Goal: Task Accomplishment & Management: Manage account settings

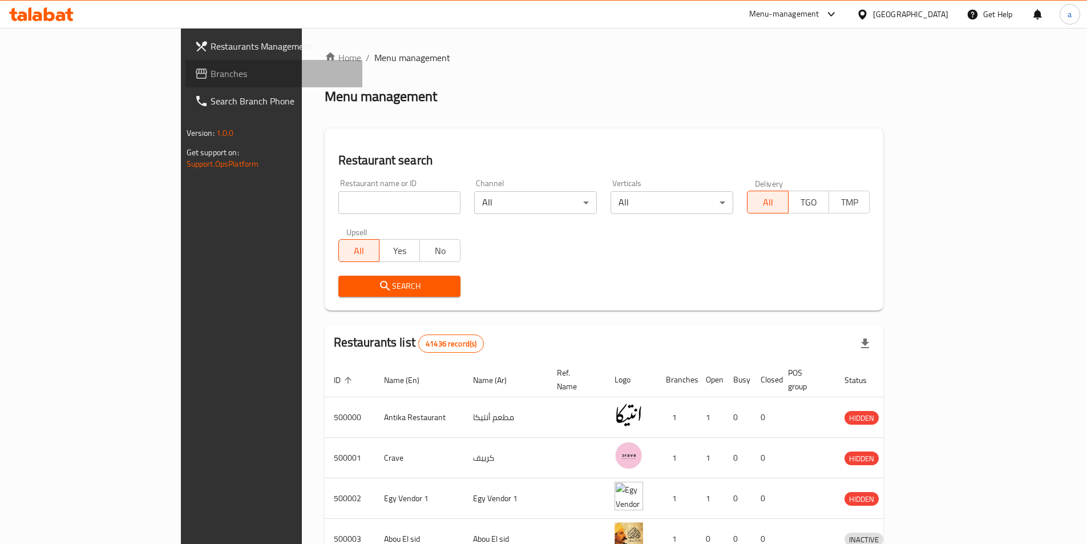
click at [210, 76] on span "Branches" at bounding box center [281, 74] width 143 height 14
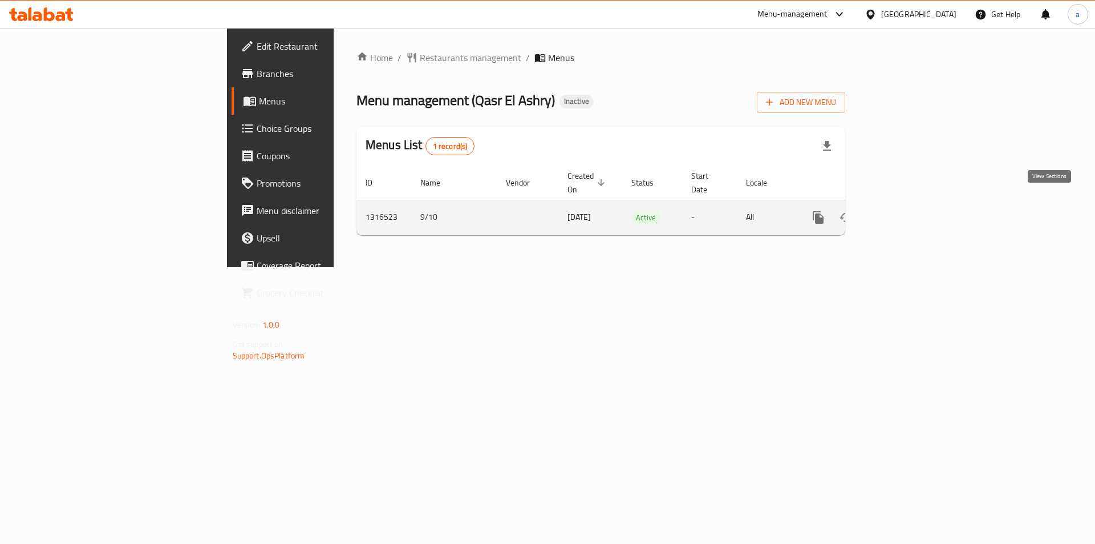
click at [908, 210] on icon "enhanced table" at bounding box center [901, 217] width 14 height 14
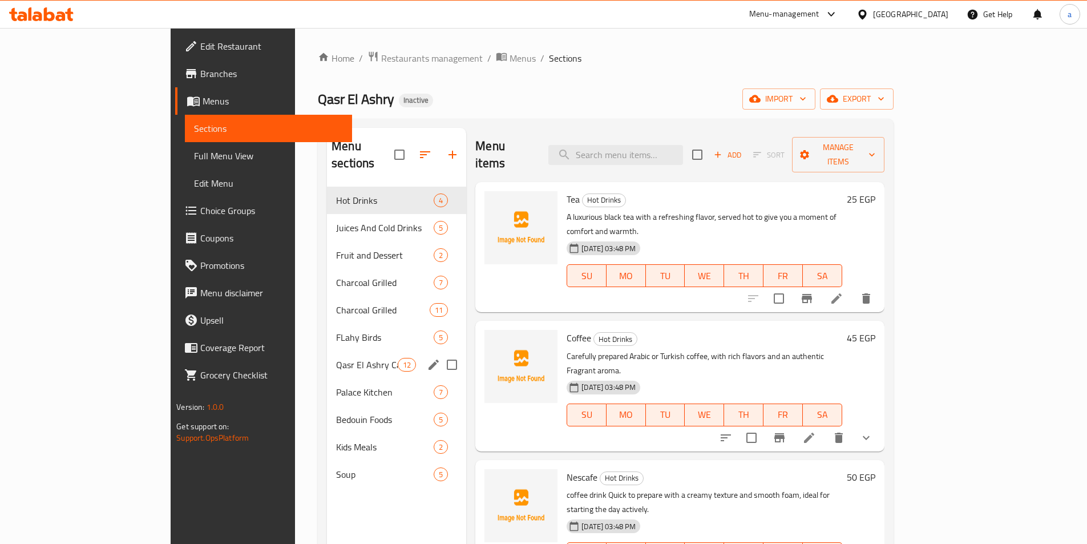
drag, startPoint x: 411, startPoint y: 351, endPoint x: 410, endPoint y: 327, distance: 24.0
click at [440, 353] on input "Menu sections" at bounding box center [452, 365] width 24 height 24
checkbox input "true"
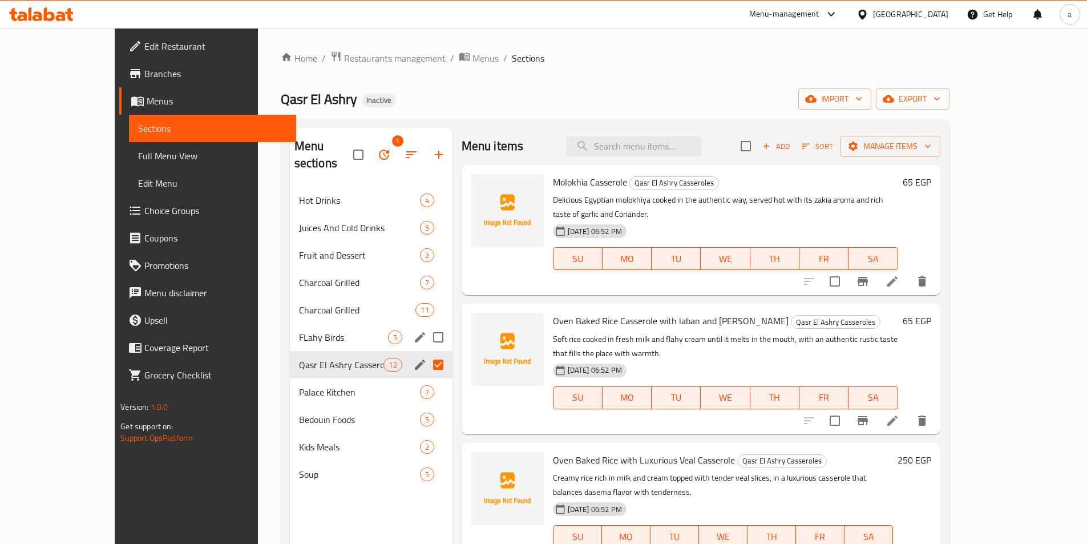
click at [426, 325] on input "Menu sections" at bounding box center [438, 337] width 24 height 24
checkbox input "true"
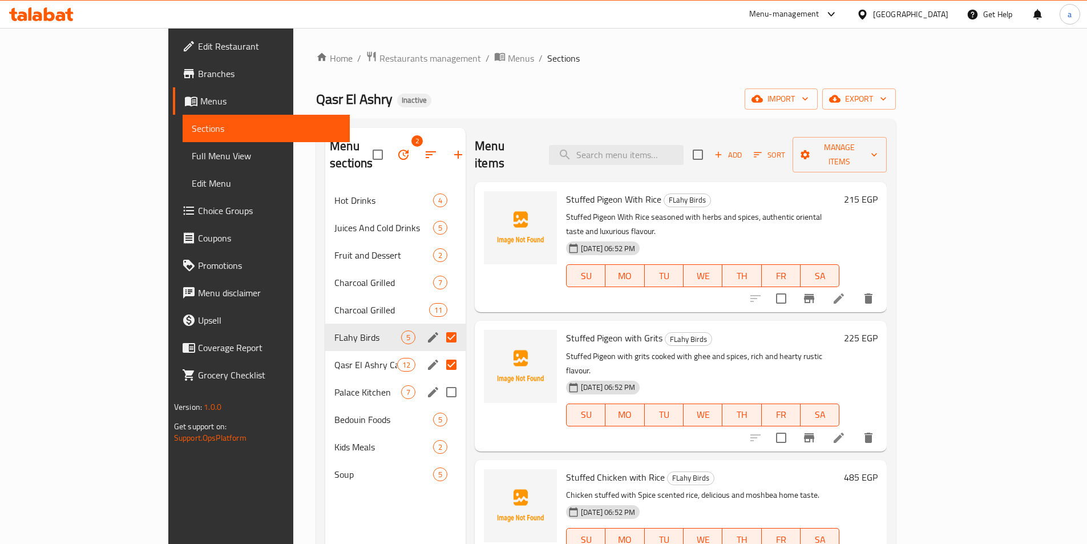
click at [439, 380] on input "Menu sections" at bounding box center [451, 392] width 24 height 24
checkbox input "true"
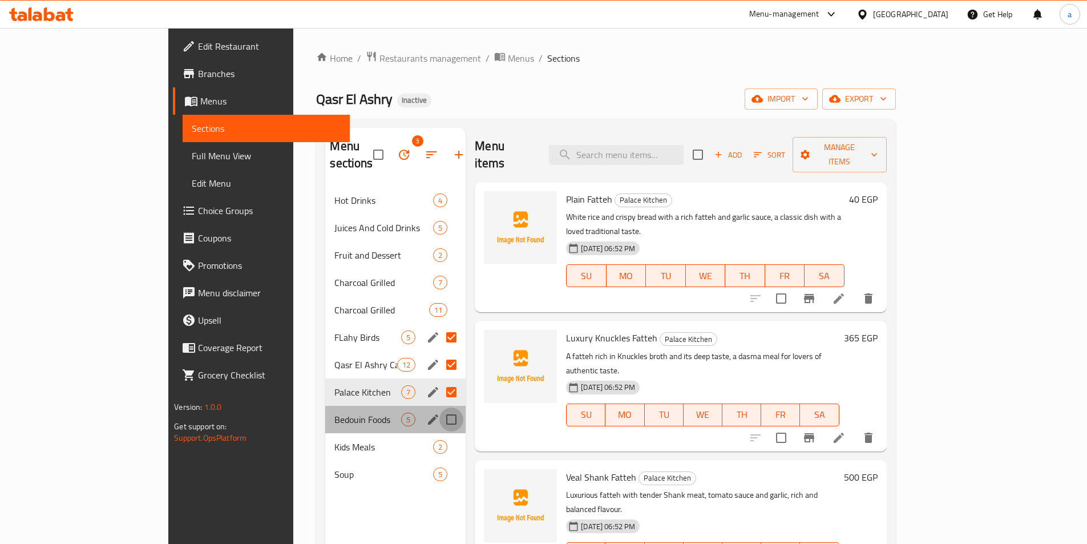
click at [439, 407] on input "Menu sections" at bounding box center [451, 419] width 24 height 24
checkbox input "true"
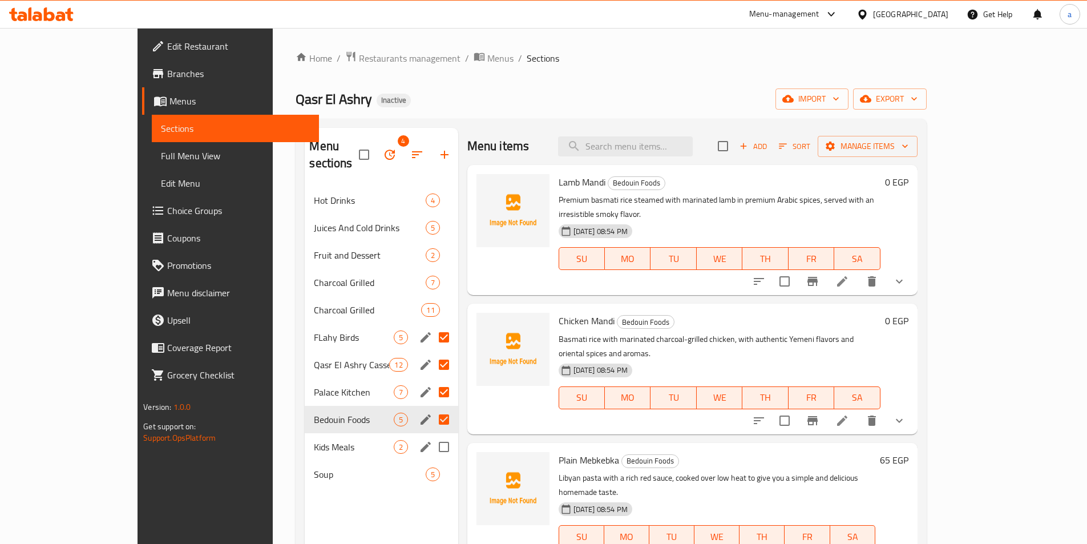
click at [432, 435] on input "Menu sections" at bounding box center [444, 447] width 24 height 24
checkbox input "true"
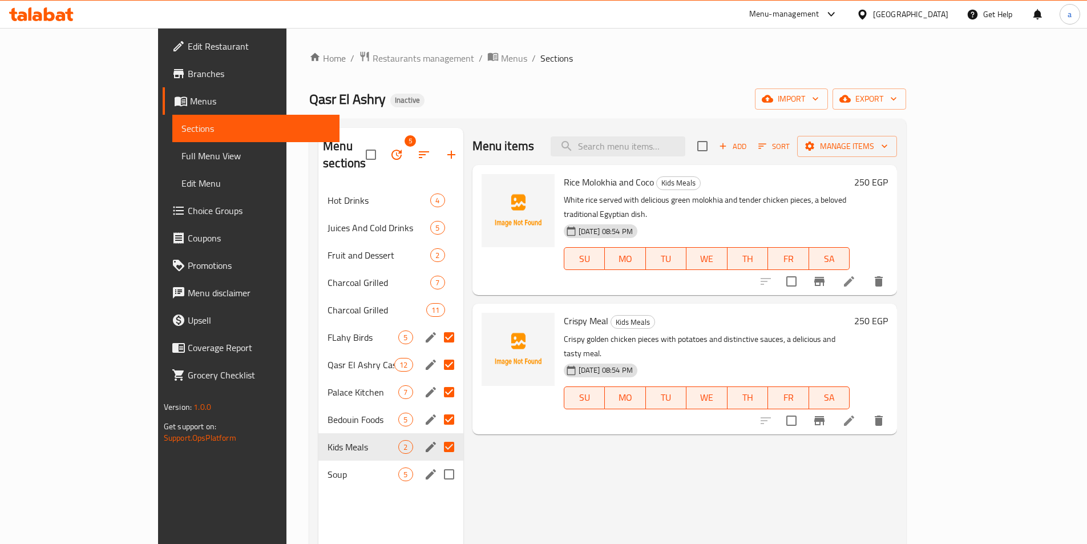
click at [437, 462] on input "Menu sections" at bounding box center [449, 474] width 24 height 24
checkbox input "true"
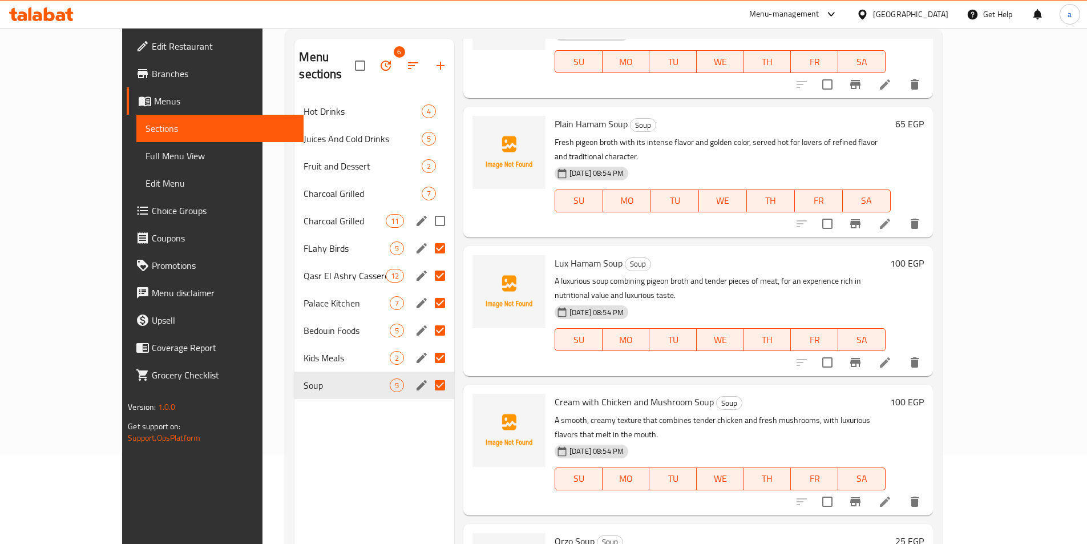
scroll to position [114, 0]
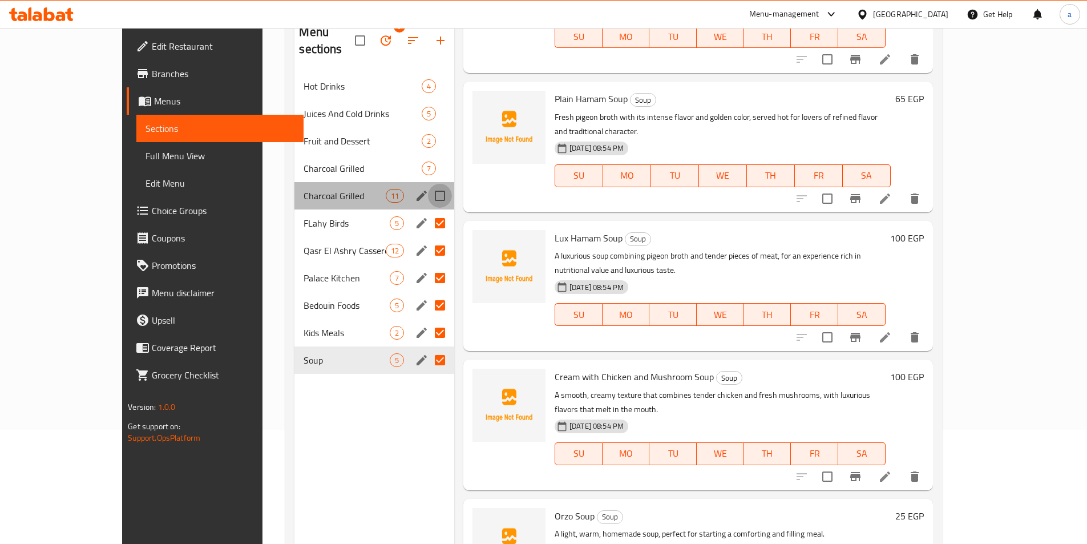
drag, startPoint x: 406, startPoint y: 178, endPoint x: 406, endPoint y: 164, distance: 14.3
click at [428, 184] on input "Menu sections" at bounding box center [440, 196] width 24 height 24
checkbox input "true"
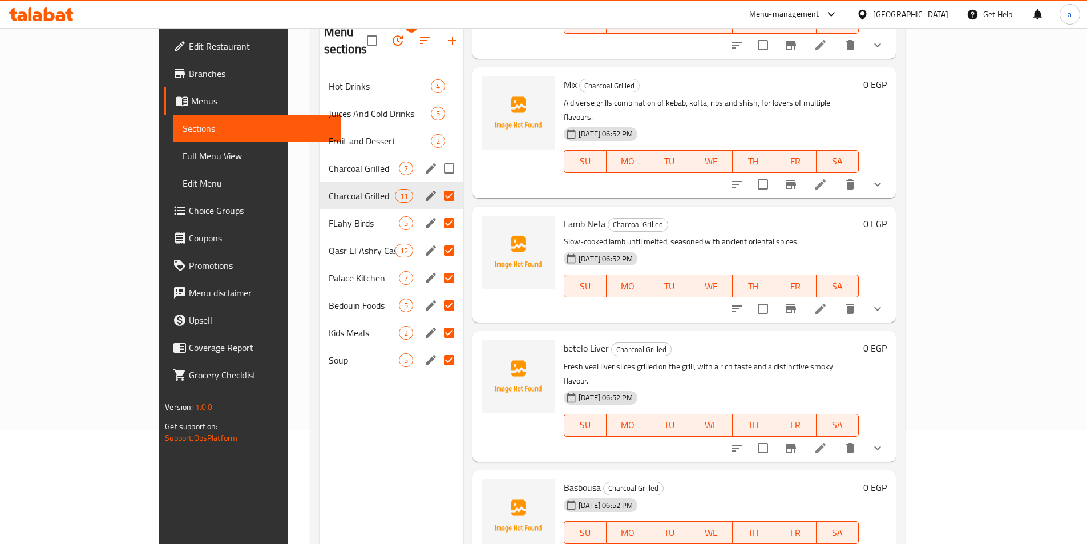
click at [437, 156] on input "Menu sections" at bounding box center [449, 168] width 24 height 24
checkbox input "true"
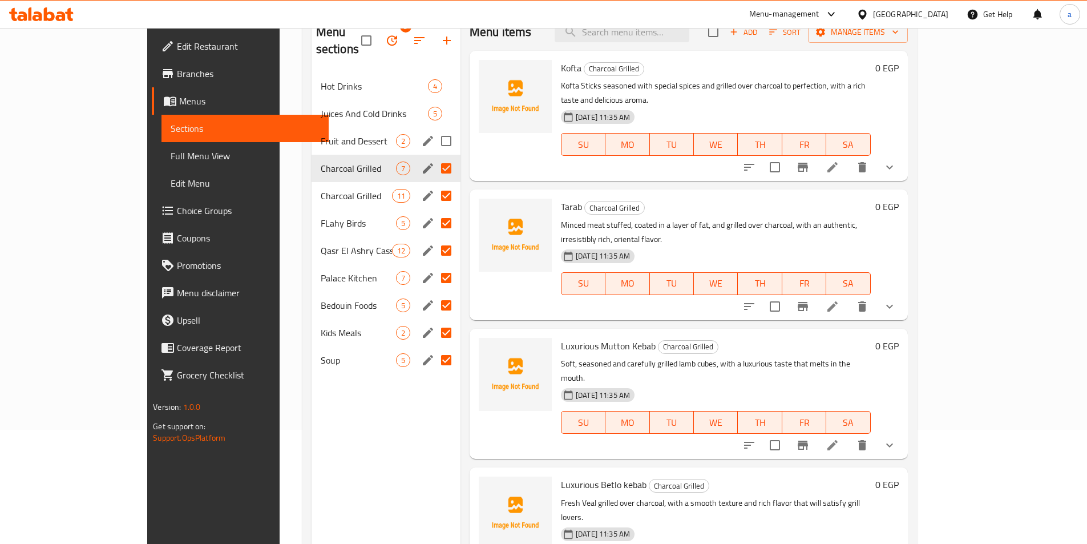
click at [321, 134] on span "Fruit and Dessert" at bounding box center [358, 141] width 75 height 14
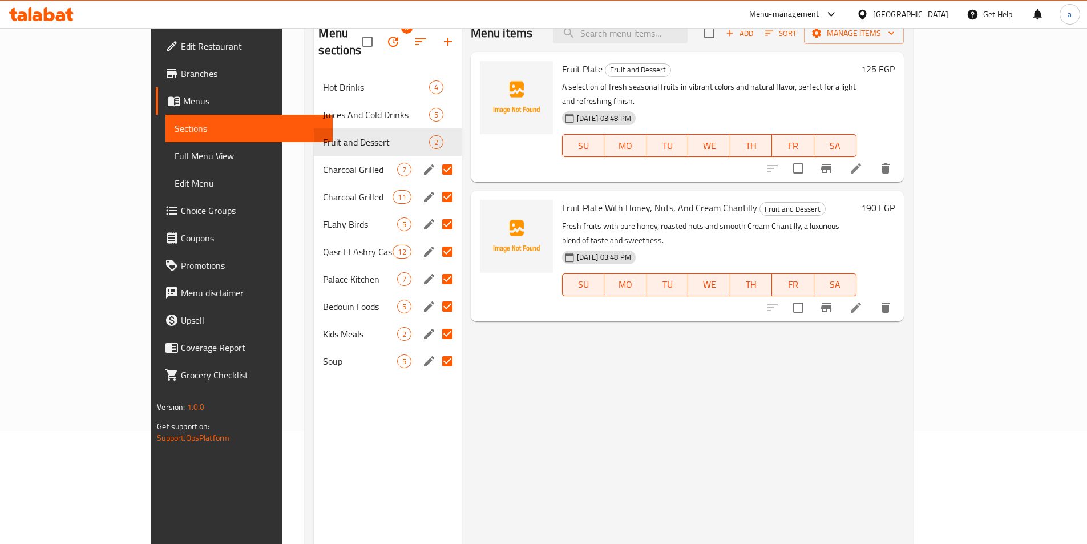
scroll to position [114, 0]
click at [435, 129] on input "Menu sections" at bounding box center [447, 141] width 24 height 24
checkbox input "true"
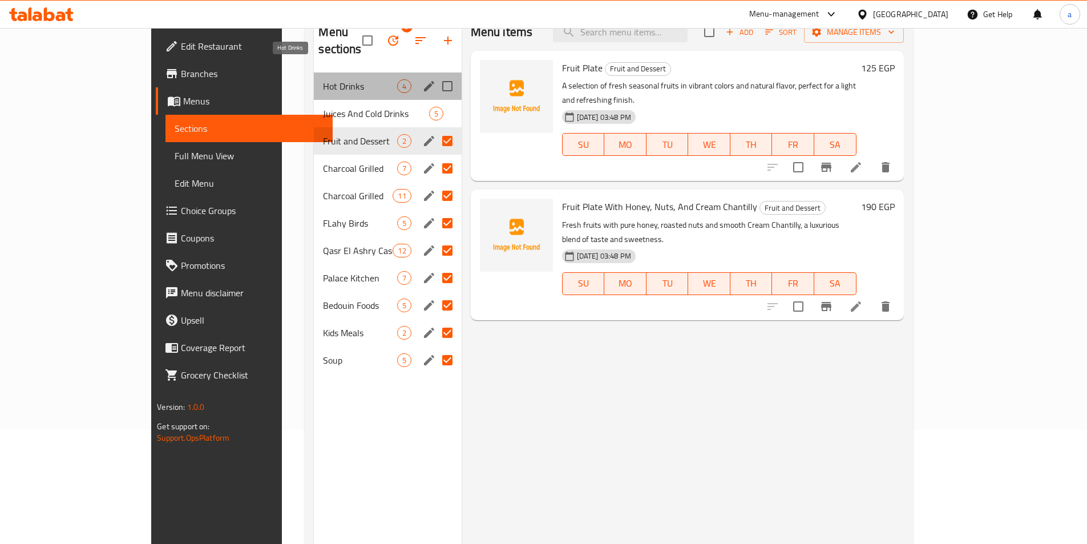
click at [323, 79] on span "Hot Drinks" at bounding box center [360, 86] width 74 height 14
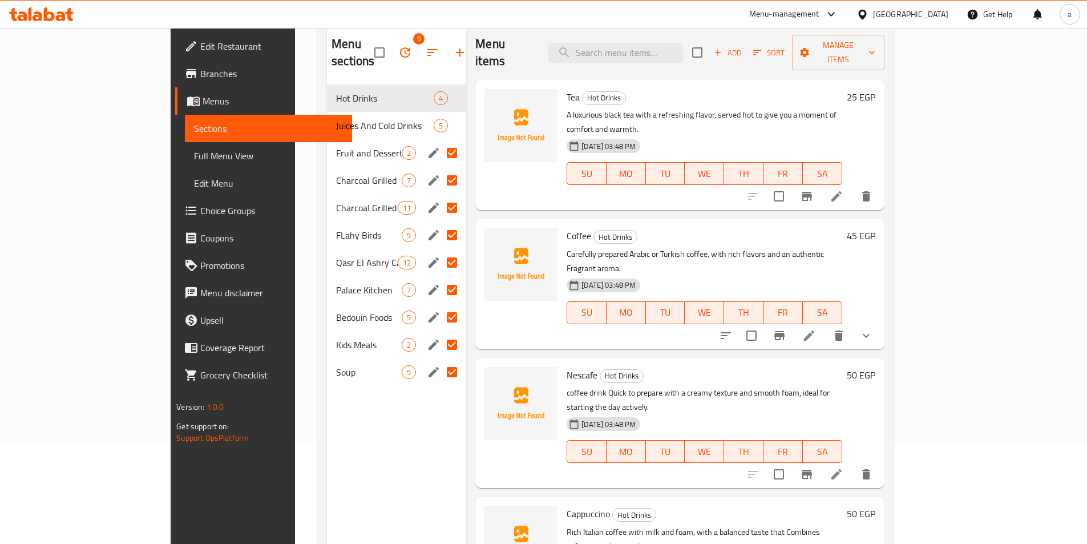
scroll to position [103, 0]
click at [336, 118] on span "Juices And Cold Drinks" at bounding box center [369, 125] width 66 height 14
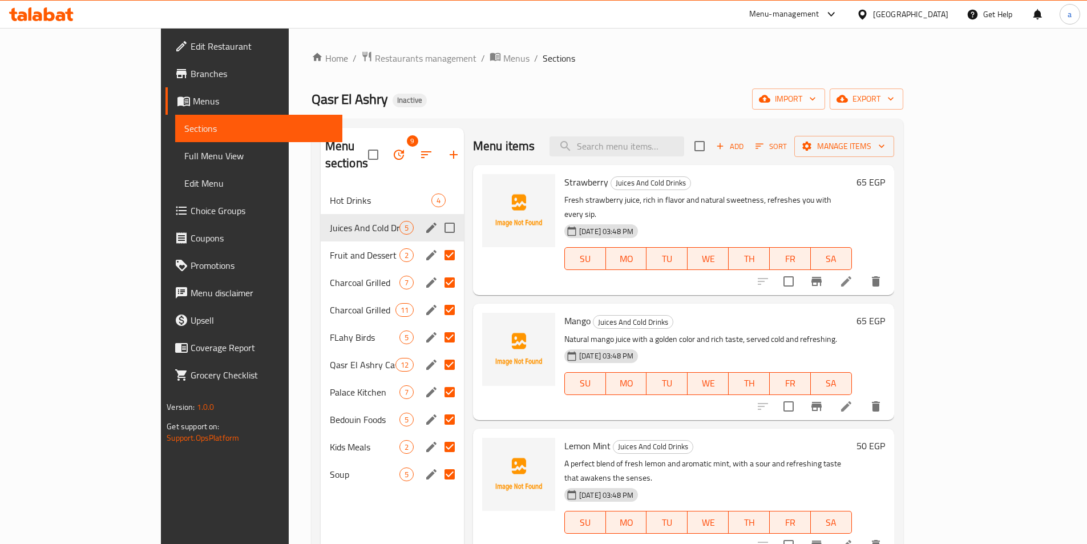
click at [438, 216] on input "Menu sections" at bounding box center [450, 228] width 24 height 24
checkbox input "true"
click at [342, 193] on span "Hot Drinks" at bounding box center [365, 200] width 70 height 14
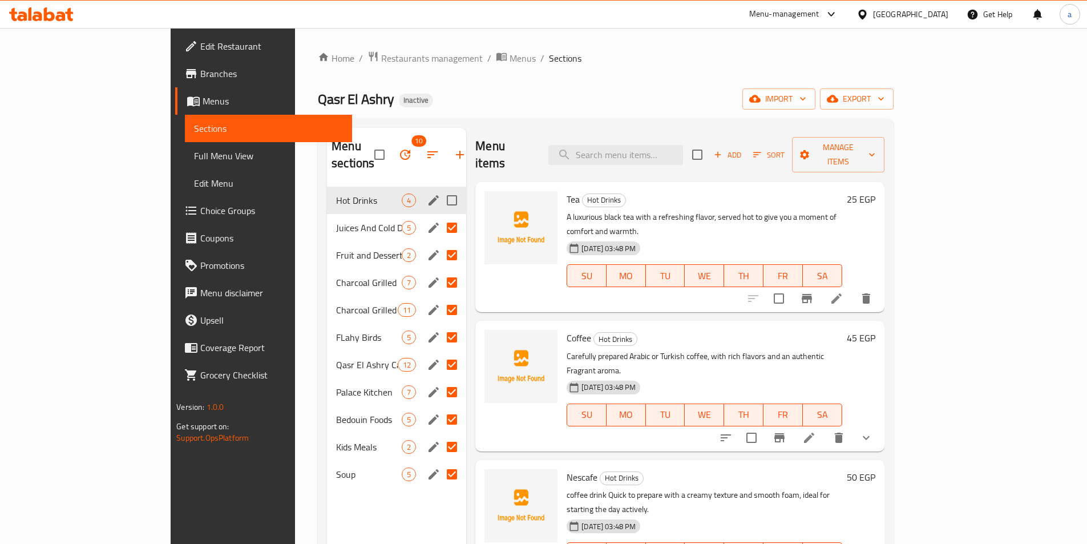
click at [440, 189] on input "Menu sections" at bounding box center [452, 200] width 24 height 24
checkbox input "true"
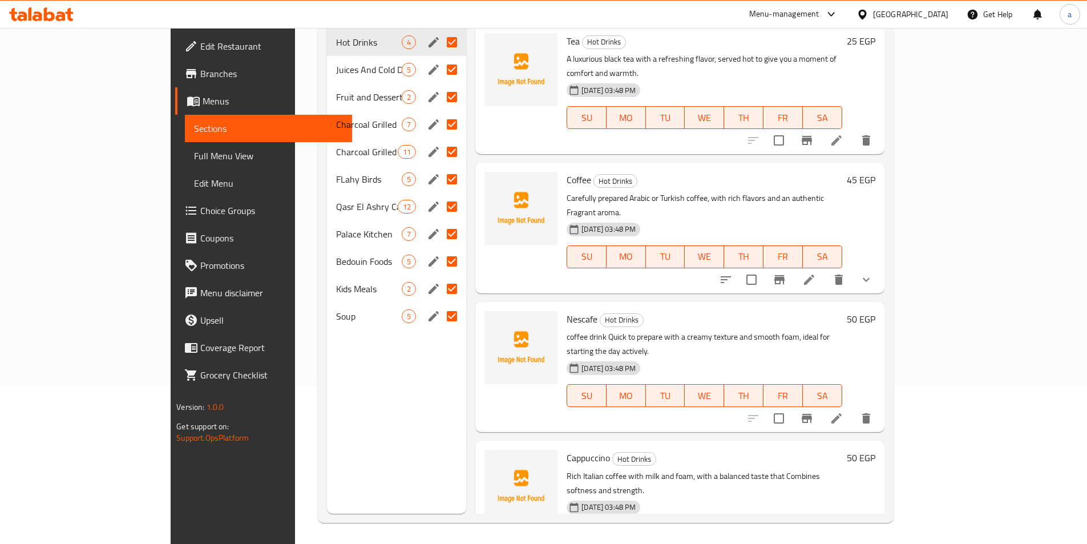
scroll to position [160, 0]
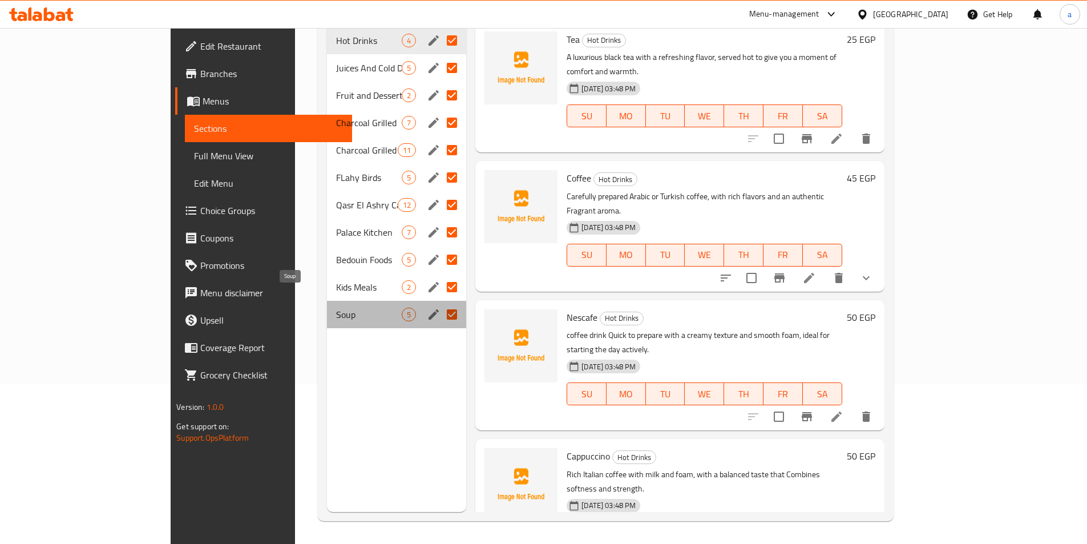
click at [336, 307] on span "Soup" at bounding box center [369, 314] width 66 height 14
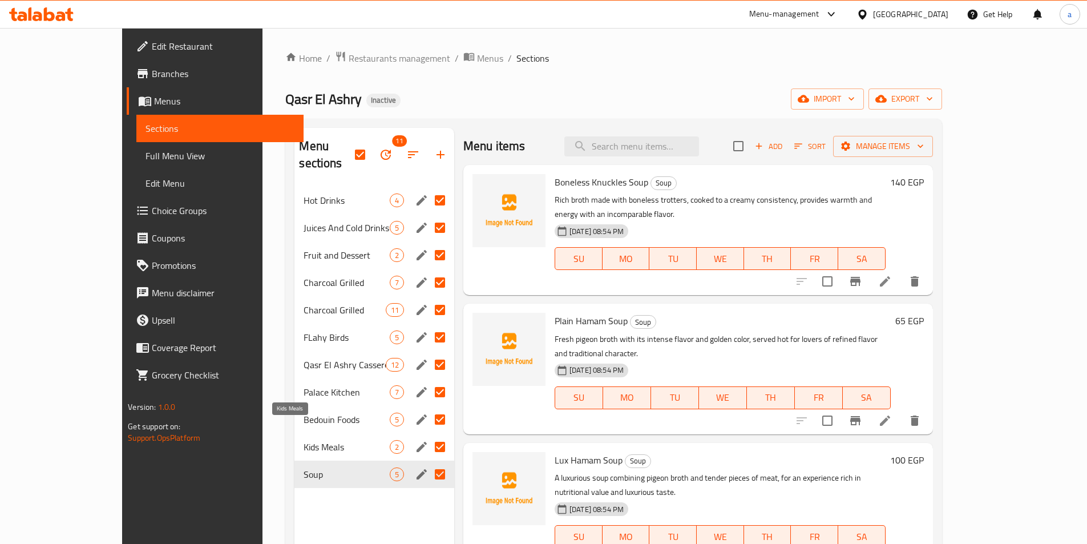
click at [303, 440] on span "Kids Meals" at bounding box center [346, 447] width 86 height 14
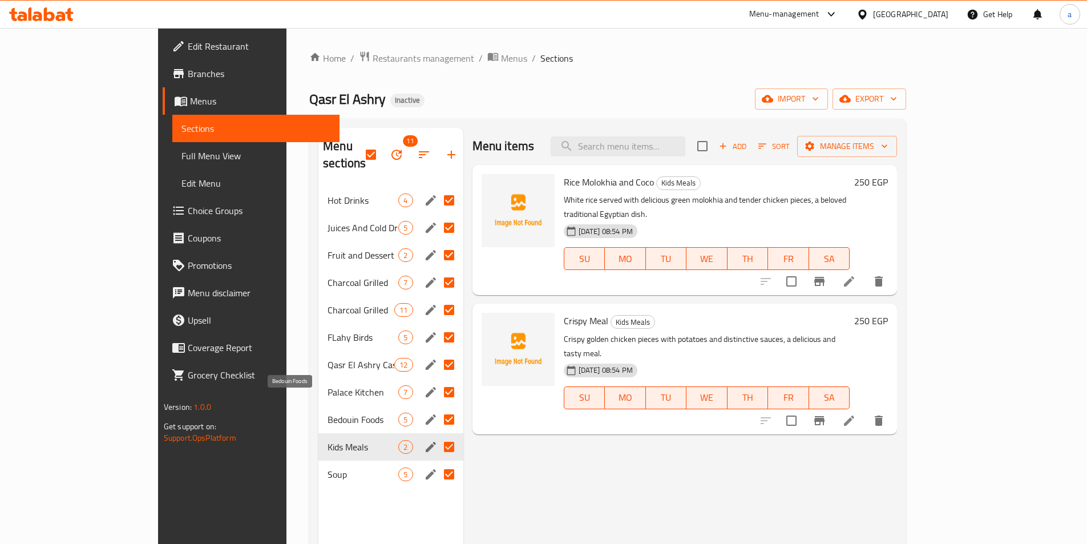
click at [327, 412] on span "Bedouin Foods" at bounding box center [362, 419] width 71 height 14
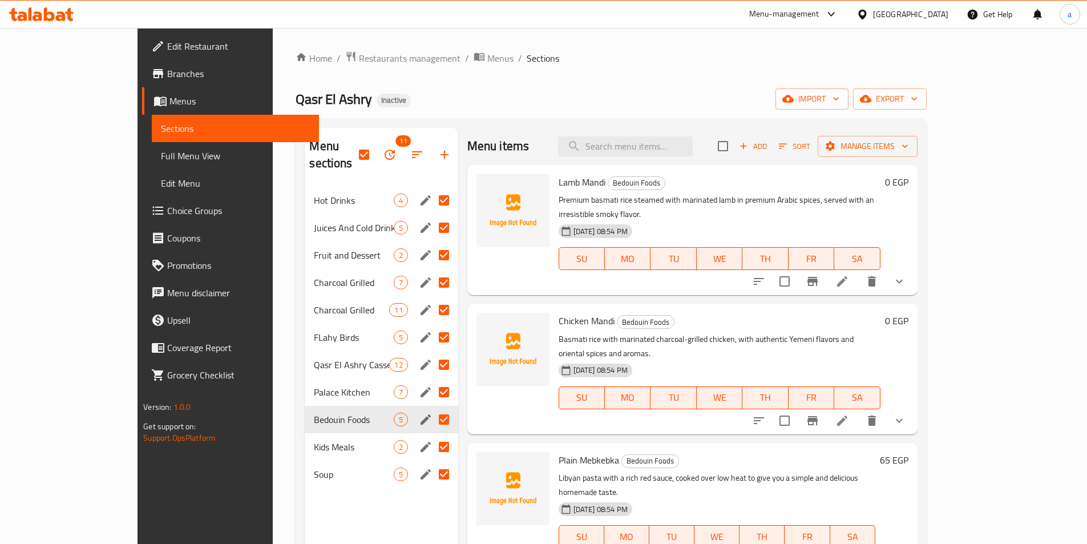
click at [432, 188] on input "Menu sections" at bounding box center [444, 200] width 24 height 24
checkbox input "false"
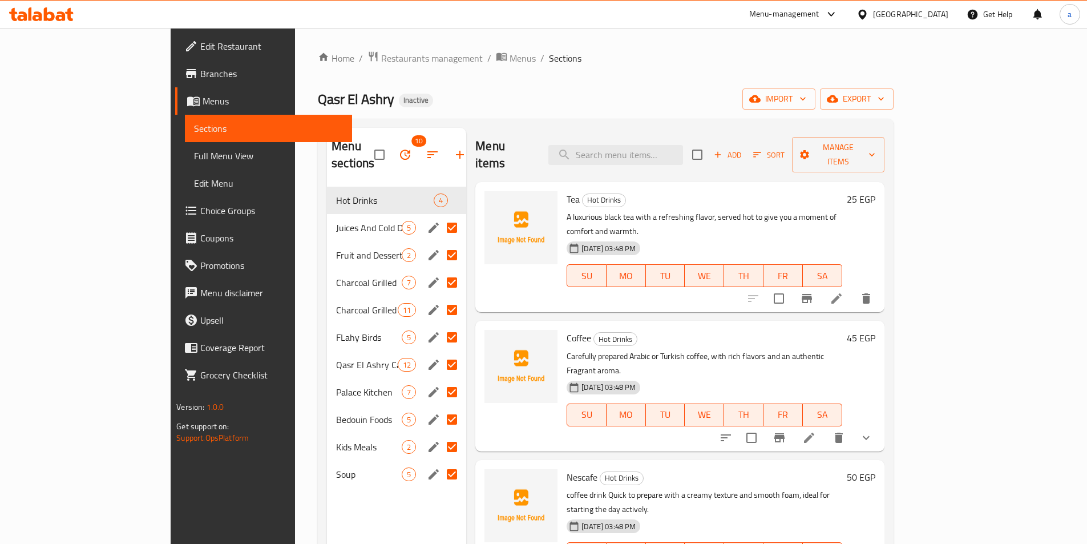
click at [440, 216] on input "Menu sections" at bounding box center [452, 228] width 24 height 24
checkbox input "false"
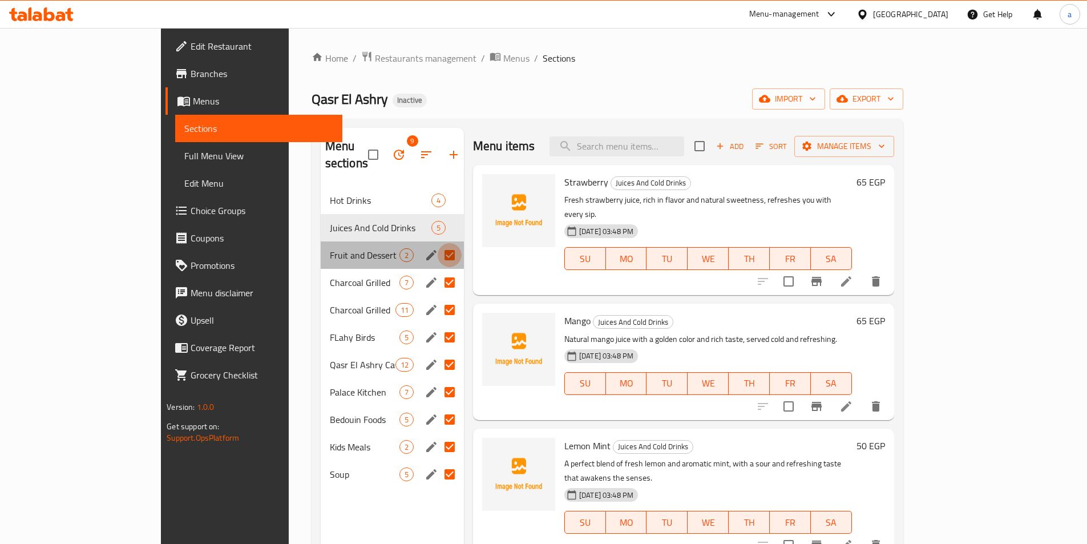
click at [438, 243] on input "Menu sections" at bounding box center [450, 255] width 24 height 24
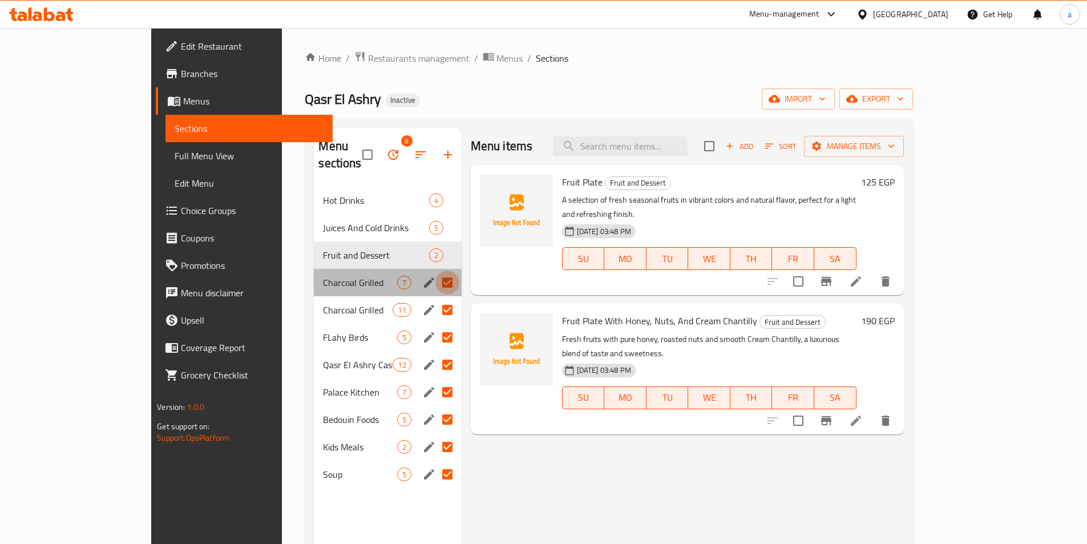
click at [435, 270] on input "Menu sections" at bounding box center [447, 282] width 24 height 24
checkbox input "false"
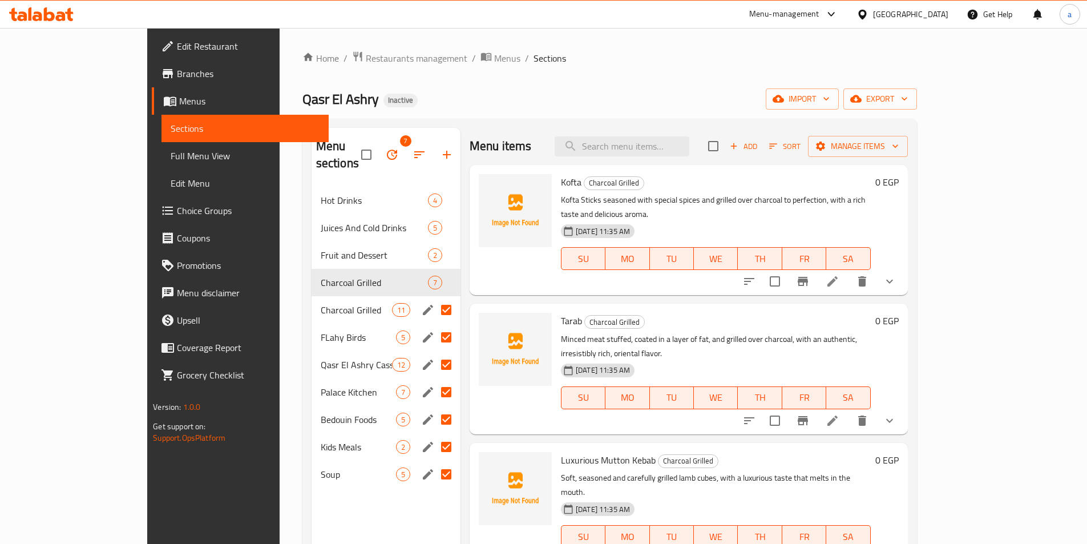
click at [434, 298] on input "Menu sections" at bounding box center [446, 310] width 24 height 24
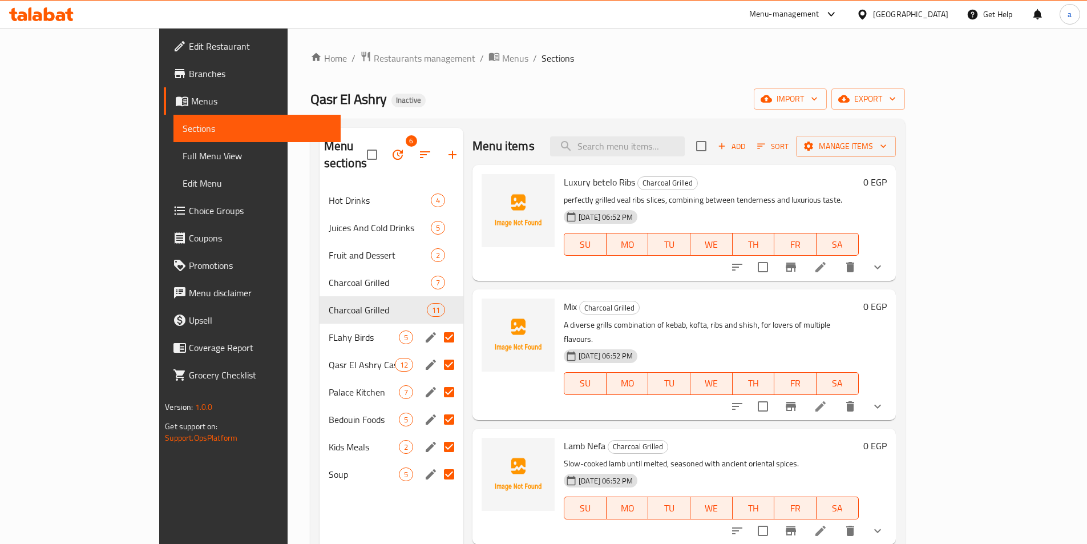
click at [437, 325] on input "Menu sections" at bounding box center [449, 337] width 24 height 24
checkbox input "false"
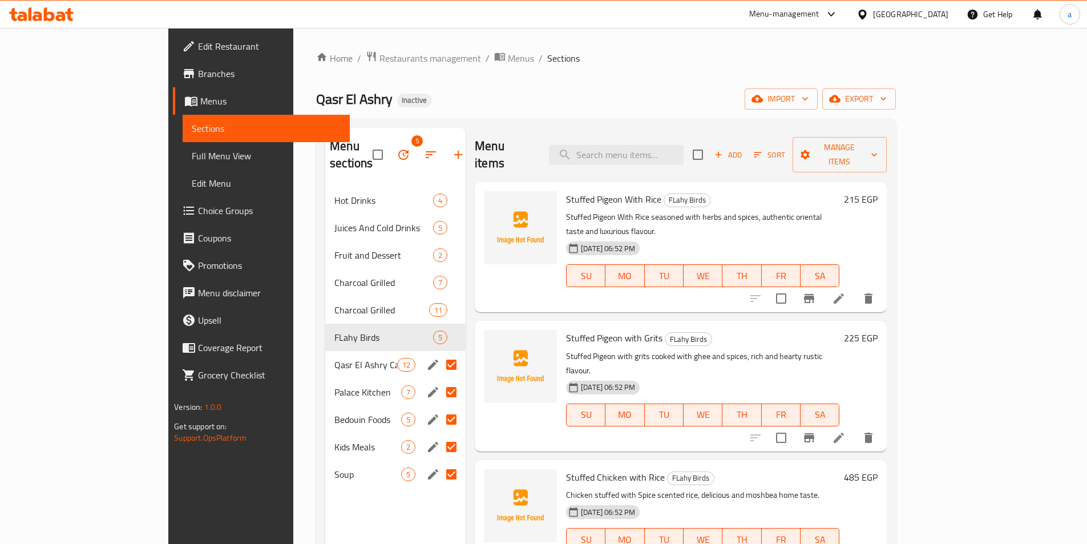
click at [439, 353] on input "Menu sections" at bounding box center [451, 365] width 24 height 24
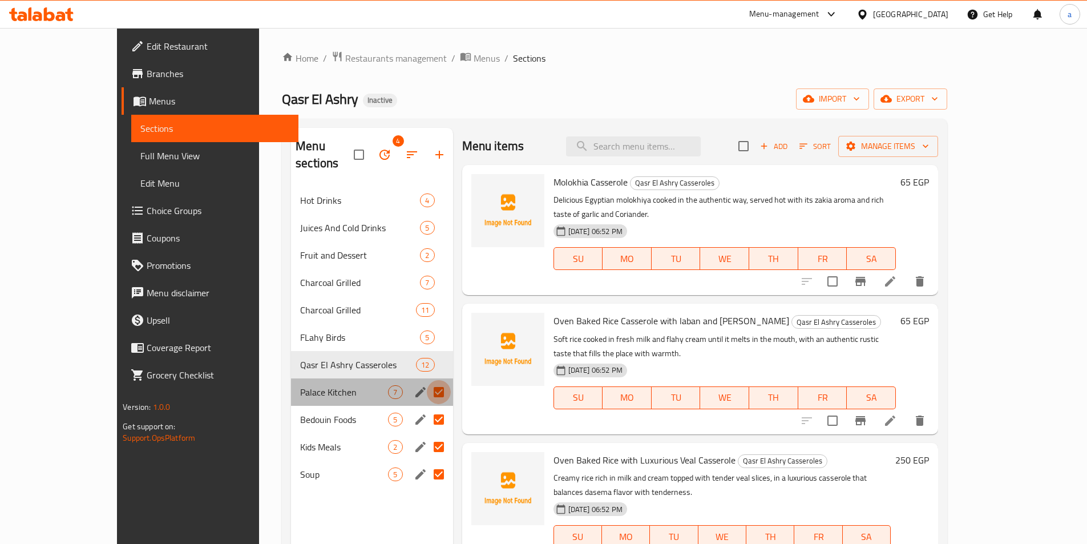
click at [427, 380] on input "Menu sections" at bounding box center [439, 392] width 24 height 24
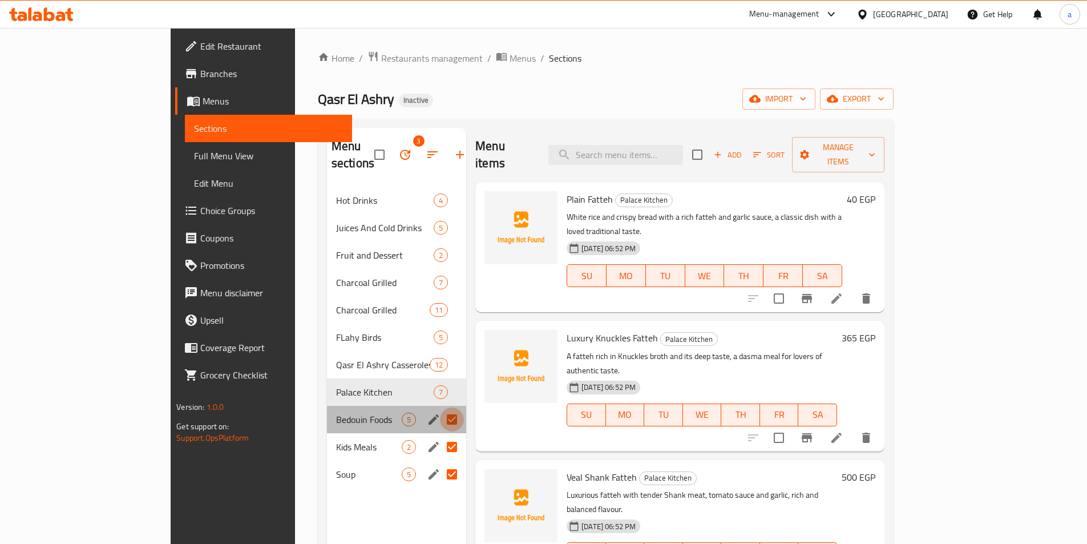
click at [440, 407] on input "Menu sections" at bounding box center [452, 419] width 24 height 24
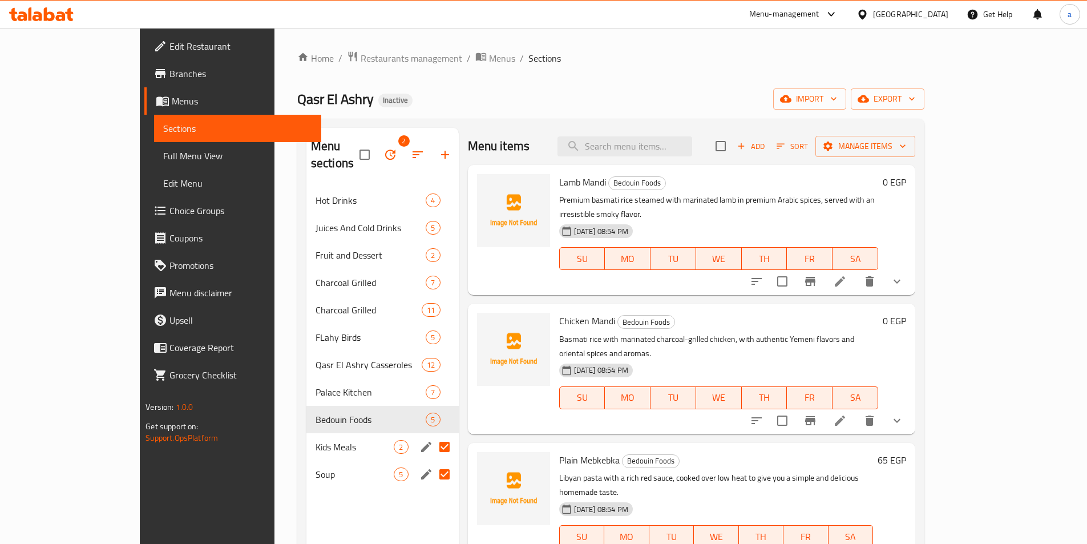
click at [432, 435] on input "Menu sections" at bounding box center [444, 447] width 24 height 24
checkbox input "false"
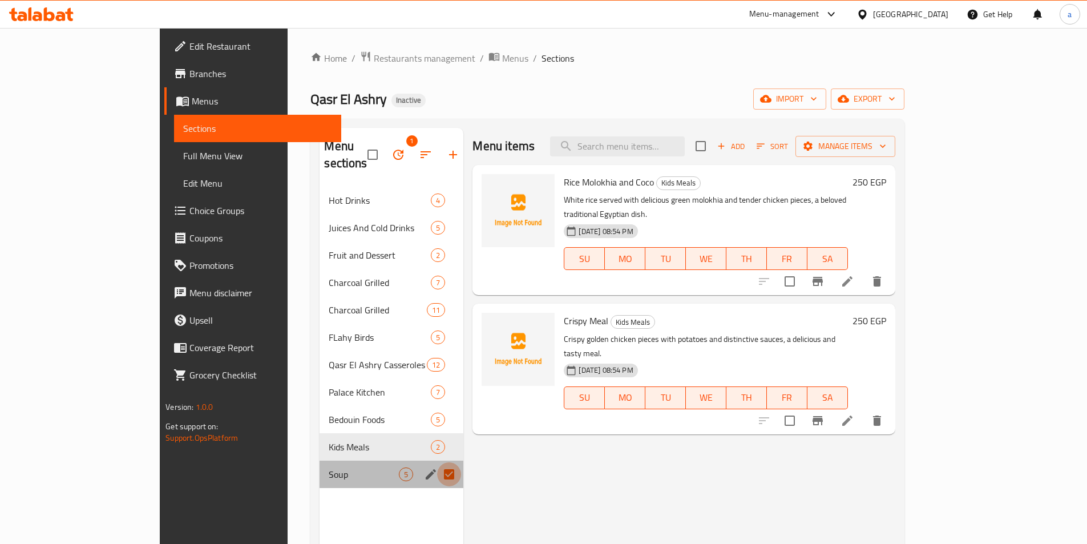
click at [437, 462] on input "Menu sections" at bounding box center [449, 474] width 24 height 24
checkbox input "false"
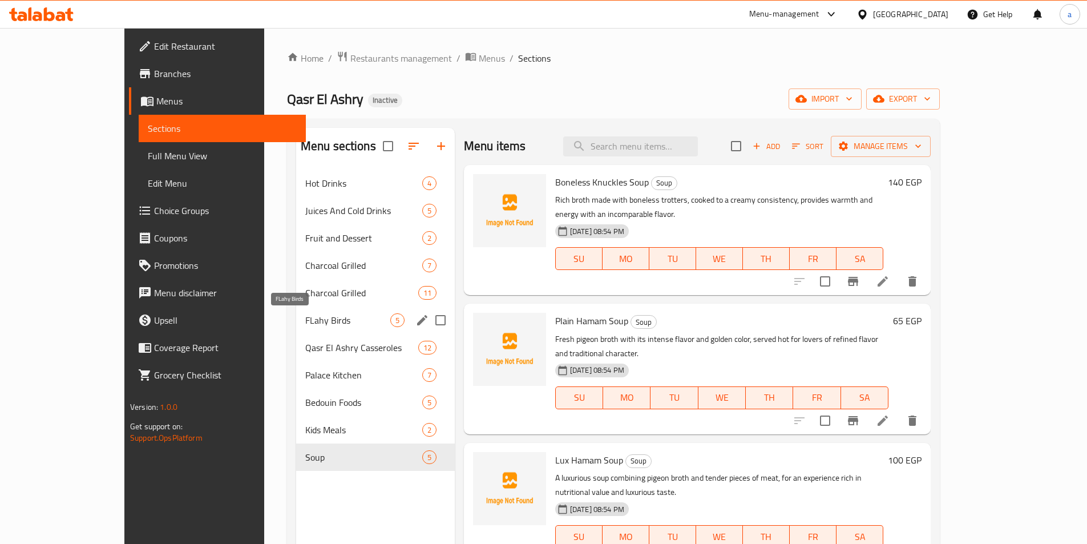
click at [305, 318] on span "FLahy Birds" at bounding box center [347, 320] width 85 height 14
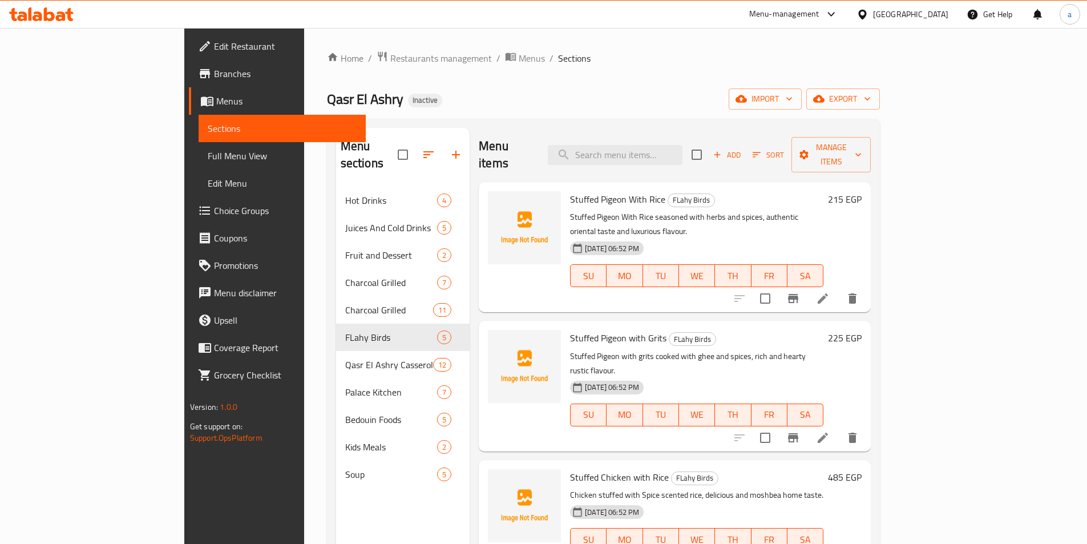
click at [469, 390] on div "Menu items Add Sort Manage items Stuffed Pigeon With Rice FLahy Birds Stuffed P…" at bounding box center [669, 400] width 401 height 544
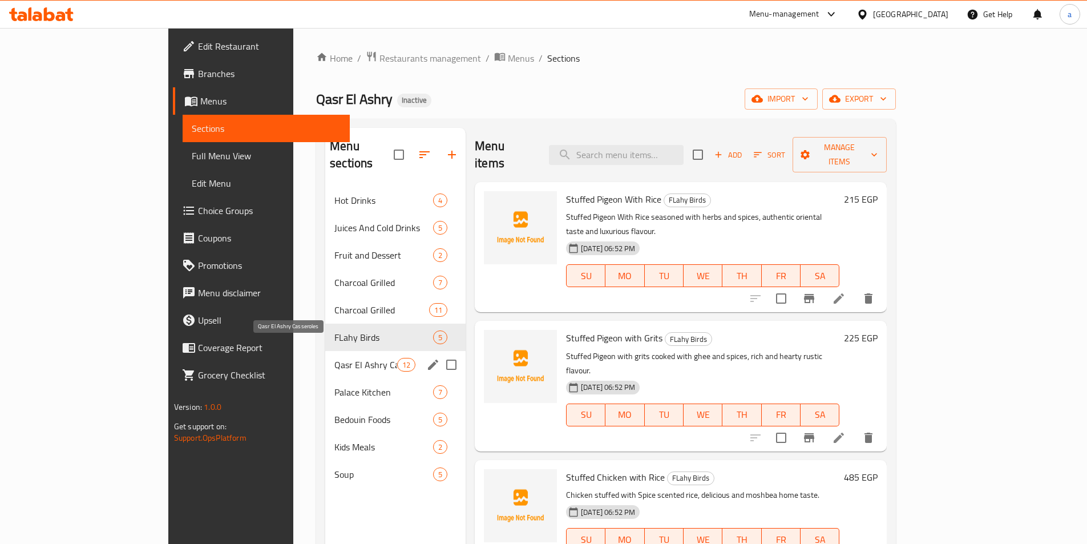
click at [334, 358] on span "Qasr El Ashry Casseroles" at bounding box center [365, 365] width 63 height 14
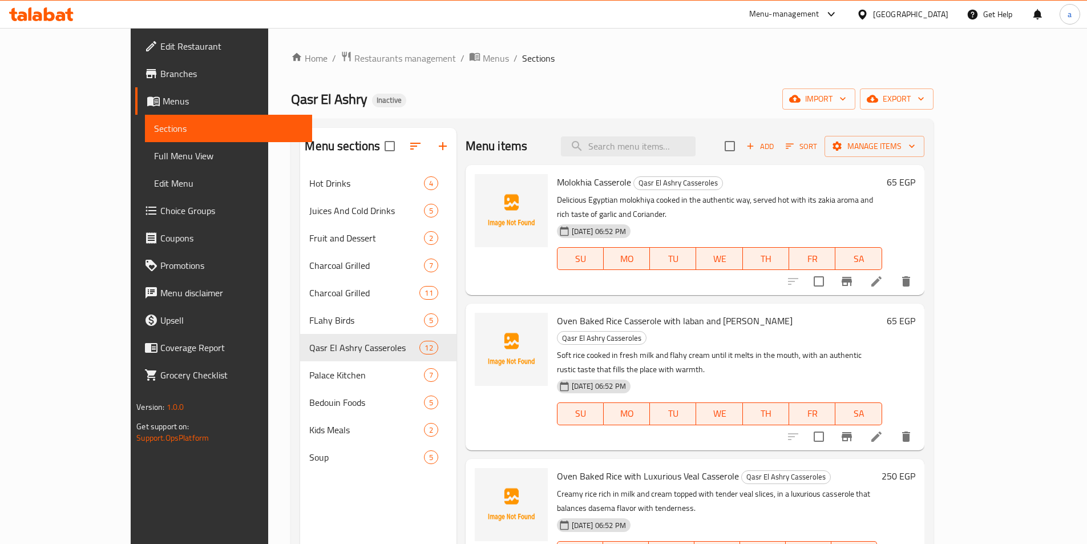
click at [456, 359] on div "Menu items Add Sort Manage items Molokhia Casserole Qasr El Ashry Casseroles De…" at bounding box center [690, 400] width 468 height 544
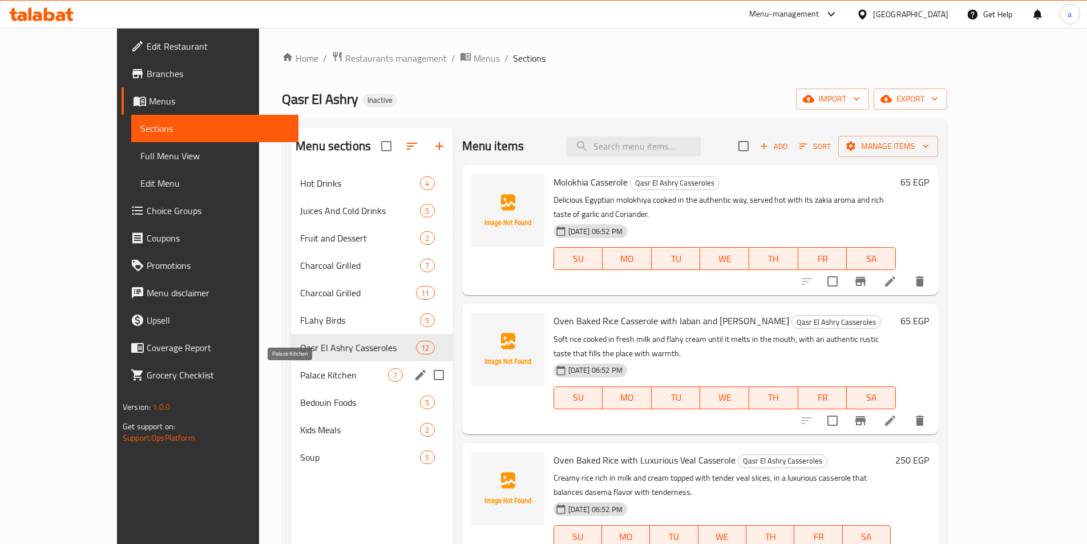
click at [300, 379] on span "Palace Kitchen" at bounding box center [344, 375] width 88 height 14
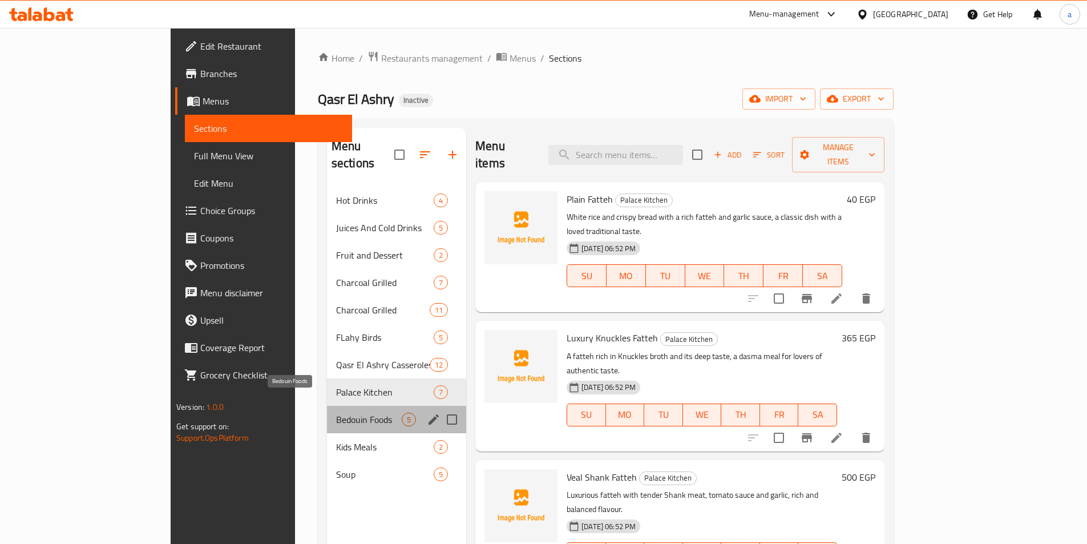
click at [336, 412] on span "Bedouin Foods" at bounding box center [369, 419] width 66 height 14
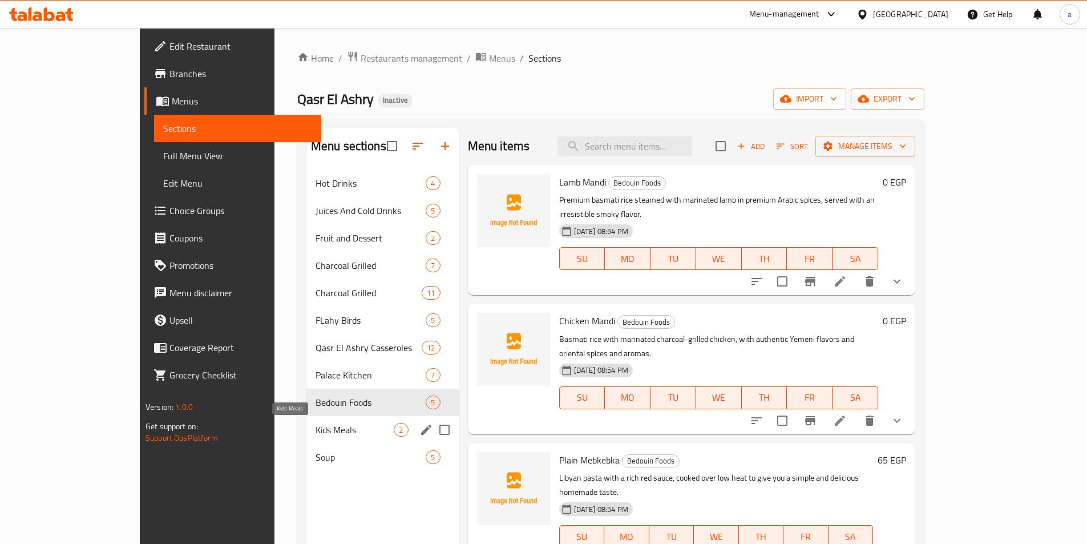
drag, startPoint x: 256, startPoint y: 435, endPoint x: 104, endPoint y: 446, distance: 151.6
click at [315, 435] on span "Kids Meals" at bounding box center [354, 430] width 79 height 14
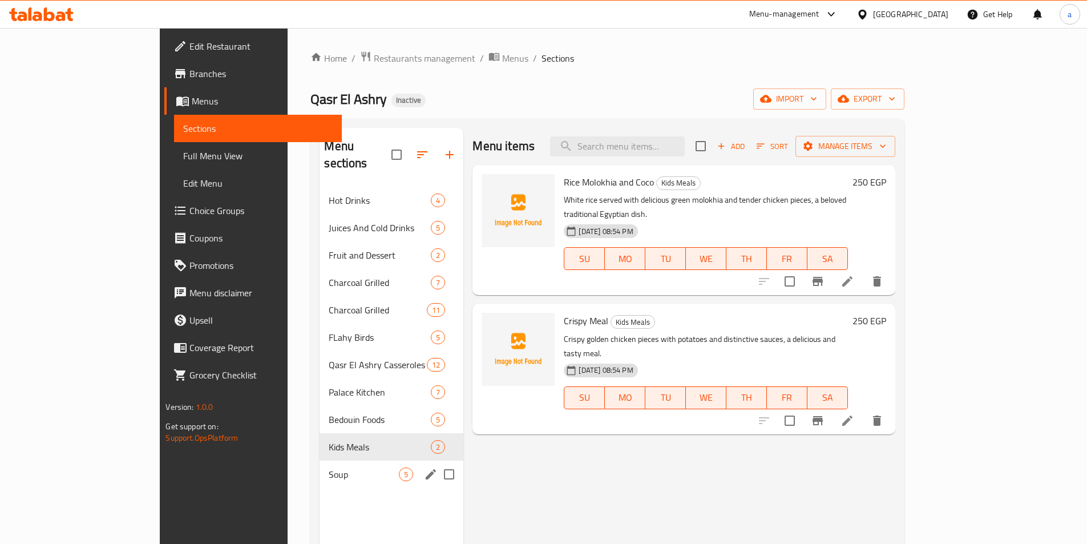
click at [319, 468] on div "Soup 5" at bounding box center [391, 473] width 144 height 27
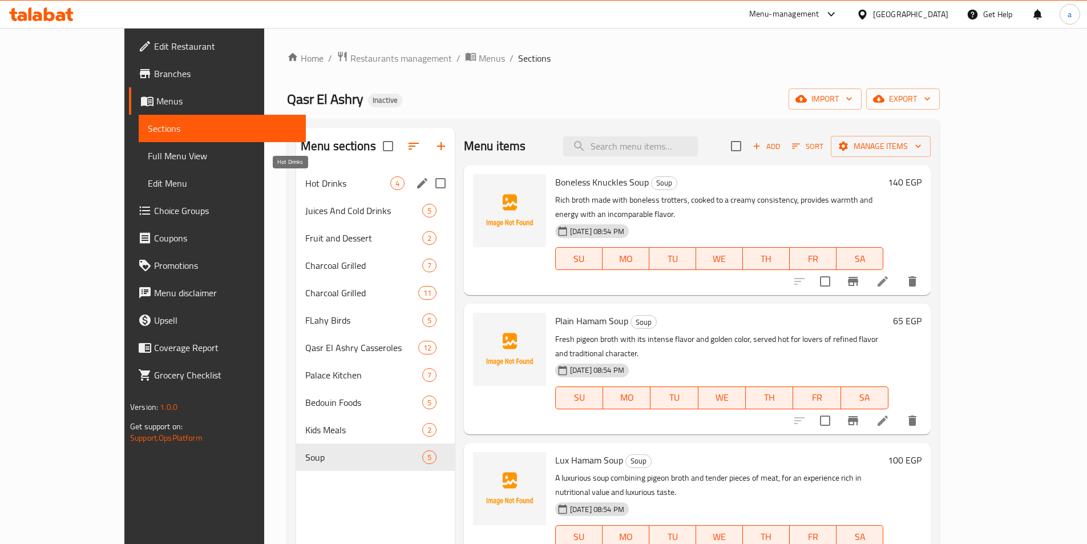
click at [311, 189] on span "Hot Drinks" at bounding box center [347, 183] width 85 height 14
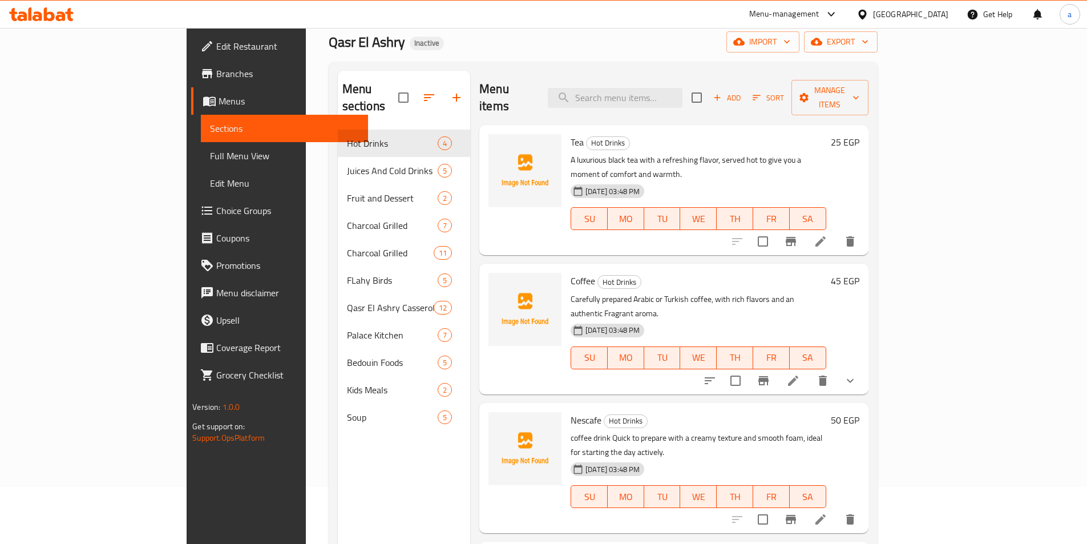
scroll to position [114, 0]
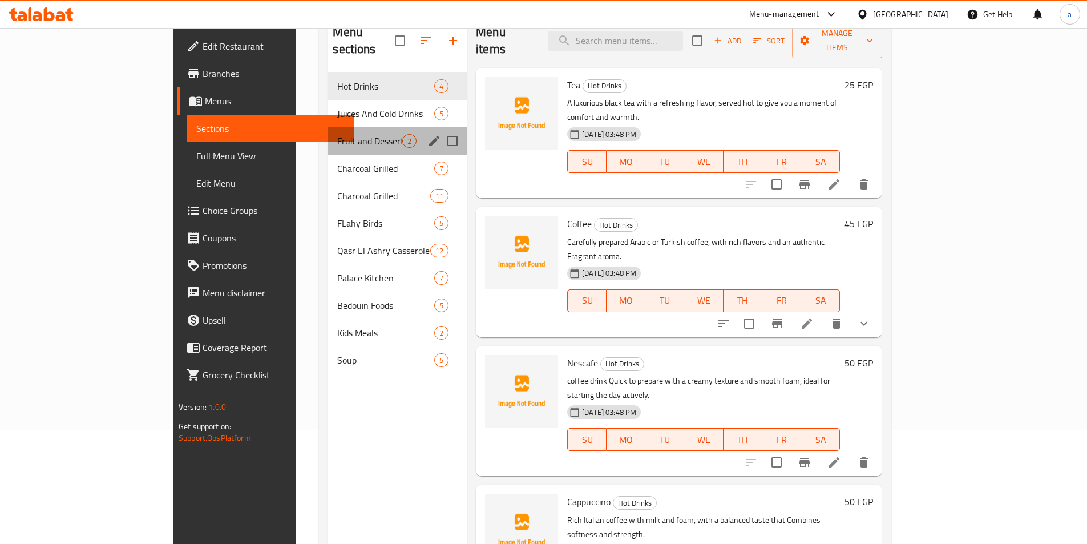
click at [328, 133] on div "Fruit and Dessert 2" at bounding box center [397, 140] width 139 height 27
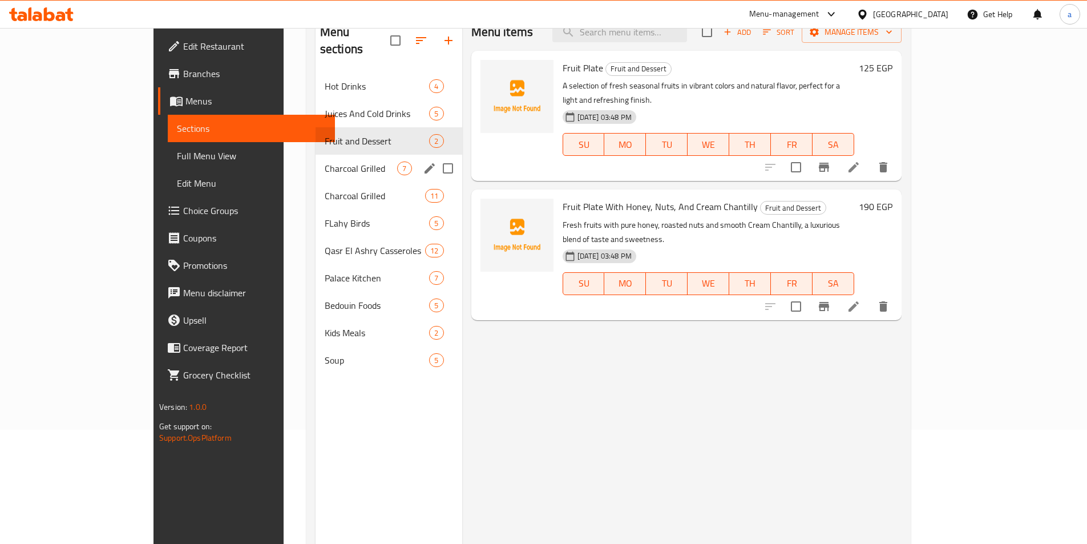
drag, startPoint x: 413, startPoint y: 151, endPoint x: 420, endPoint y: 168, distance: 18.4
click at [436, 156] on input "Menu sections" at bounding box center [448, 168] width 24 height 24
checkbox input "true"
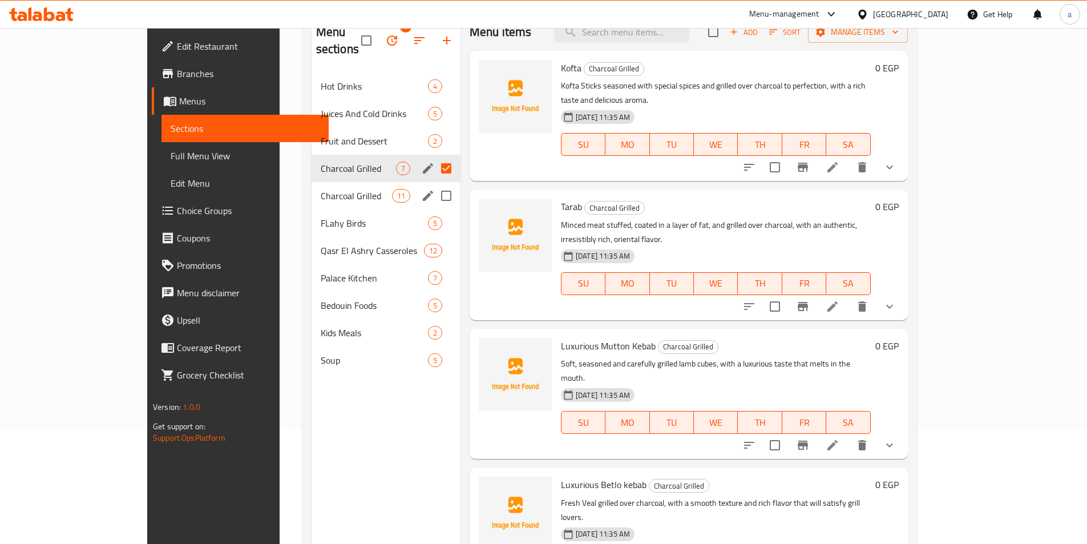
click at [434, 184] on input "Menu sections" at bounding box center [446, 196] width 24 height 24
checkbox input "true"
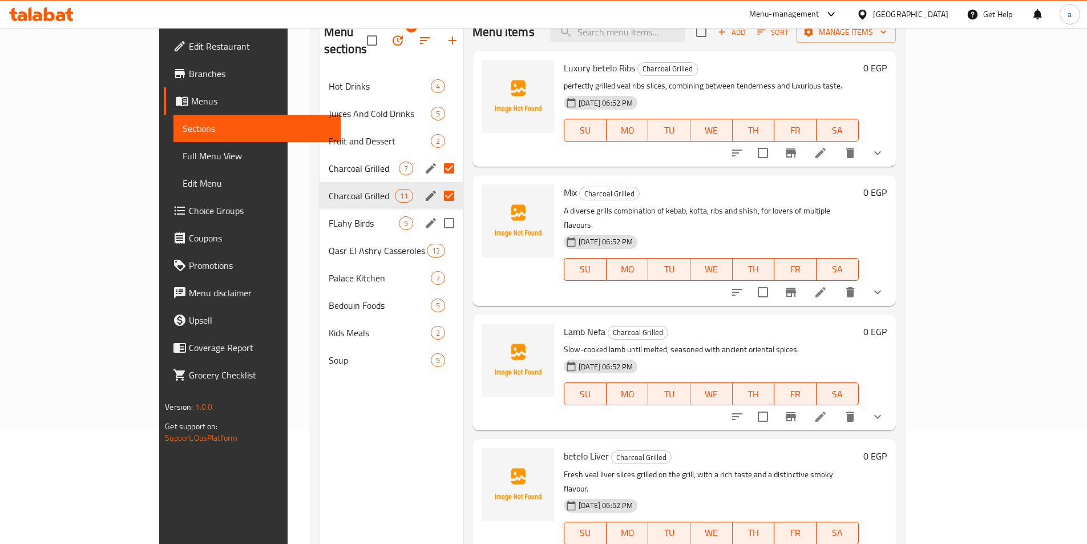
click at [437, 211] on input "Menu sections" at bounding box center [449, 223] width 24 height 24
checkbox input "true"
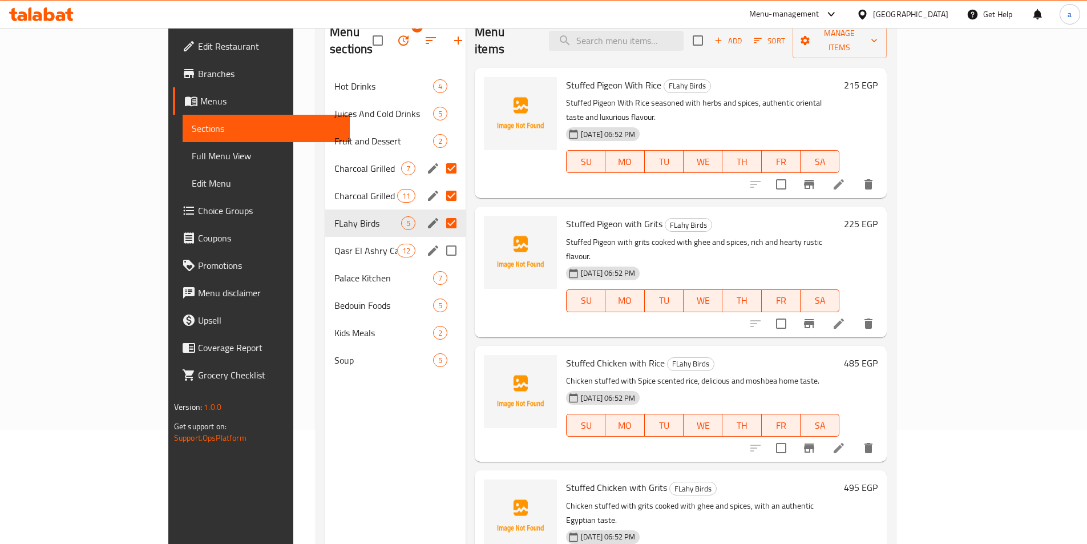
drag, startPoint x: 412, startPoint y: 235, endPoint x: 2, endPoint y: 330, distance: 421.6
click at [439, 238] on input "Menu sections" at bounding box center [451, 250] width 24 height 24
checkbox input "true"
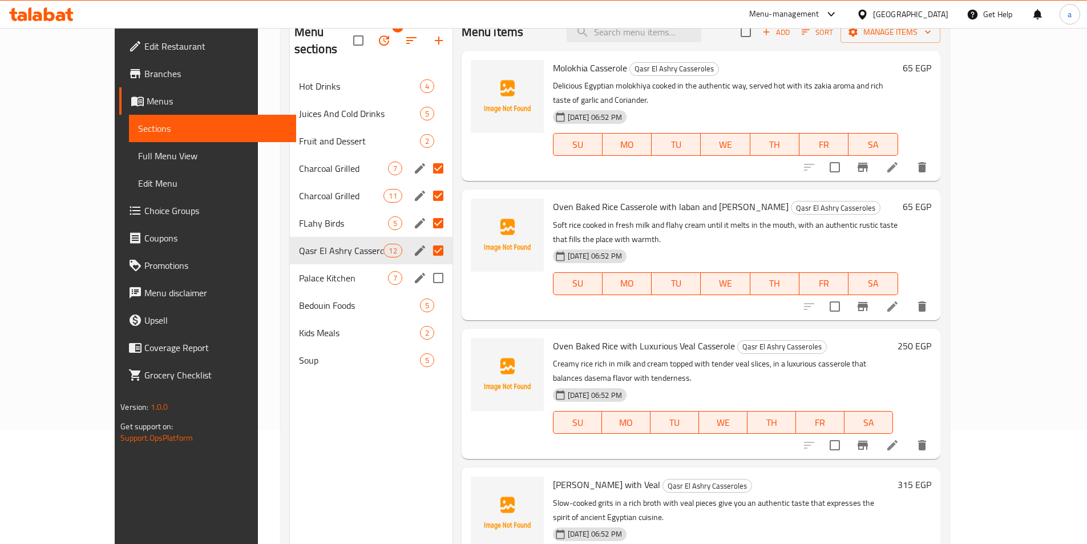
drag, startPoint x: 404, startPoint y: 261, endPoint x: 75, endPoint y: 354, distance: 342.0
click at [426, 266] on input "Menu sections" at bounding box center [438, 278] width 24 height 24
checkbox input "true"
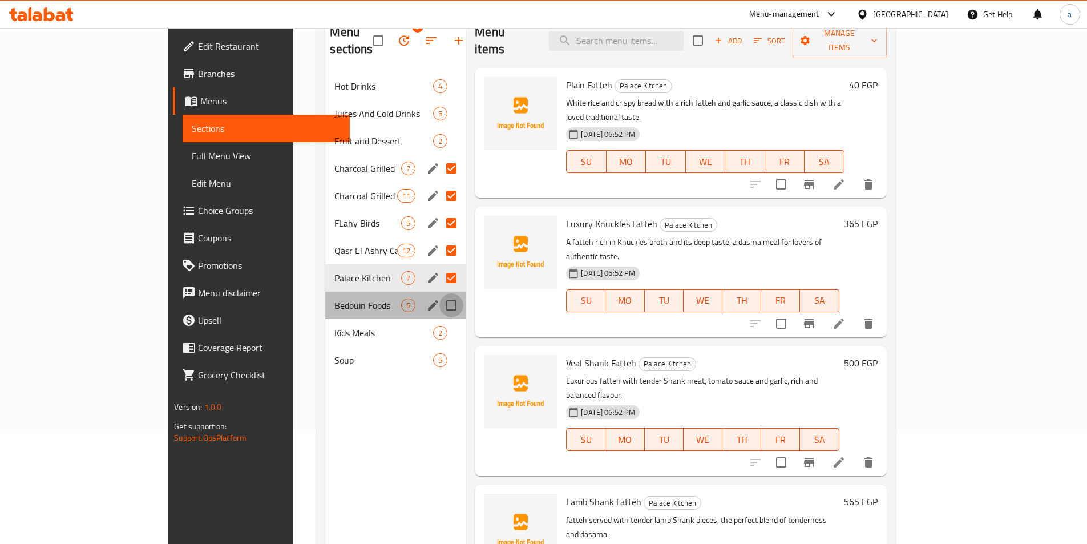
click at [439, 293] on input "Menu sections" at bounding box center [451, 305] width 24 height 24
checkbox input "true"
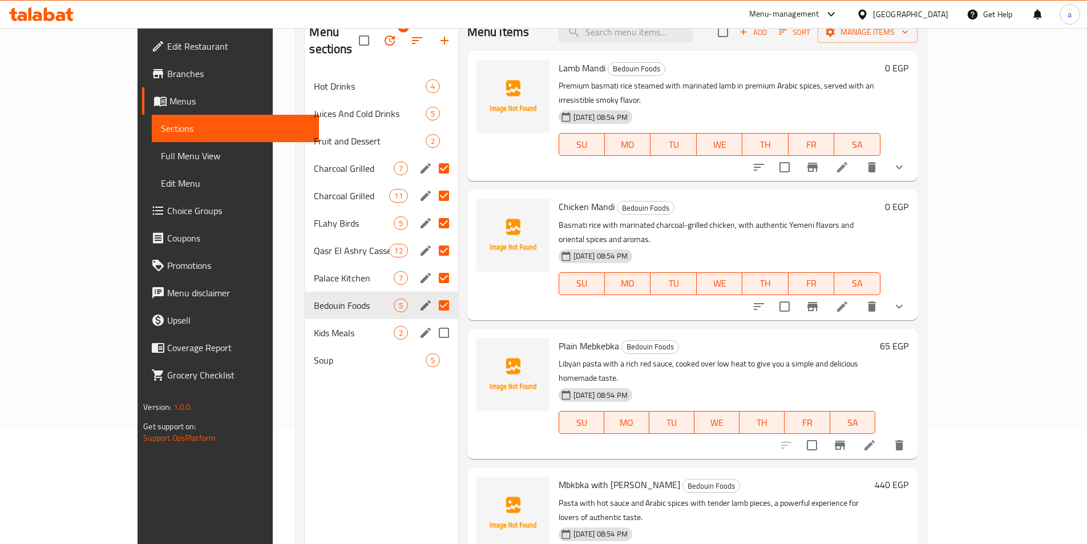
drag, startPoint x: 415, startPoint y: 317, endPoint x: 155, endPoint y: 373, distance: 266.6
click at [432, 321] on input "Menu sections" at bounding box center [444, 333] width 24 height 24
checkbox input "true"
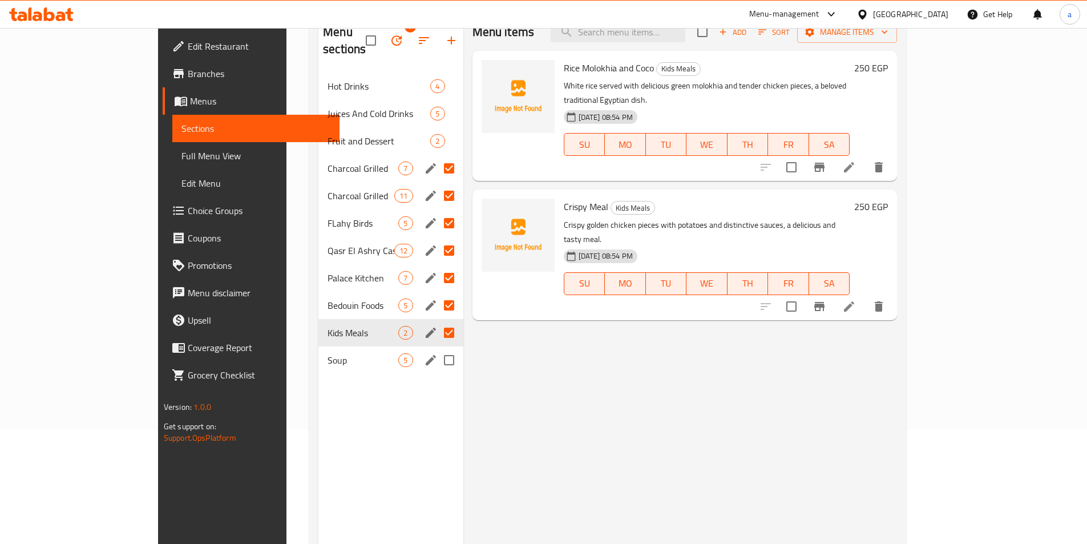
click at [437, 348] on input "Menu sections" at bounding box center [449, 360] width 24 height 24
checkbox input "true"
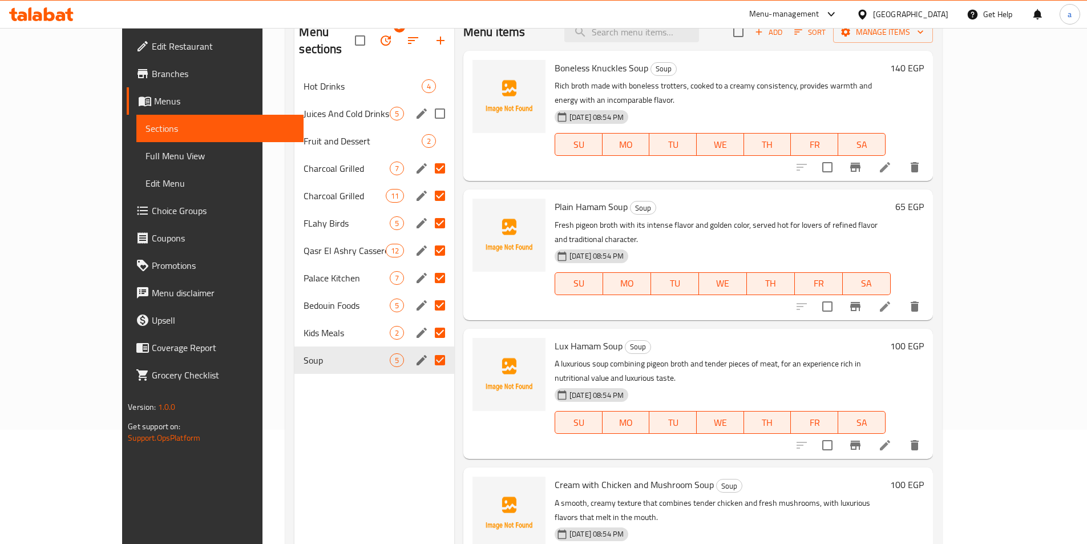
click at [428, 102] on input "Menu sections" at bounding box center [440, 114] width 24 height 24
checkbox input "true"
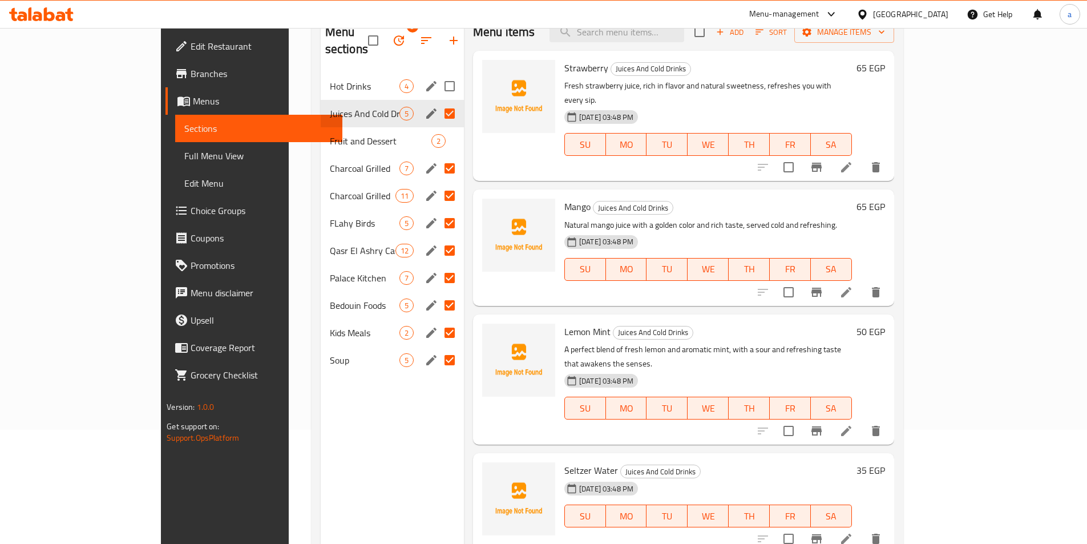
click at [438, 74] on input "Menu sections" at bounding box center [450, 86] width 24 height 24
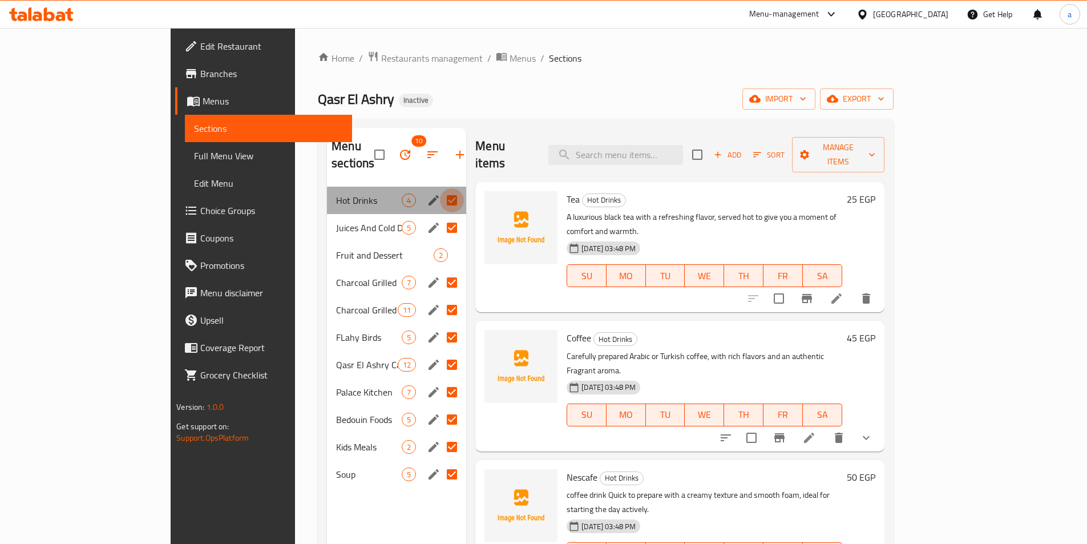
click at [440, 188] on input "Menu sections" at bounding box center [452, 200] width 24 height 24
checkbox input "false"
click at [440, 216] on input "Menu sections" at bounding box center [452, 228] width 24 height 24
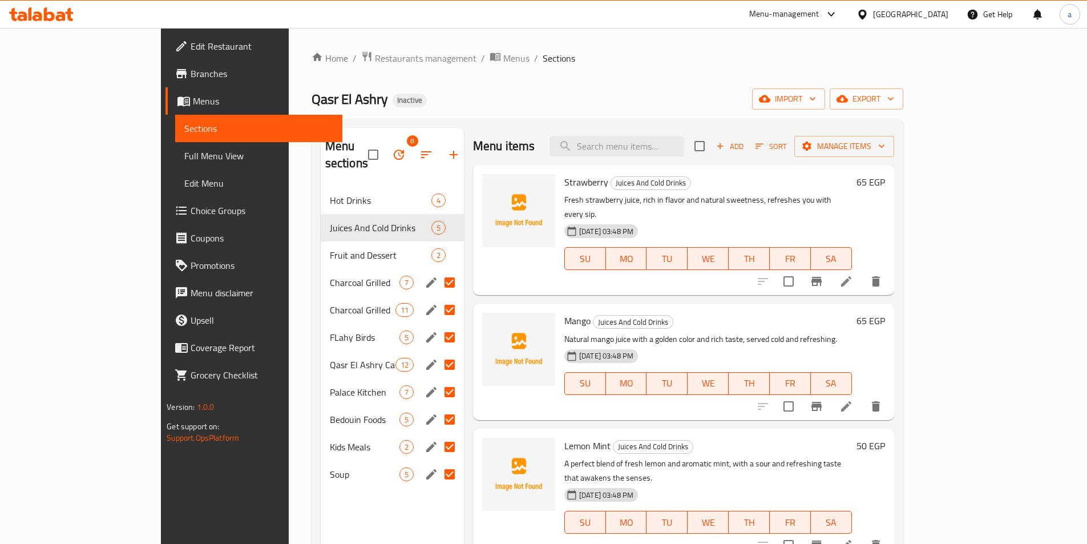
click at [438, 270] on input "Menu sections" at bounding box center [450, 282] width 24 height 24
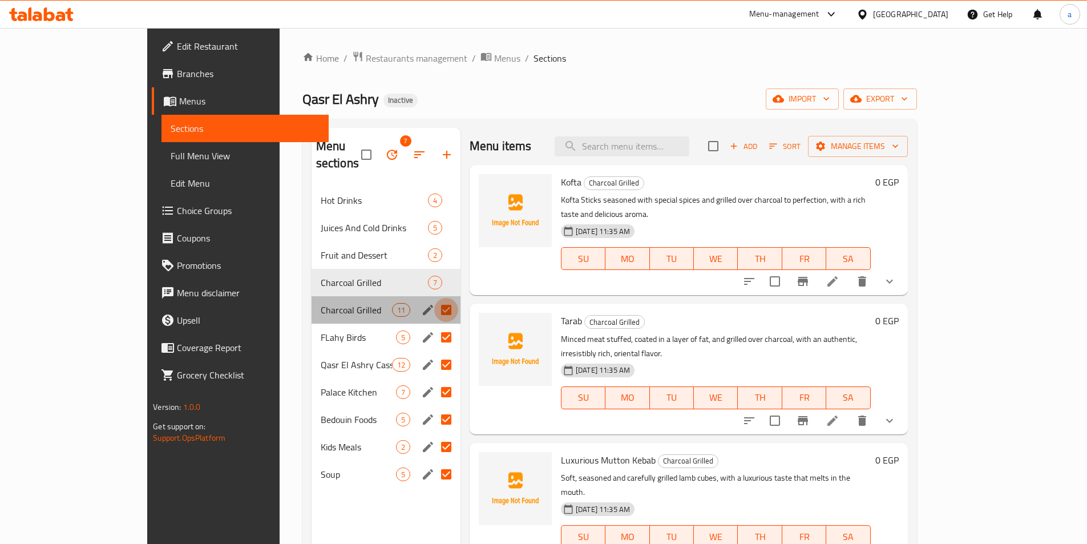
click at [434, 298] on input "Menu sections" at bounding box center [446, 310] width 24 height 24
checkbox input "false"
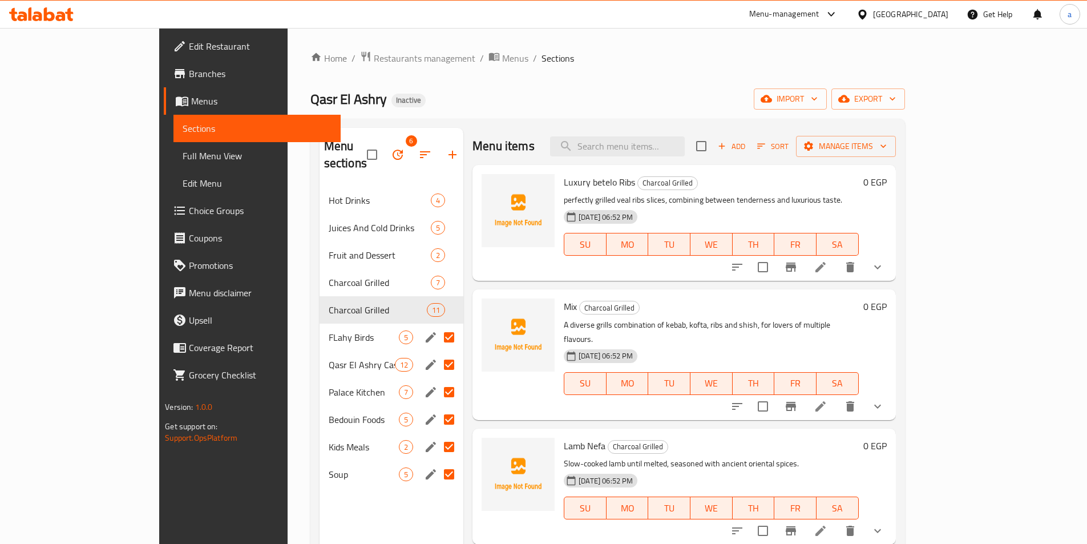
drag, startPoint x: 411, startPoint y: 316, endPoint x: 409, endPoint y: 337, distance: 21.2
click at [437, 325] on input "Menu sections" at bounding box center [449, 337] width 24 height 24
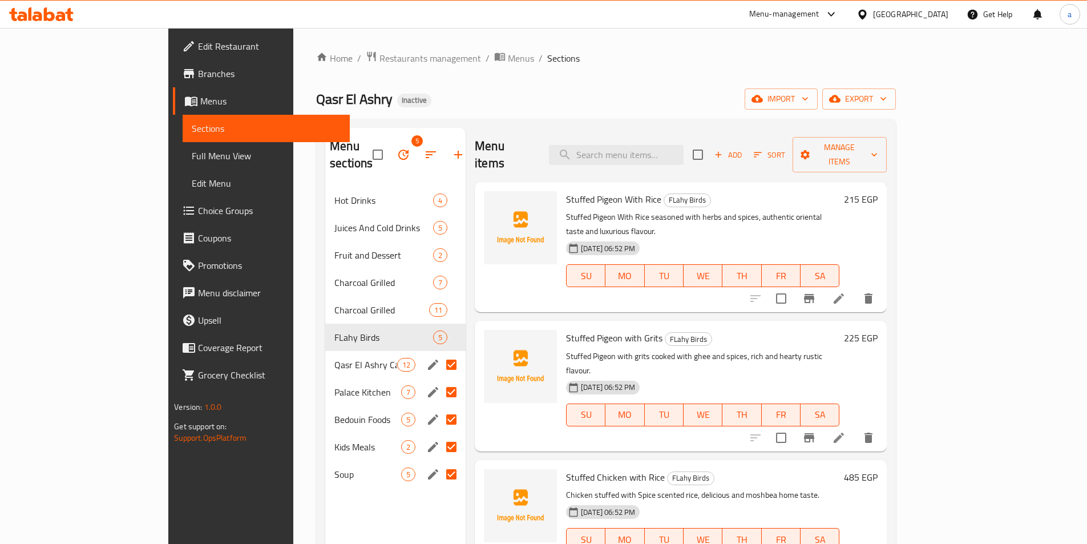
click at [439, 353] on input "Menu sections" at bounding box center [451, 365] width 24 height 24
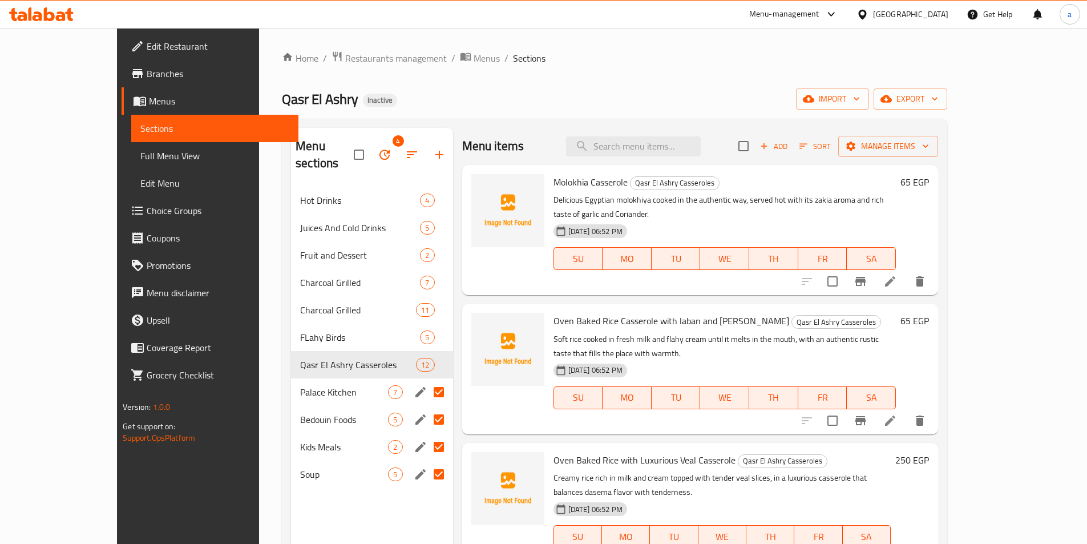
click at [427, 382] on input "Menu sections" at bounding box center [439, 392] width 24 height 24
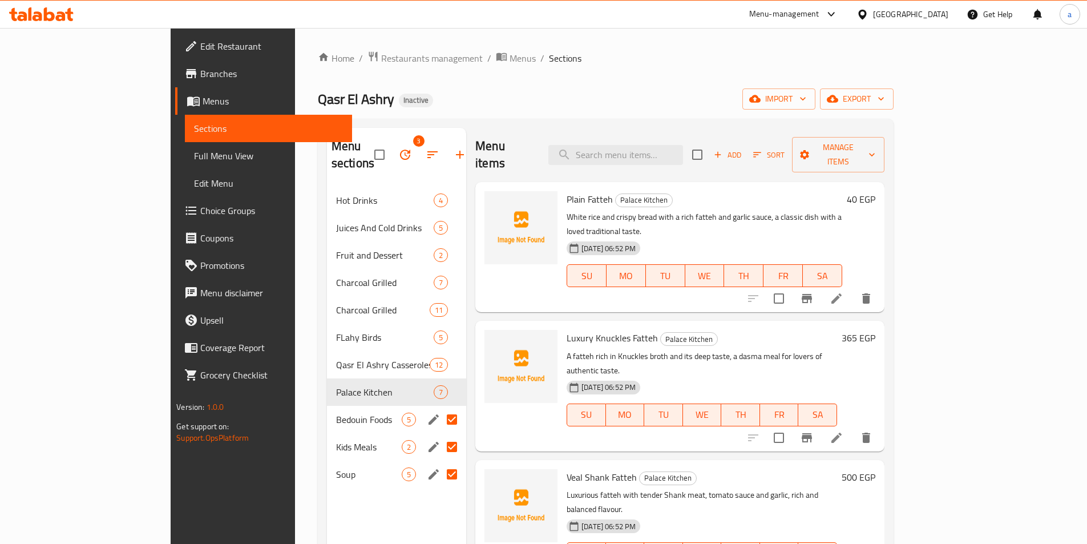
click at [440, 407] on input "Menu sections" at bounding box center [452, 419] width 24 height 24
checkbox input "false"
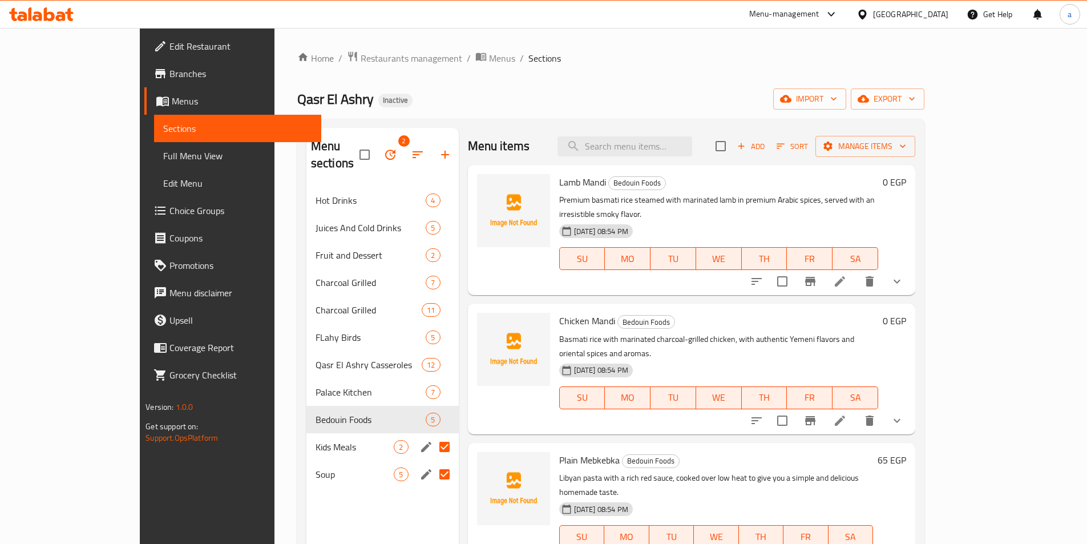
click at [432, 435] on input "Menu sections" at bounding box center [444, 447] width 24 height 24
checkbox input "false"
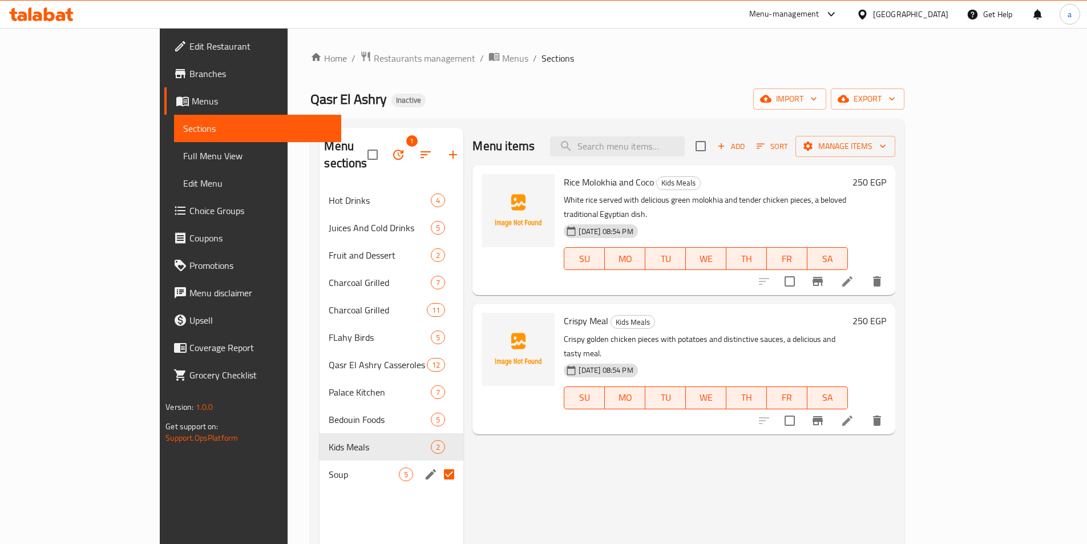
click at [437, 462] on input "Menu sections" at bounding box center [449, 474] width 24 height 24
checkbox input "false"
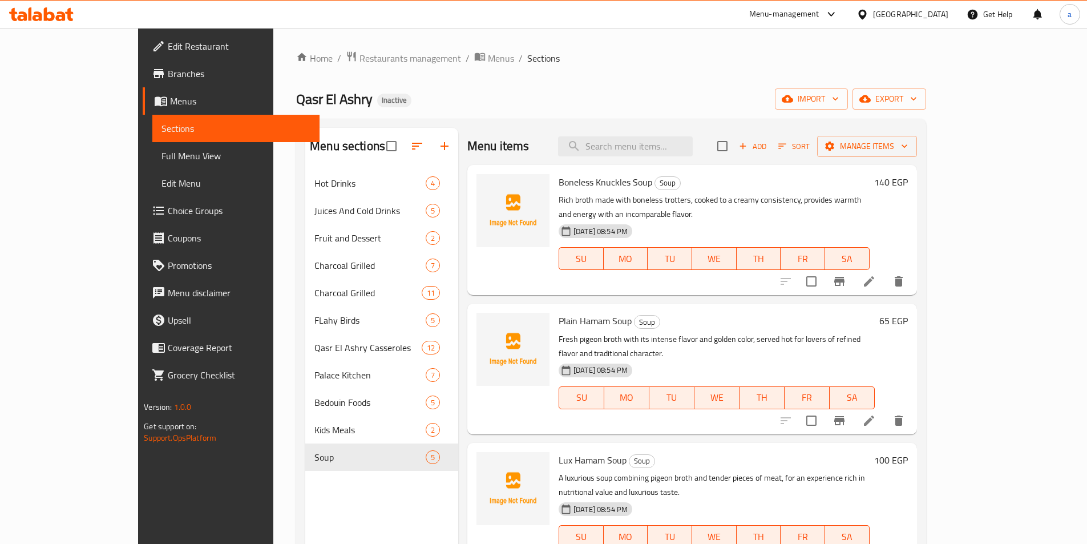
click at [305, 481] on div "Menu sections Hot Drinks 4 Juices And Cold Drinks 5 Fruit and Dessert 2 Charcoa…" at bounding box center [381, 400] width 153 height 544
click at [839, 104] on span "import" at bounding box center [811, 99] width 55 height 14
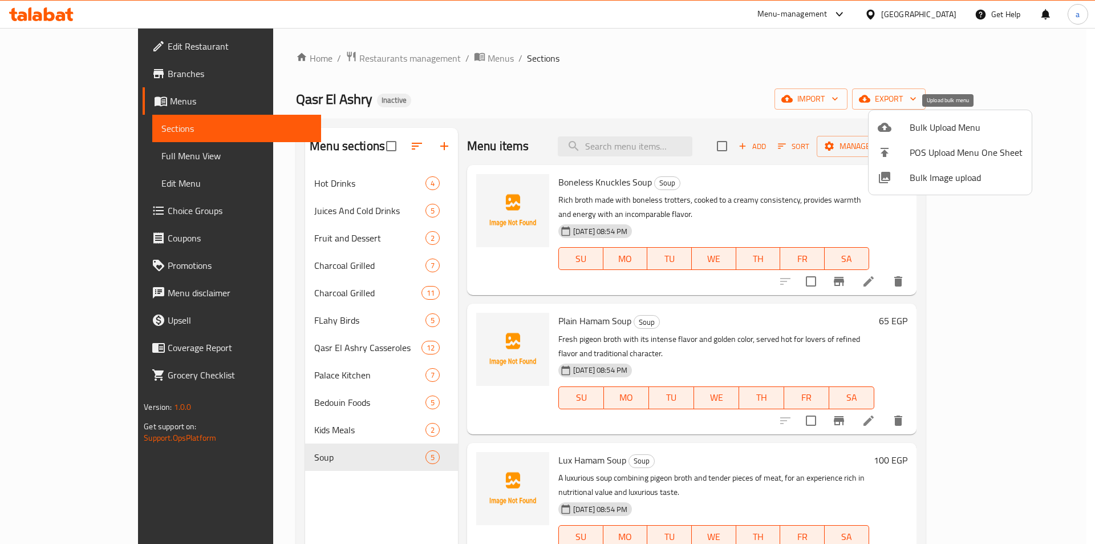
click at [942, 120] on span "Bulk Upload Menu" at bounding box center [966, 127] width 113 height 14
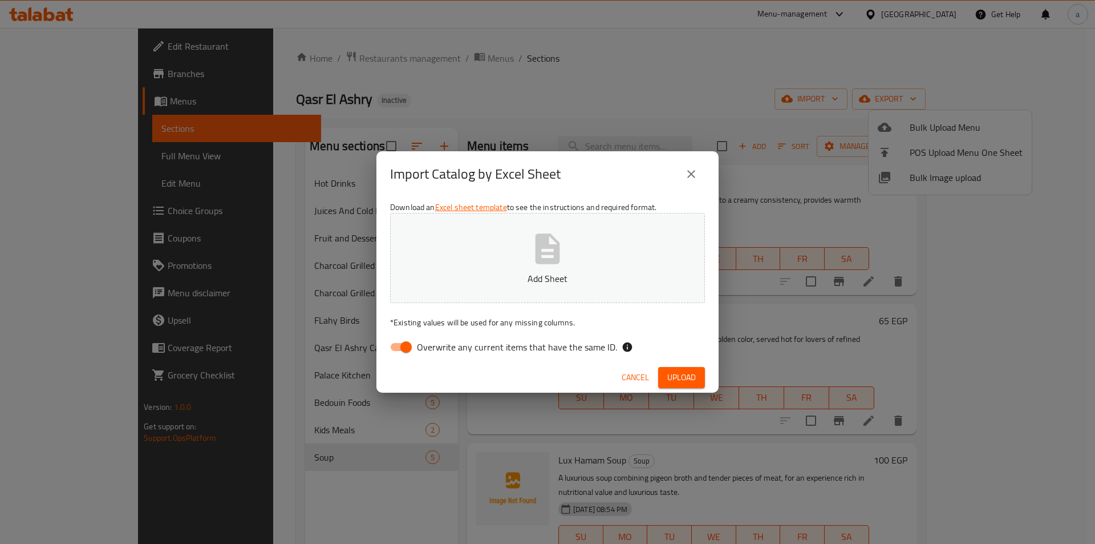
click at [404, 344] on input "Overwrite any current items that have the same ID." at bounding box center [406, 347] width 65 height 22
checkbox input "false"
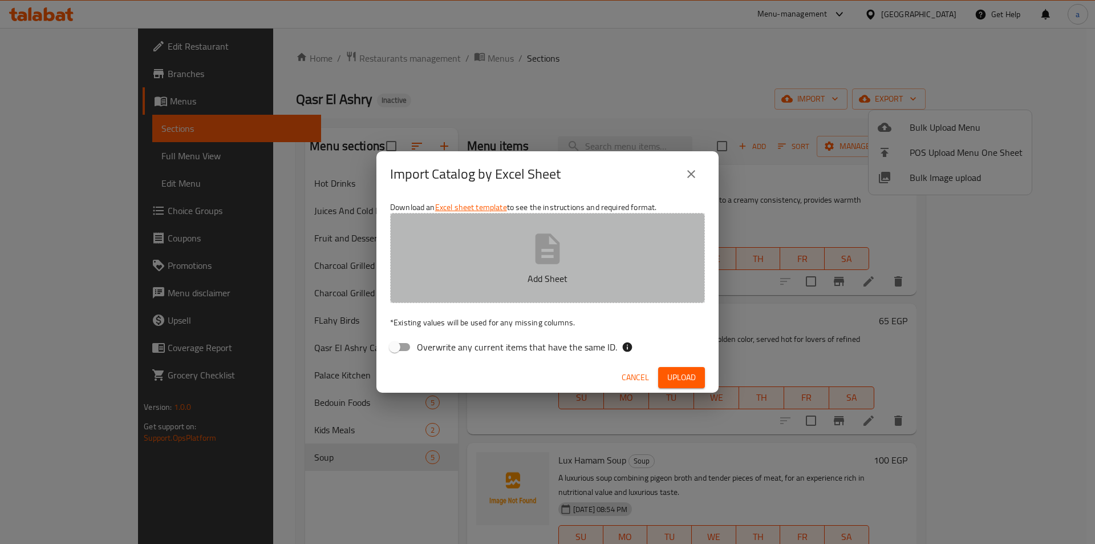
click at [577, 269] on button "Add Sheet" at bounding box center [547, 258] width 315 height 90
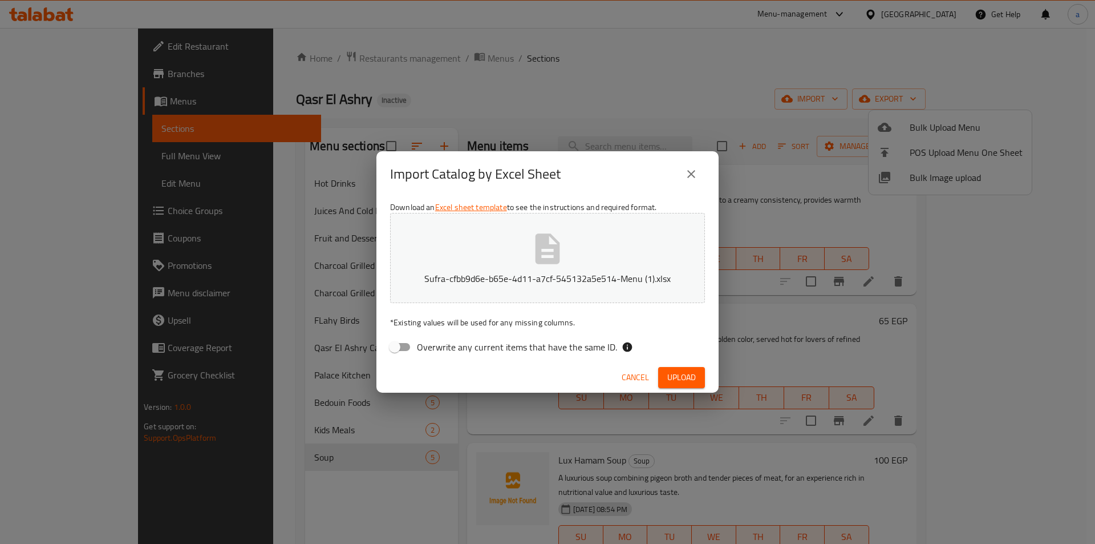
click at [678, 374] on span "Upload" at bounding box center [681, 377] width 29 height 14
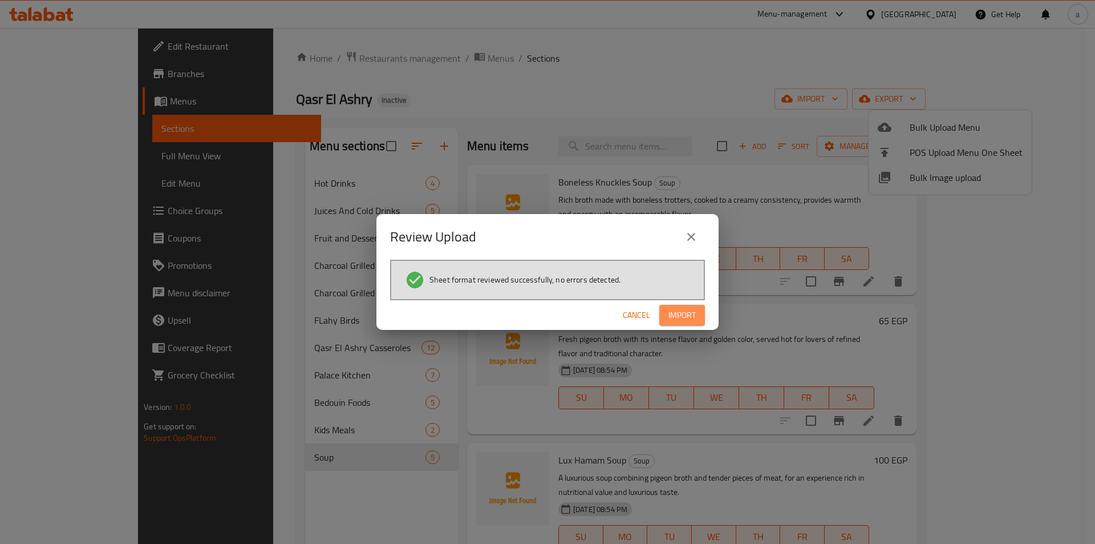
click at [665, 323] on button "Import" at bounding box center [682, 315] width 46 height 21
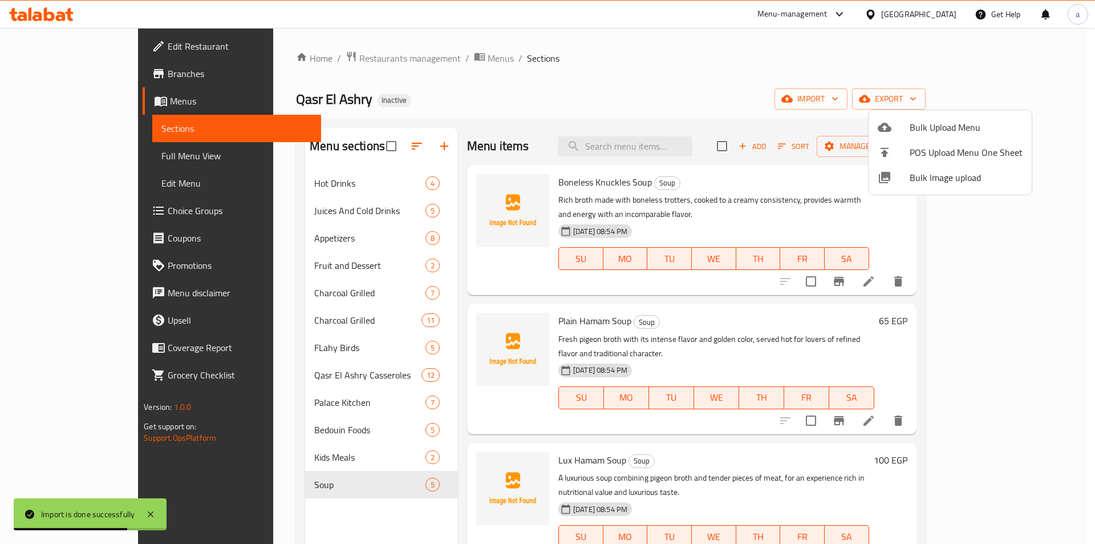
click at [276, 245] on div at bounding box center [547, 272] width 1095 height 544
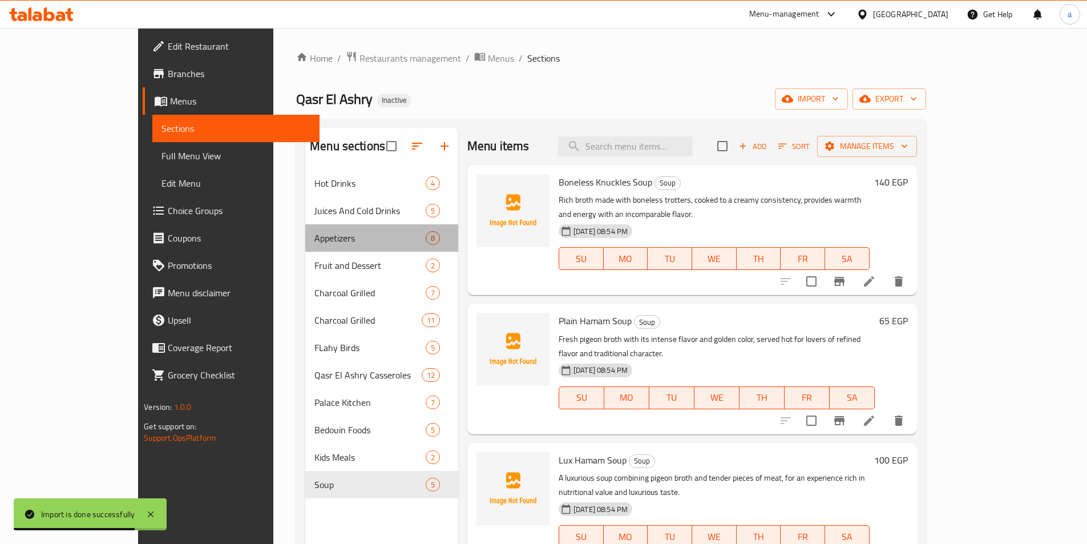
click at [305, 245] on div "Appetizers 8" at bounding box center [381, 237] width 153 height 27
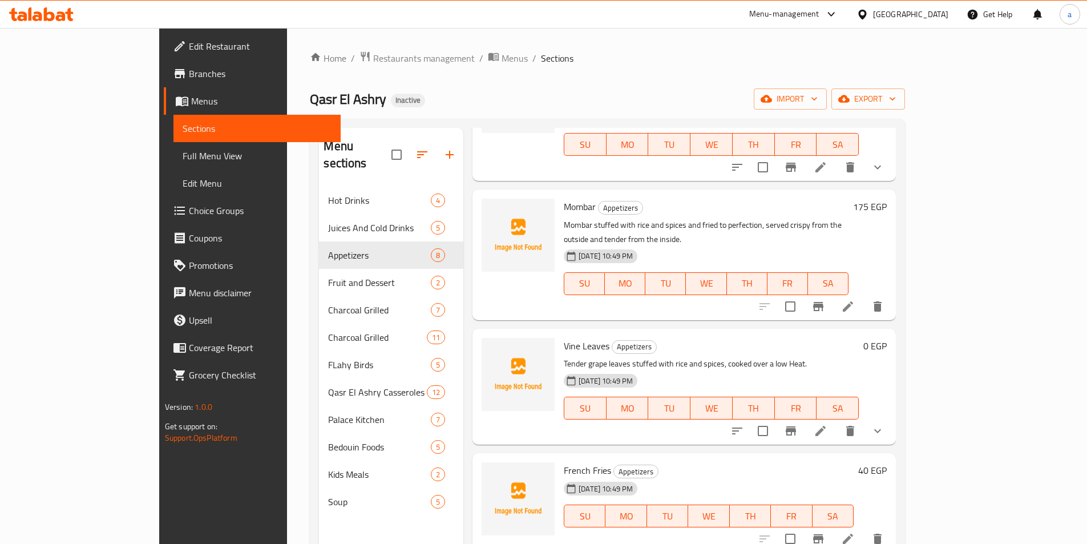
scroll to position [285, 0]
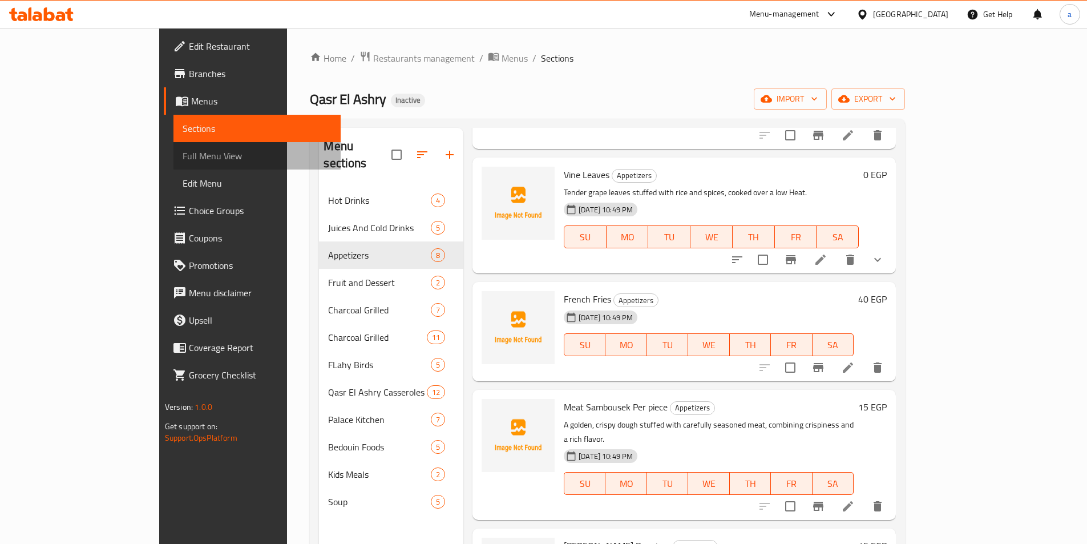
click at [183, 158] on span "Full Menu View" at bounding box center [257, 156] width 149 height 14
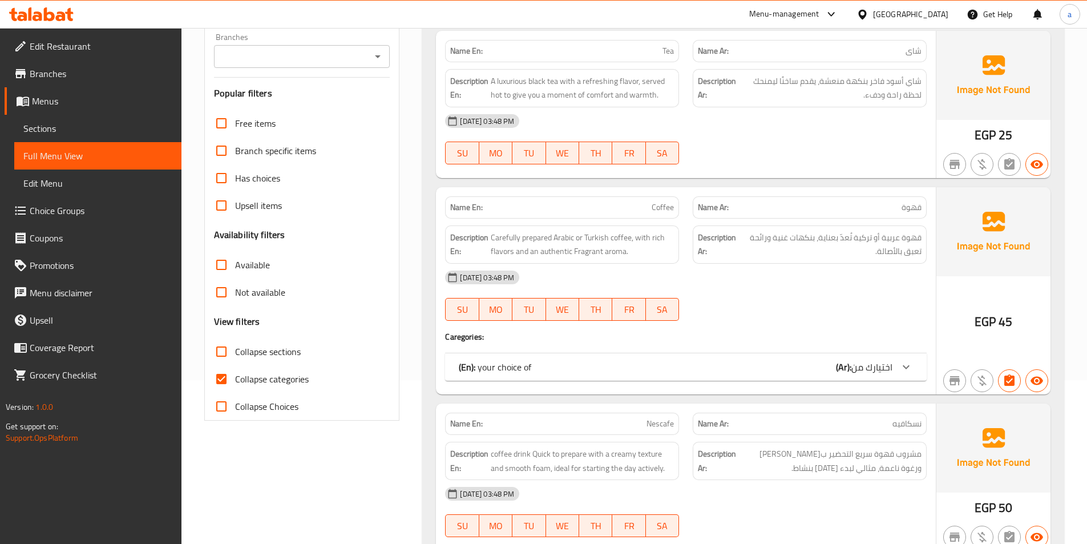
scroll to position [171, 0]
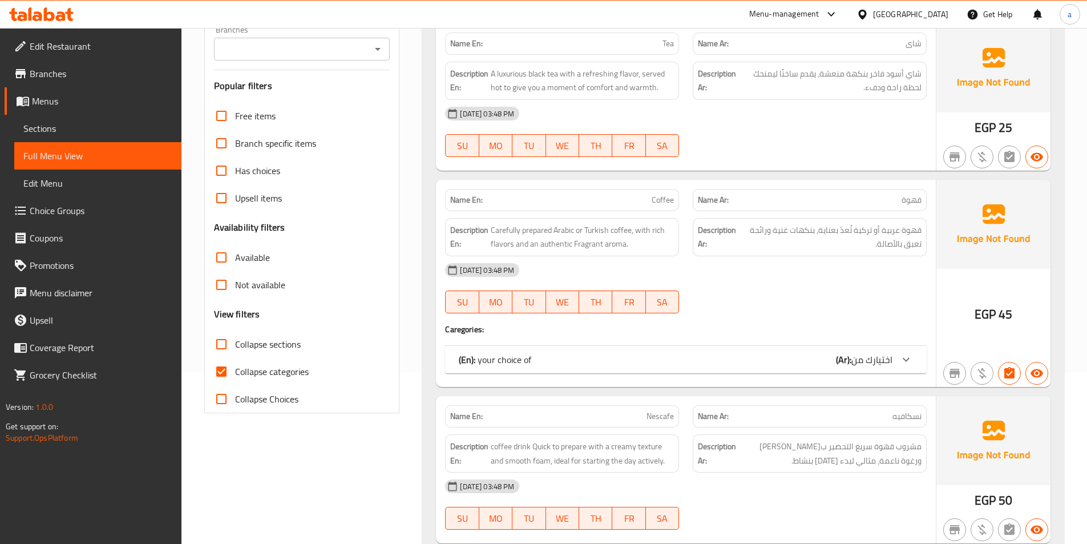
click at [274, 342] on span "Collapse sections" at bounding box center [268, 344] width 66 height 14
click at [235, 342] on input "Collapse sections" at bounding box center [221, 343] width 27 height 27
checkbox input "true"
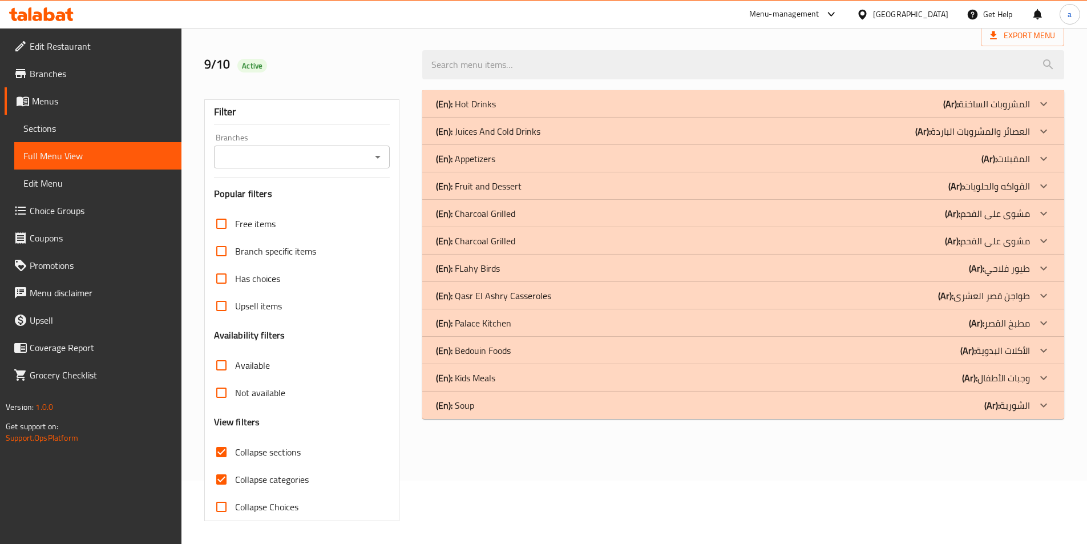
click at [273, 472] on span "Collapse categories" at bounding box center [272, 479] width 74 height 14
click at [235, 465] on input "Collapse categories" at bounding box center [221, 478] width 27 height 27
checkbox input "false"
click at [550, 159] on div "(En): Appetizers (Ar): المقبلات" at bounding box center [733, 159] width 594 height 14
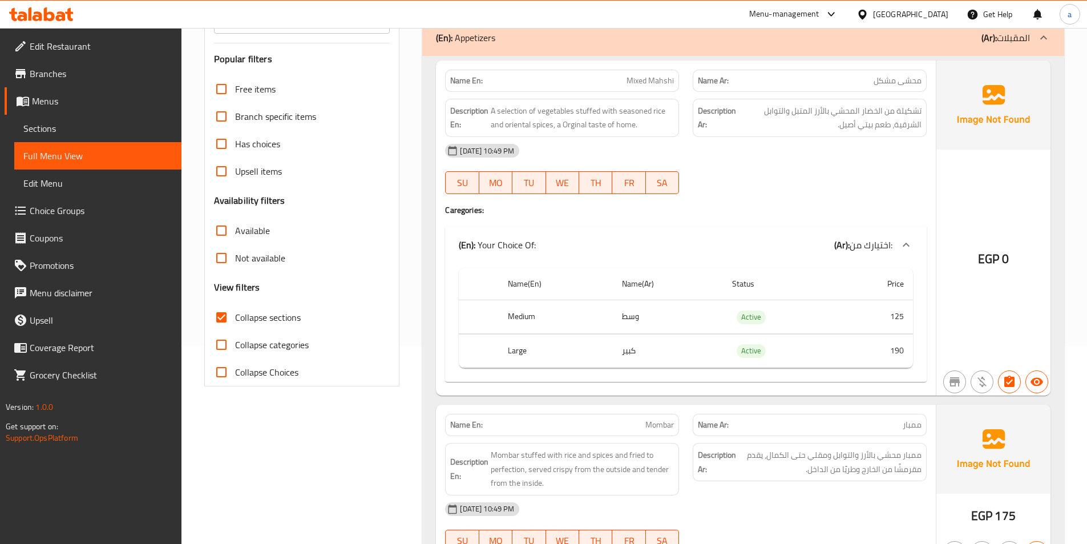
scroll to position [177, 0]
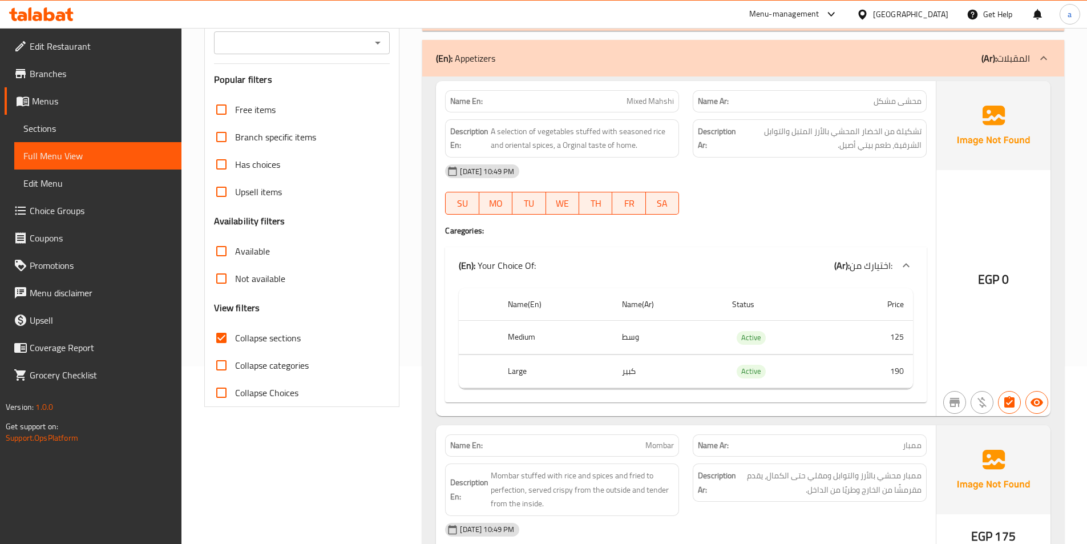
drag, startPoint x: 562, startPoint y: 145, endPoint x: 645, endPoint y: 160, distance: 84.0
click at [645, 160] on div "Name En: Mixed Mahshi Name Ar: محشى مشكل Description En: A selection of vegetab…" at bounding box center [686, 248] width 500 height 335
click at [645, 160] on div "[DATE] 10:49 PM" at bounding box center [685, 170] width 495 height 27
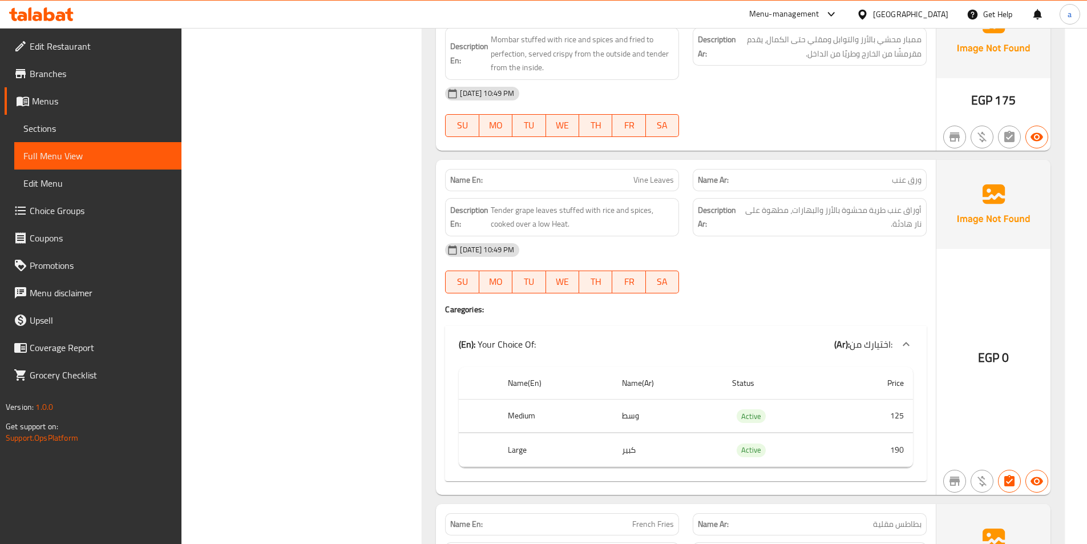
scroll to position [634, 0]
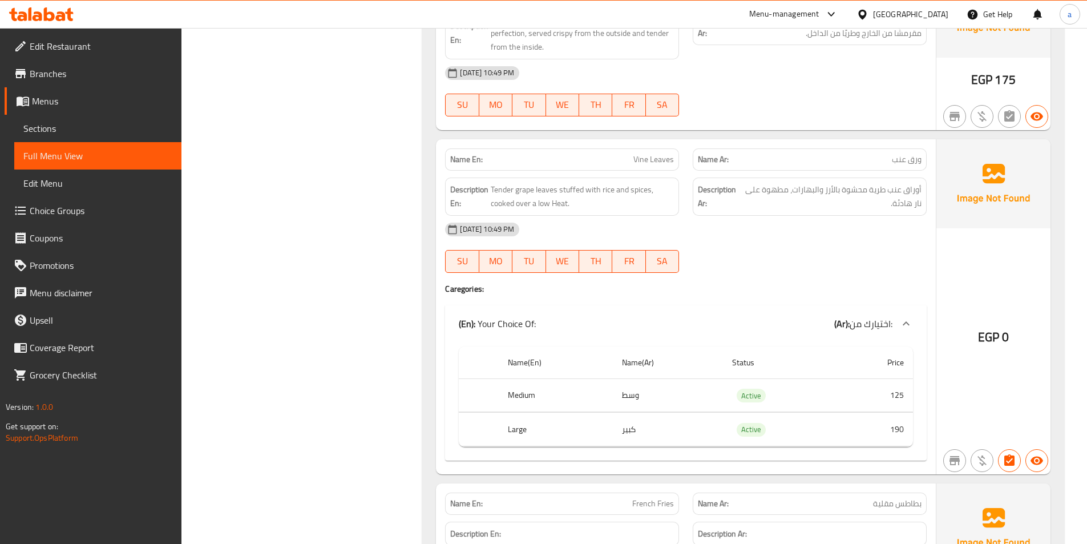
click at [652, 165] on span "Vine Leaves" at bounding box center [653, 159] width 41 height 12
click at [659, 193] on span "Tender grape leaves stuffed with rice and spices, cooked over a low Heat." at bounding box center [582, 197] width 183 height 28
click at [630, 196] on span "Tender grape leaves stuffed with rice and spices, cooked over a low Heat." at bounding box center [582, 197] width 183 height 28
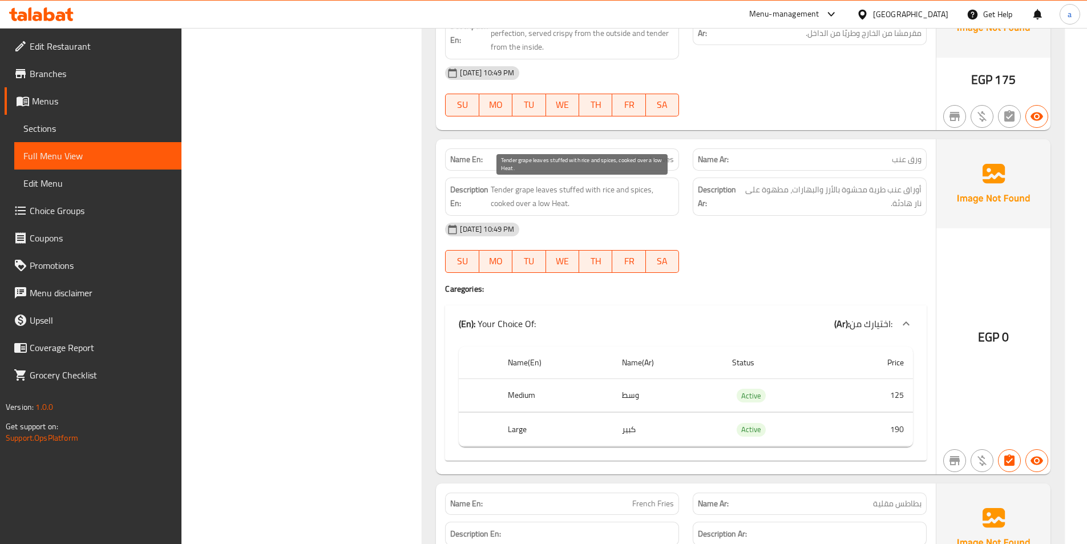
click at [629, 209] on span "Tender grape leaves stuffed with rice and spices, cooked over a low Heat." at bounding box center [582, 197] width 183 height 28
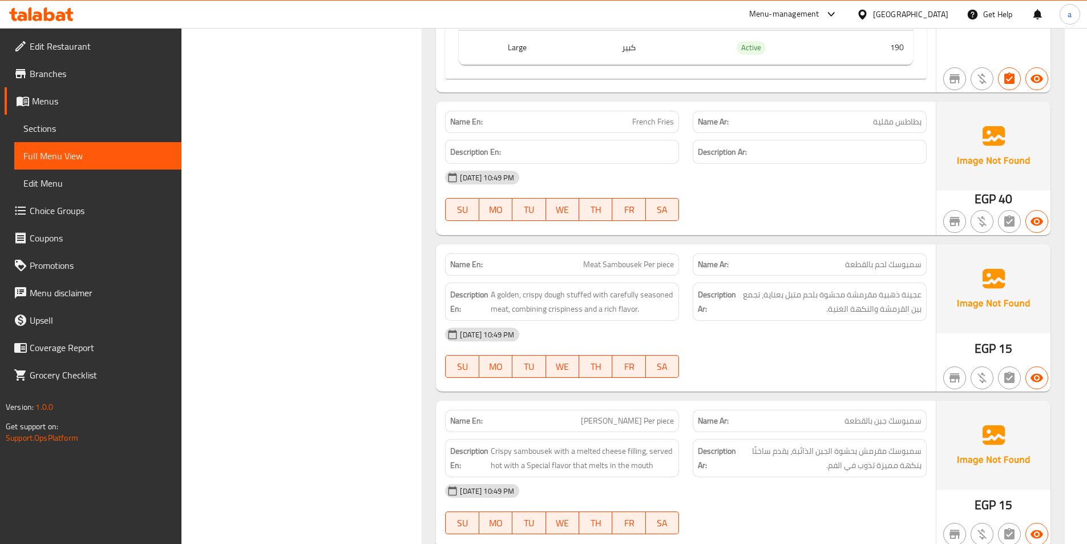
scroll to position [1033, 0]
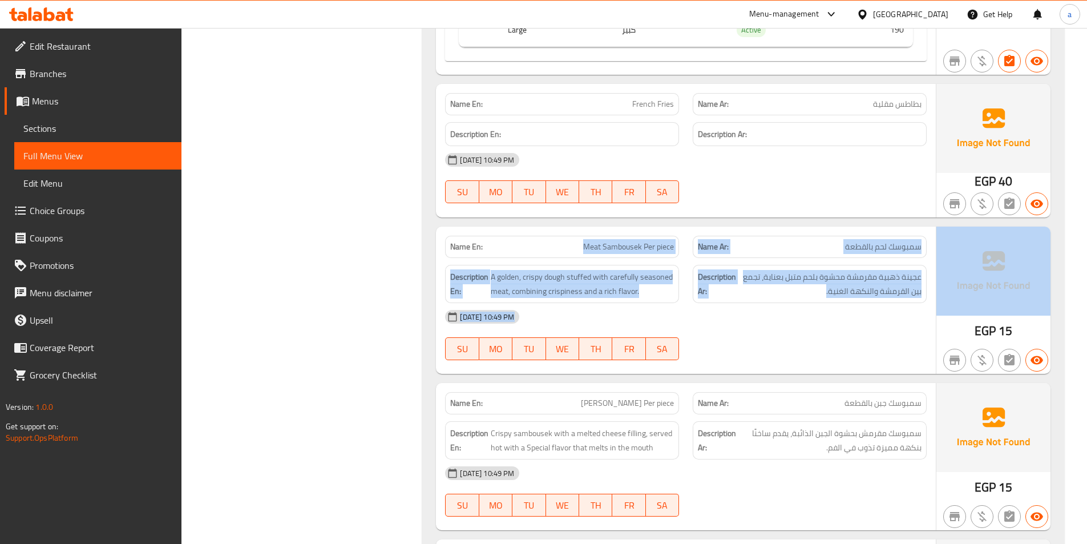
drag, startPoint x: 573, startPoint y: 246, endPoint x: 925, endPoint y: 241, distance: 352.6
click at [937, 241] on div "Name En: Meat Sambousek Per piece Name Ar: سمبوسك لحم بالقطعة Description En: A…" at bounding box center [743, 299] width 614 height 147
click at [925, 241] on div "Name Ar: سمبوسك لحم بالقطعة" at bounding box center [810, 247] width 234 height 22
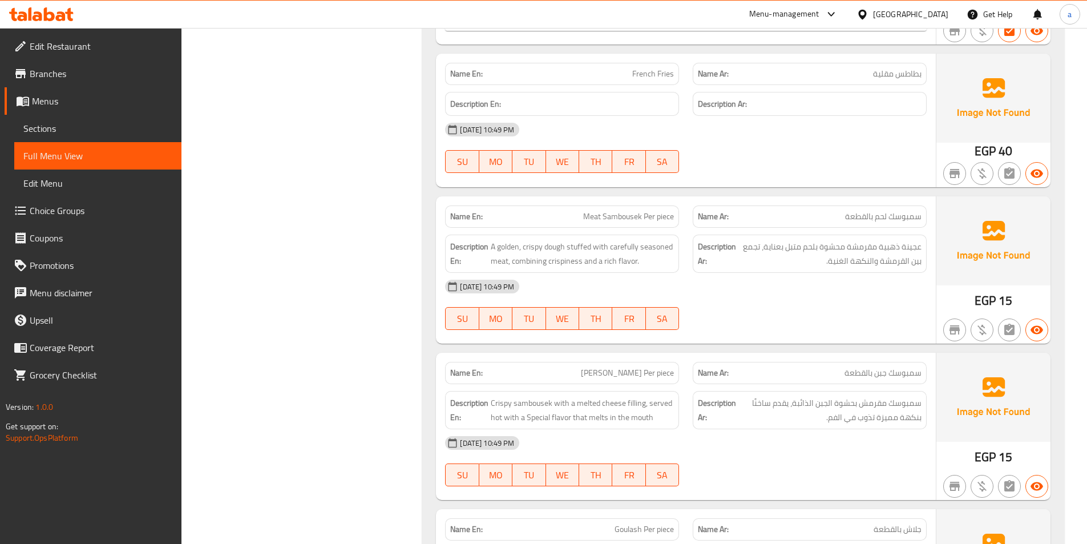
scroll to position [1090, 0]
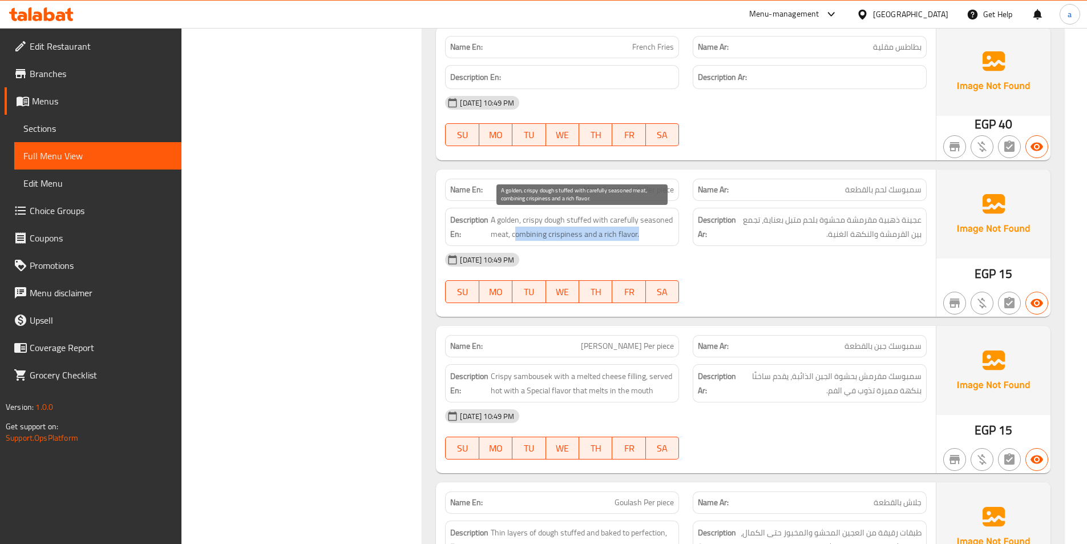
drag, startPoint x: 516, startPoint y: 235, endPoint x: 655, endPoint y: 235, distance: 138.6
click at [655, 235] on span "A golden, crispy dough stuffed with carefully seasoned meat, combining crispine…" at bounding box center [582, 227] width 183 height 28
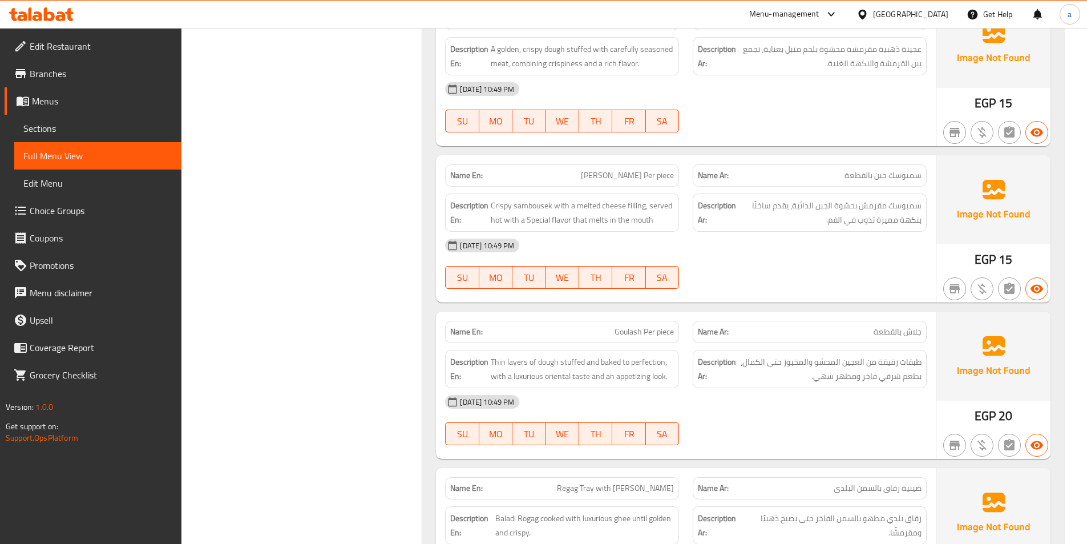
scroll to position [1261, 0]
drag, startPoint x: 513, startPoint y: 62, endPoint x: 637, endPoint y: 71, distance: 124.1
click at [637, 71] on div "Description En: A golden, crispy dough stuffed with carefully seasoned meat, co…" at bounding box center [562, 56] width 234 height 38
click at [860, 104] on div "[DATE] 10:49 PM SU MO TU WE TH FR SA" at bounding box center [685, 107] width 495 height 64
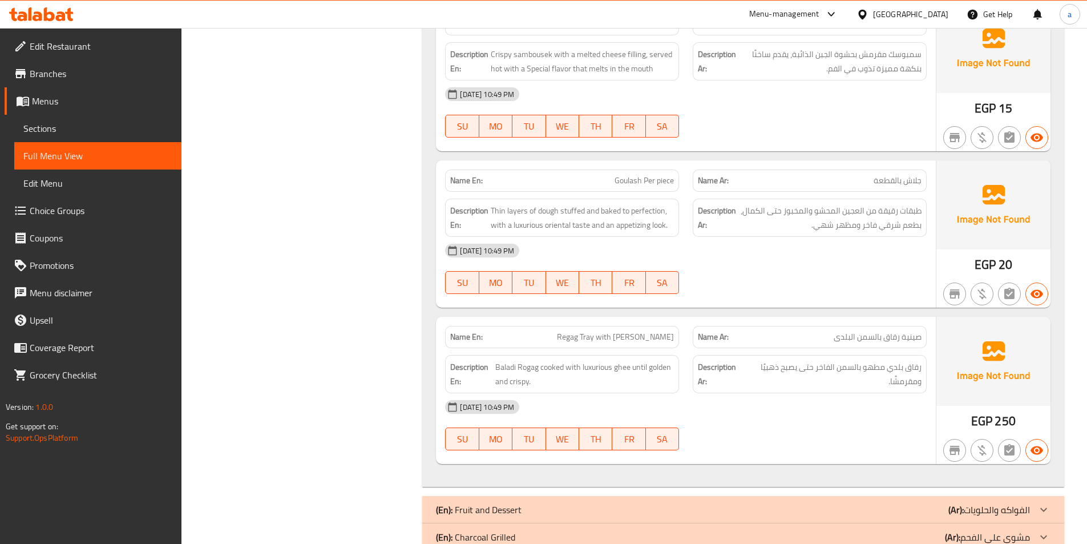
scroll to position [1432, 0]
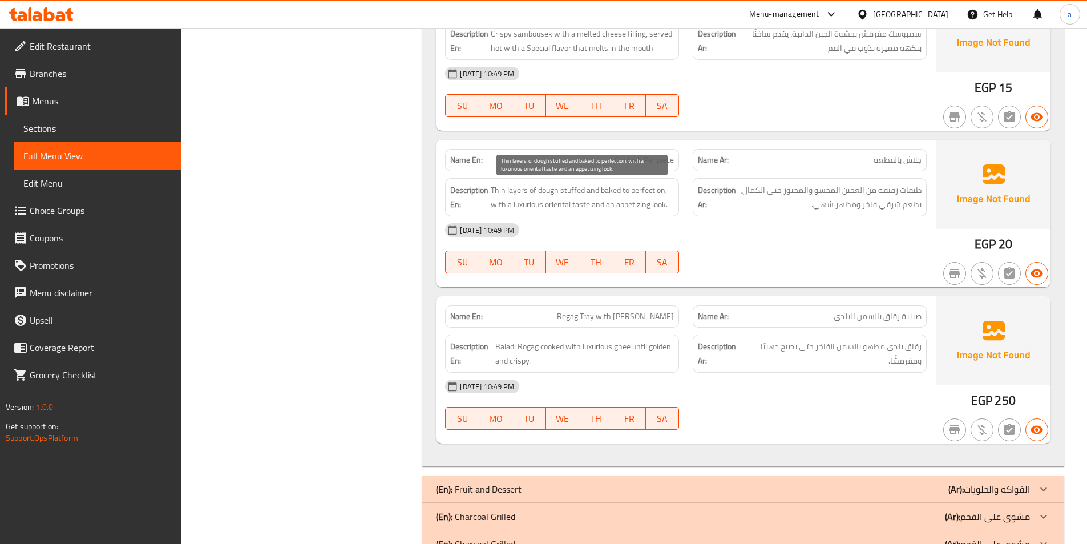
click at [500, 191] on span "Thin layers of dough stuffed and baked to perfection, with a luxurious oriental…" at bounding box center [582, 197] width 183 height 28
click at [731, 250] on div "[DATE] 10:49 PM SU MO TU WE TH FR SA" at bounding box center [685, 248] width 495 height 64
click at [526, 204] on span "Thin layers of dough stuffed and baked to perfection, with a luxurious oriental…" at bounding box center [582, 197] width 183 height 28
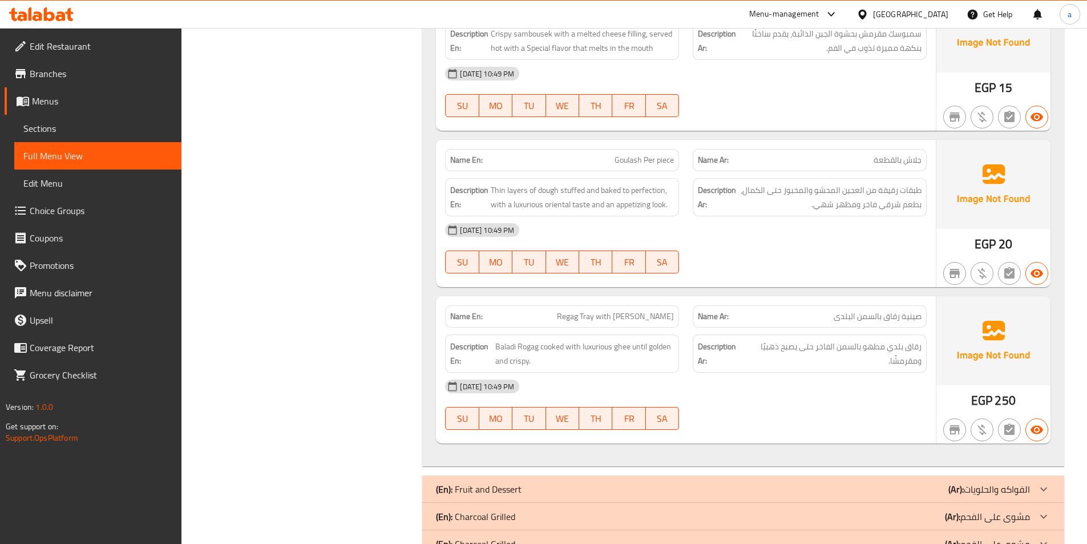
click at [647, 235] on div "[DATE] 10:49 PM" at bounding box center [685, 229] width 495 height 27
click at [560, 205] on span "Thin layers of dough stuffed and baked to perfection, with a luxurious oriental…" at bounding box center [582, 197] width 183 height 28
click at [688, 233] on div "[DATE] 10:49 PM" at bounding box center [685, 229] width 495 height 27
click at [628, 209] on span "Thin layers of dough stuffed and baked to perfection, with a luxurious oriental…" at bounding box center [582, 197] width 183 height 28
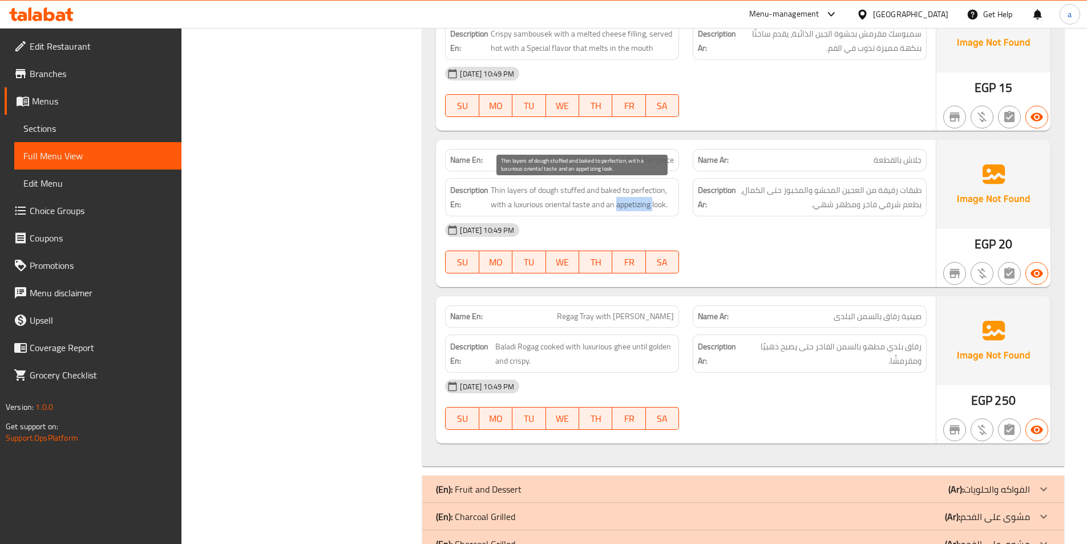
click at [628, 209] on span "Thin layers of dough stuffed and baked to perfection, with a luxurious oriental…" at bounding box center [582, 197] width 183 height 28
drag, startPoint x: 690, startPoint y: 238, endPoint x: 667, endPoint y: 226, distance: 26.0
click at [685, 235] on div "[DATE] 10:49 PM" at bounding box center [685, 229] width 495 height 27
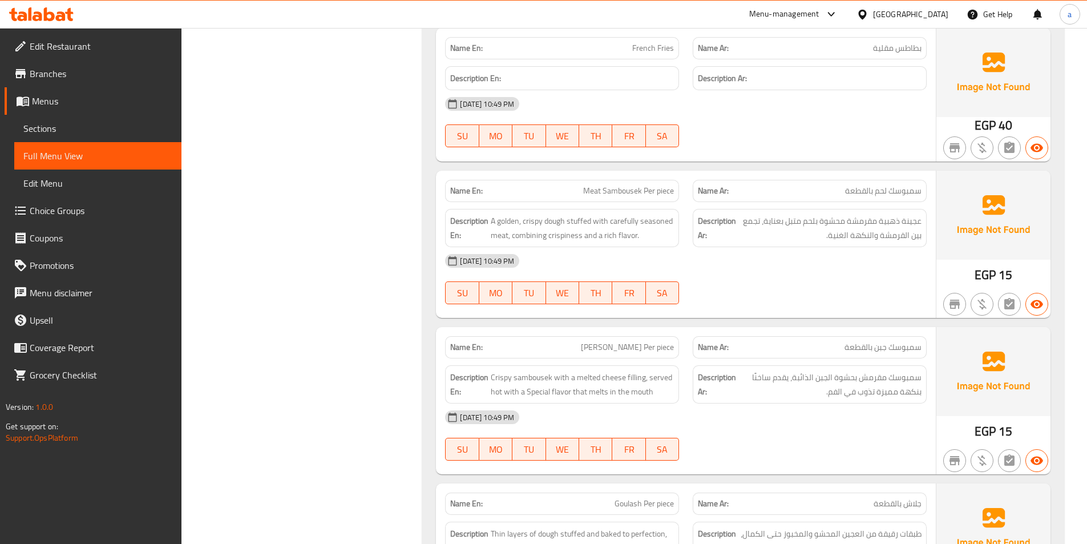
scroll to position [1006, 0]
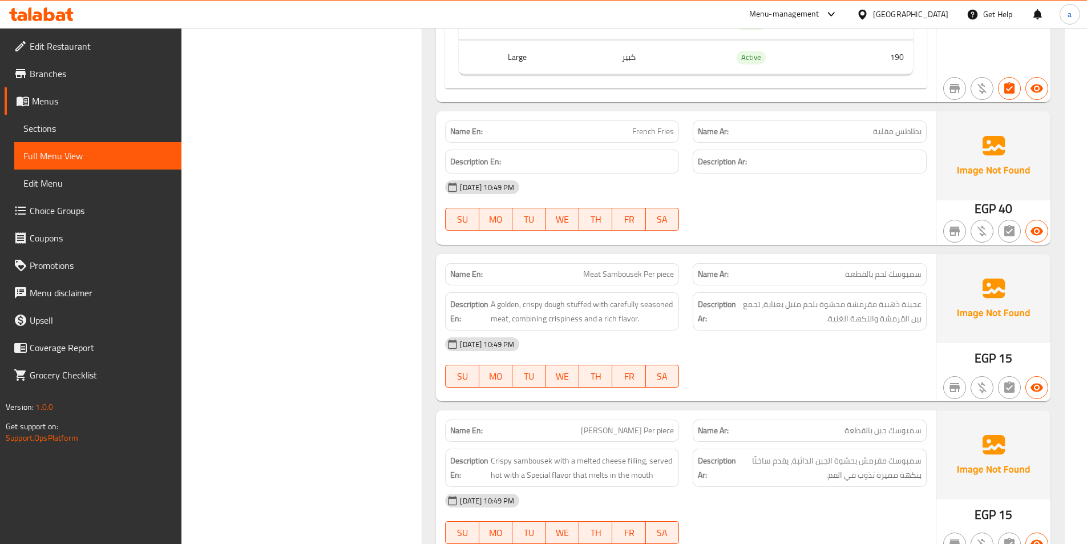
click at [61, 123] on span "Sections" at bounding box center [97, 129] width 149 height 14
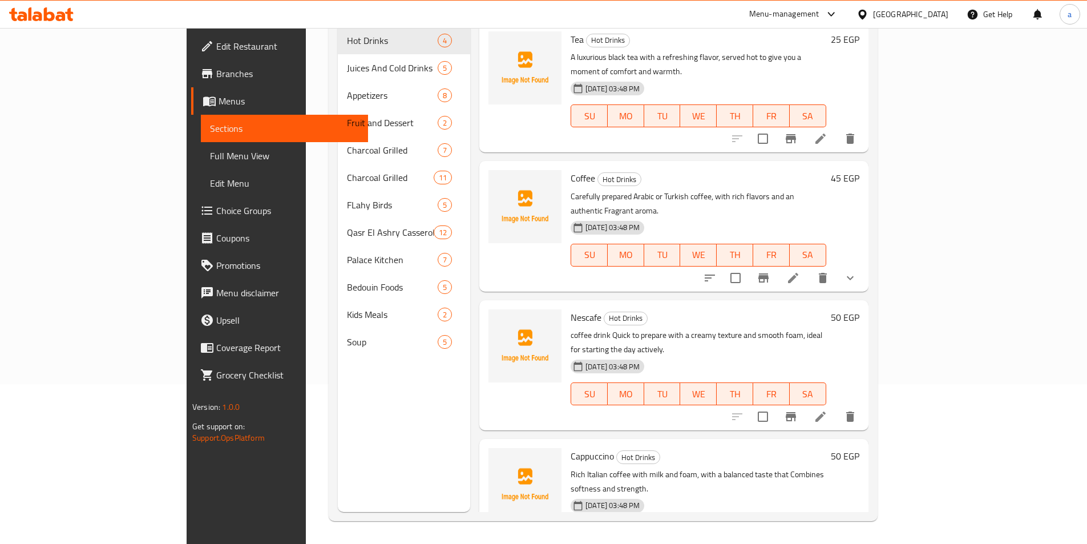
scroll to position [160, 0]
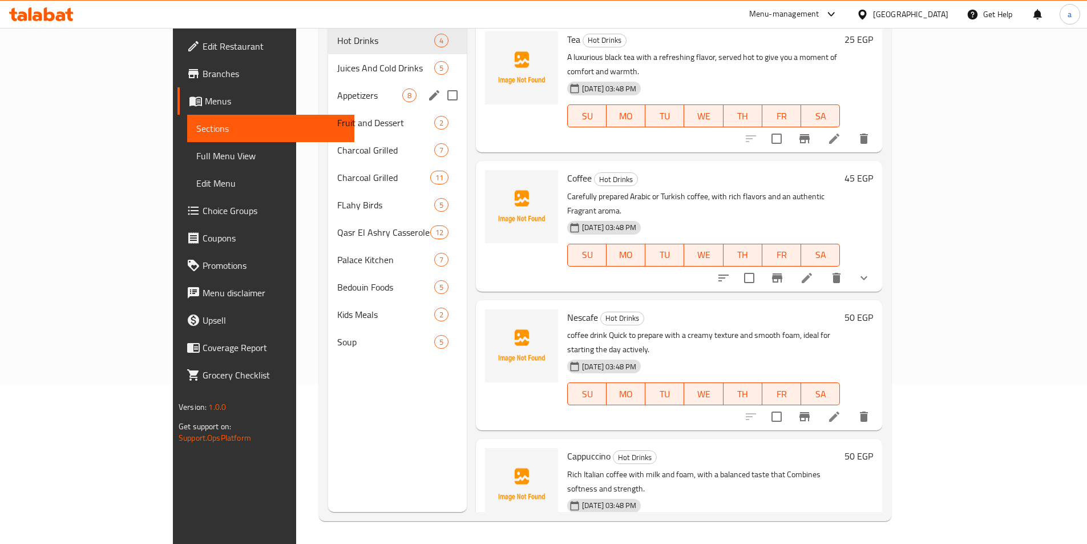
click at [337, 88] on span "Appetizers" at bounding box center [369, 95] width 65 height 14
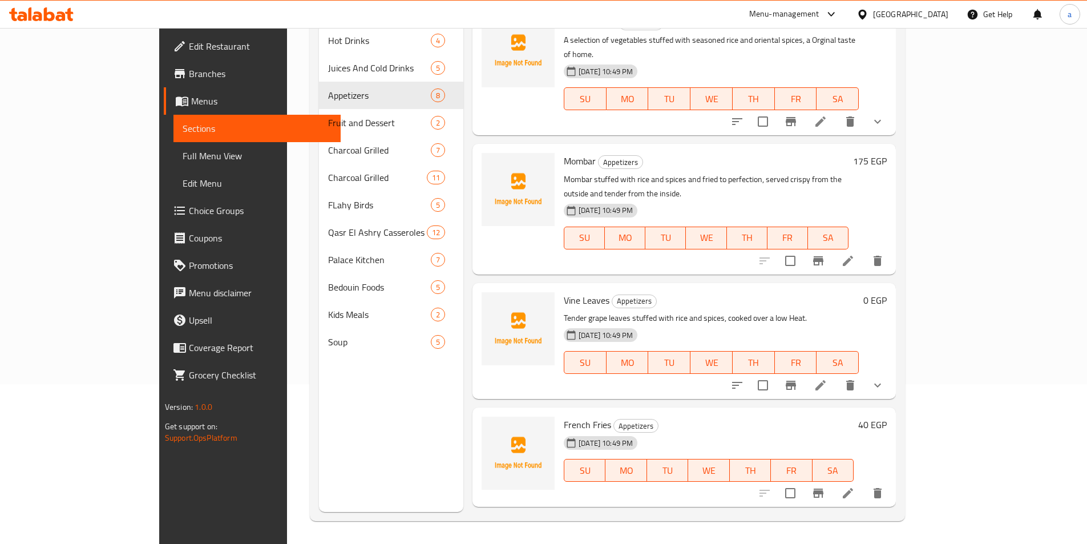
click at [836, 375] on li at bounding box center [820, 385] width 32 height 21
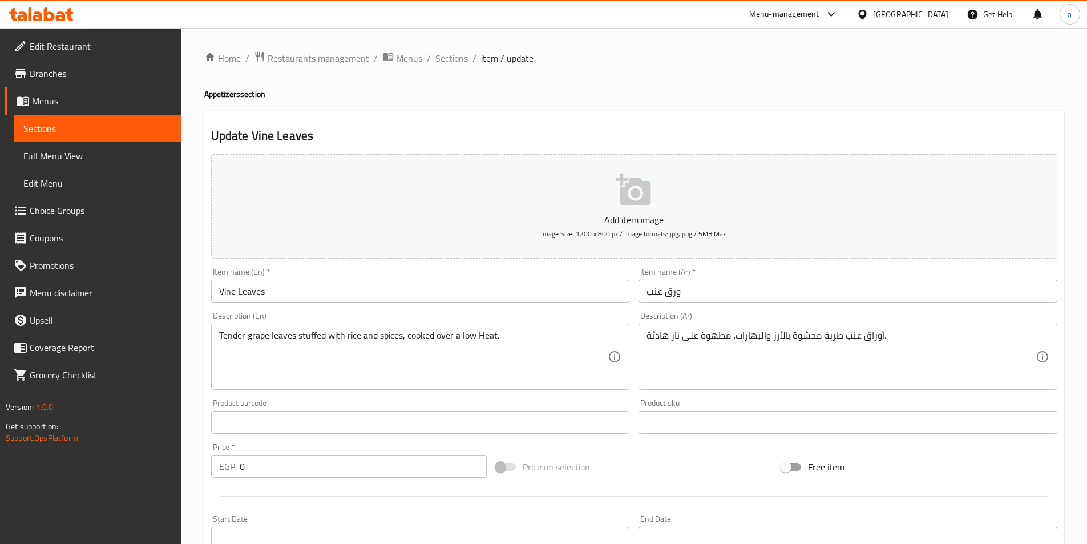
click at [222, 290] on input "Vine Leaves" at bounding box center [420, 291] width 419 height 23
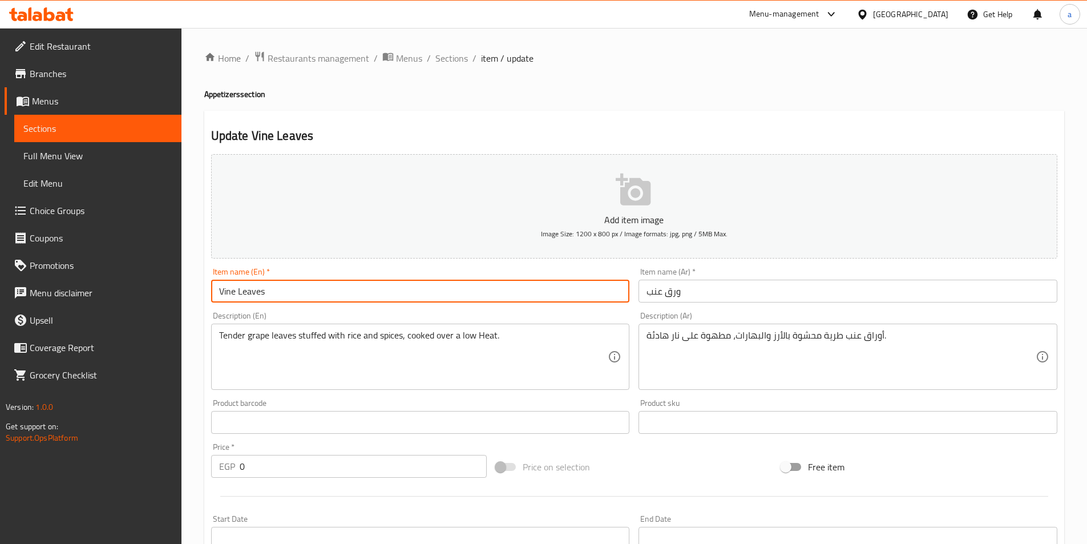
click at [222, 290] on input "Vine Leaves" at bounding box center [420, 291] width 419 height 23
click at [343, 296] on input "Vine Leaves" at bounding box center [420, 291] width 419 height 23
click at [322, 293] on input "Vine Leaves" at bounding box center [420, 291] width 419 height 23
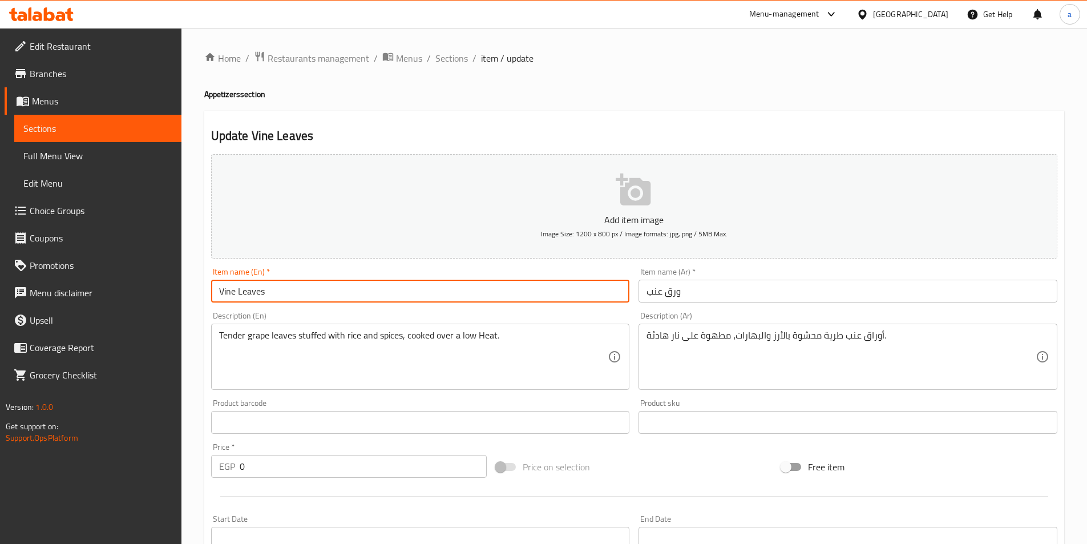
click at [322, 293] on input "Vine Leaves" at bounding box center [420, 291] width 419 height 23
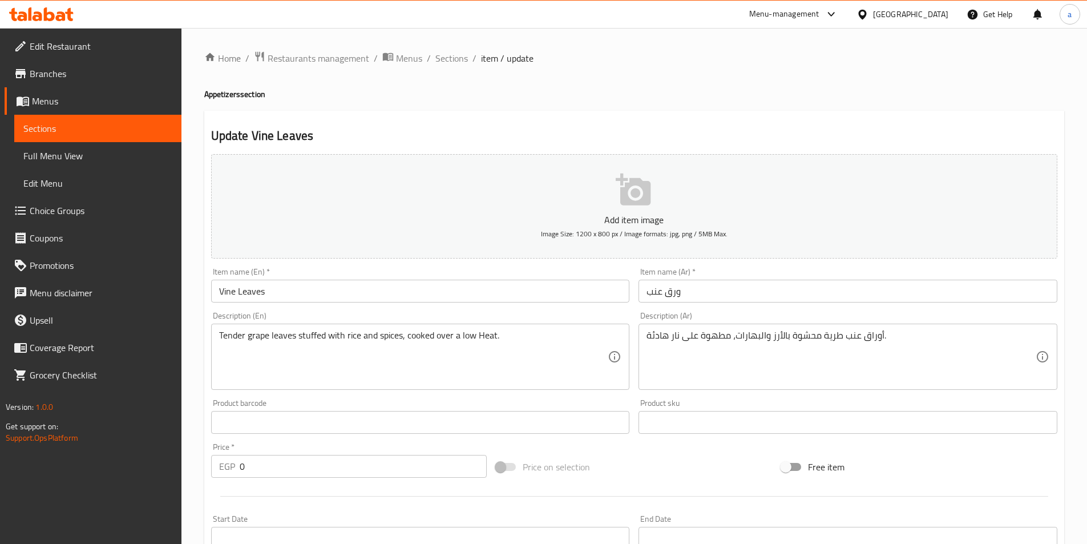
drag, startPoint x: 253, startPoint y: 310, endPoint x: 248, endPoint y: 304, distance: 7.8
click at [253, 310] on div "Description (En) Tender grape leaves stuffed with rice and spices, cooked over …" at bounding box center [421, 350] width 428 height 87
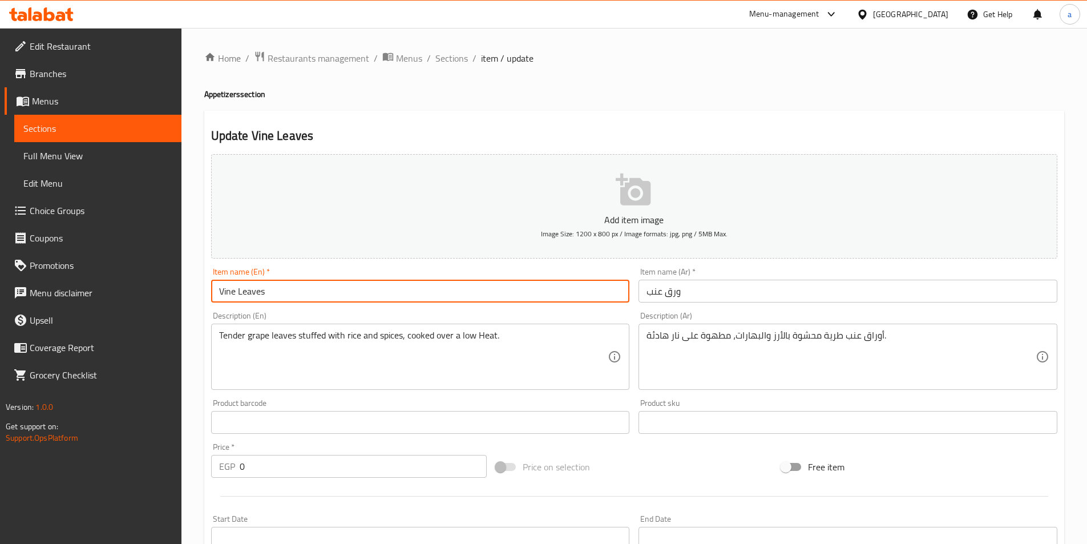
click at [226, 292] on input "Vine Leaves" at bounding box center [420, 291] width 419 height 23
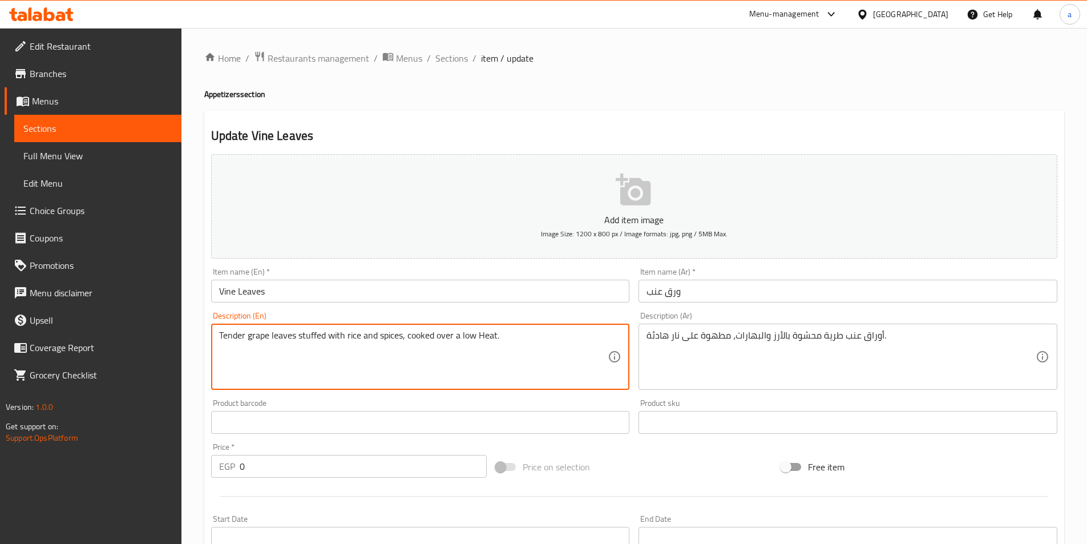
click at [257, 339] on textarea "Tender grape leaves stuffed with rice and spices, cooked over a low Heat." at bounding box center [413, 357] width 389 height 54
paste textarea "Vin"
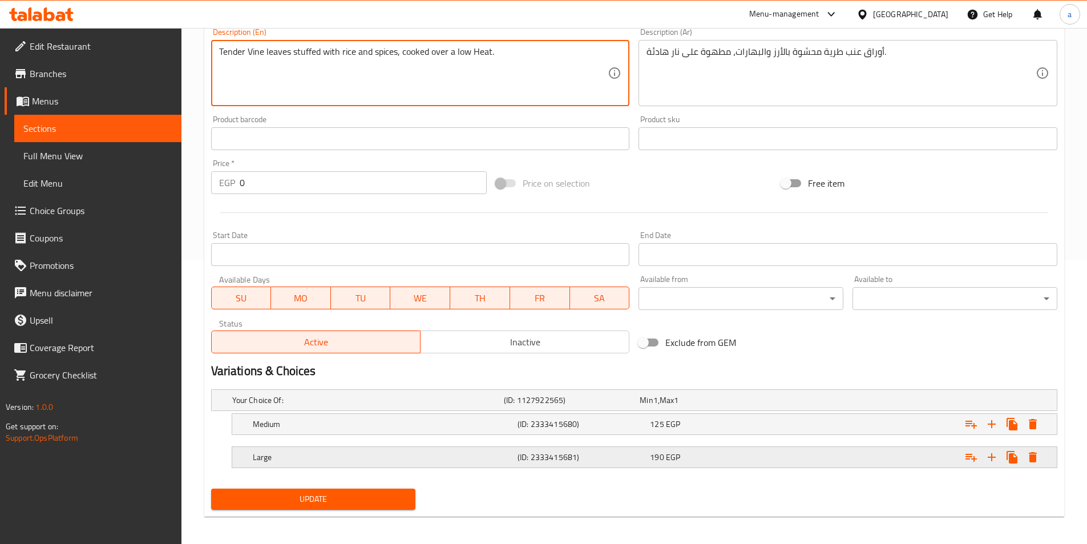
scroll to position [288, 0]
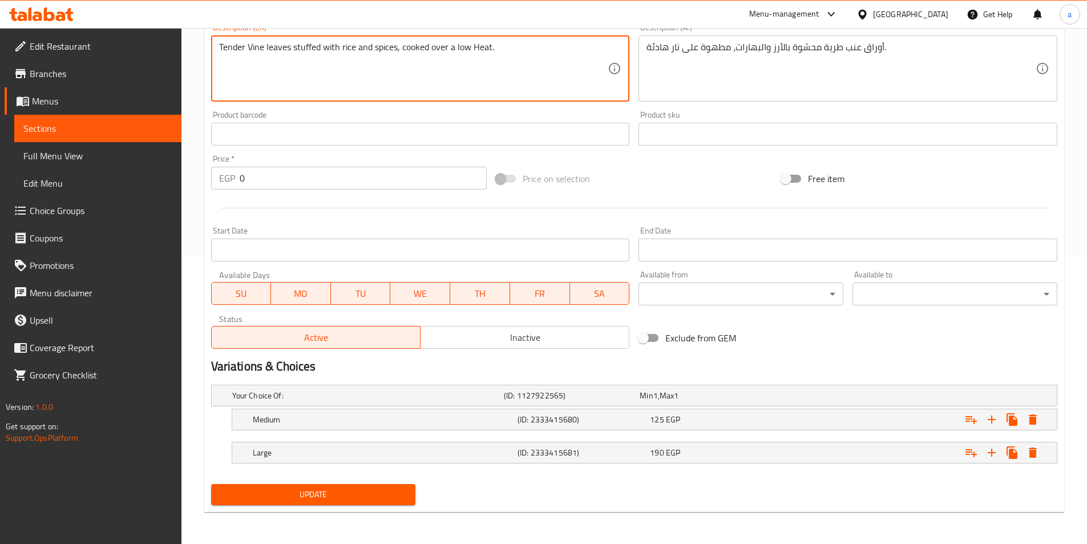
type textarea "Tender Vine leaves stuffed with rice and spices, cooked over a low Heat."
click at [314, 489] on span "Update" at bounding box center [313, 494] width 187 height 14
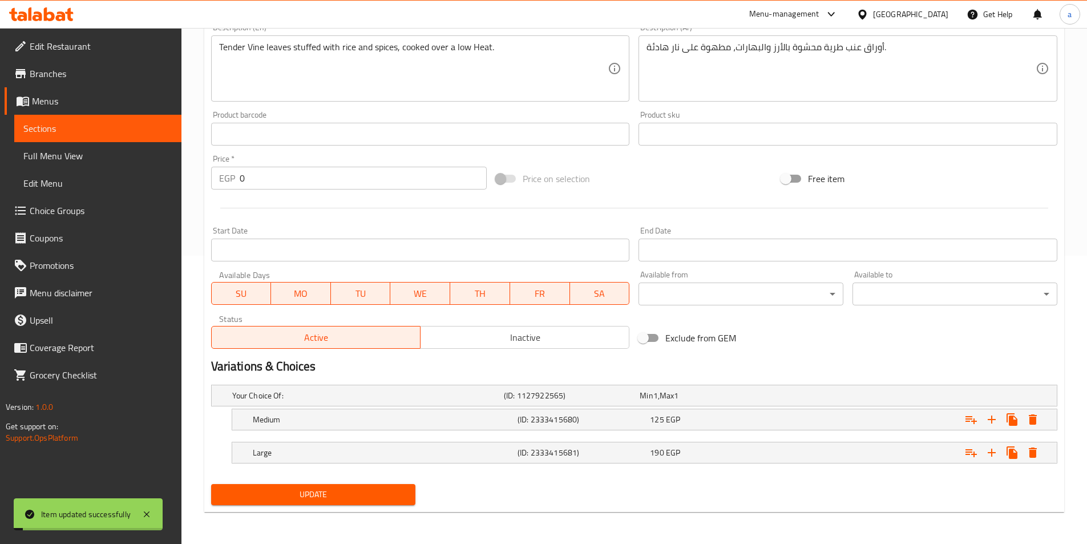
click at [111, 158] on span "Full Menu View" at bounding box center [97, 156] width 149 height 14
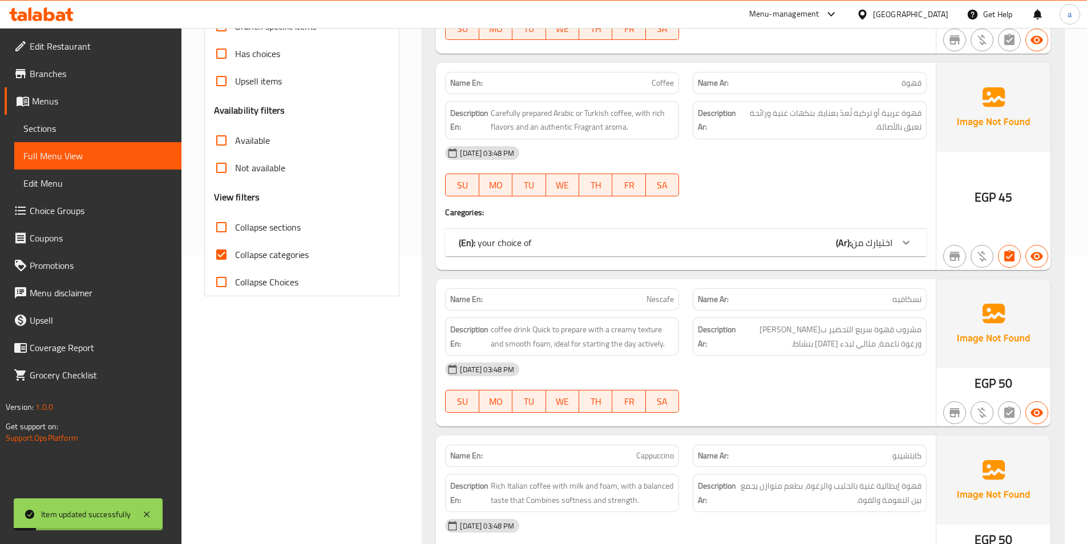
click at [264, 228] on span "Collapse sections" at bounding box center [268, 227] width 66 height 14
click at [235, 228] on input "Collapse sections" at bounding box center [221, 226] width 27 height 27
checkbox input "true"
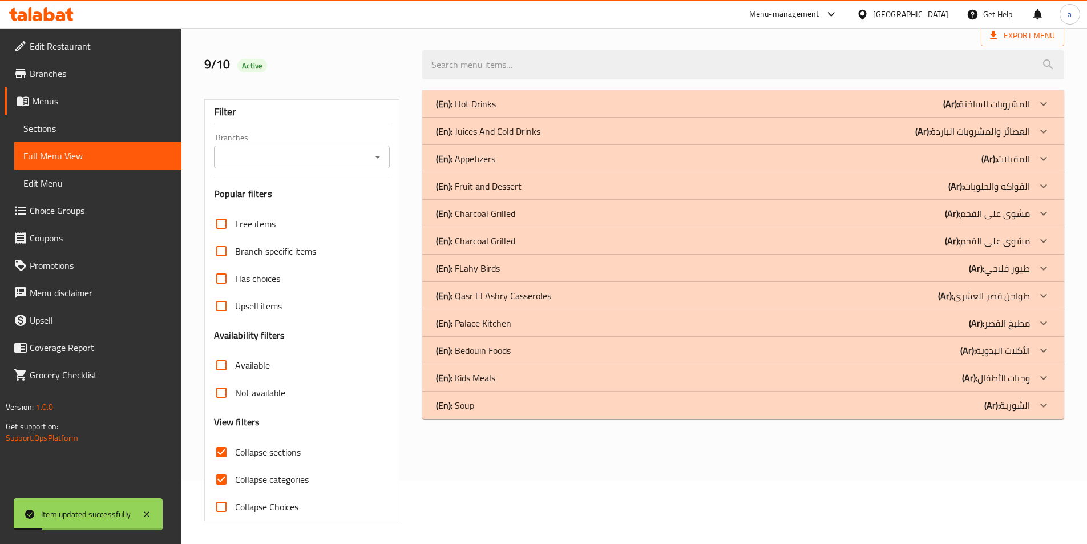
click at [265, 472] on span "Collapse categories" at bounding box center [272, 479] width 74 height 14
click at [282, 480] on span "Collapse categories" at bounding box center [272, 479] width 74 height 14
click at [235, 480] on input "Collapse categories" at bounding box center [221, 478] width 27 height 27
checkbox input "false"
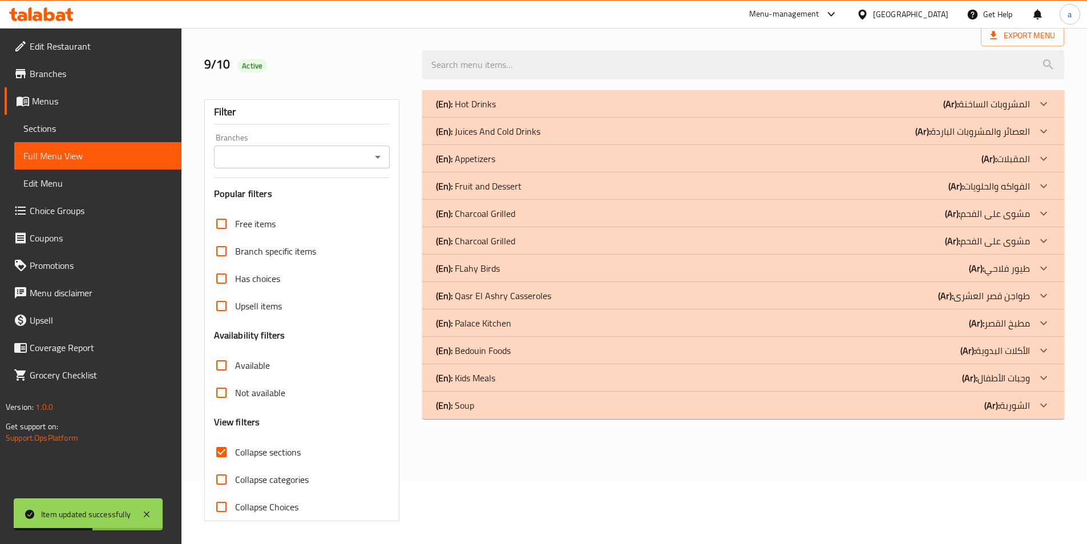
click at [515, 153] on div "(En): Appetizers (Ar): المقبلات" at bounding box center [733, 159] width 594 height 14
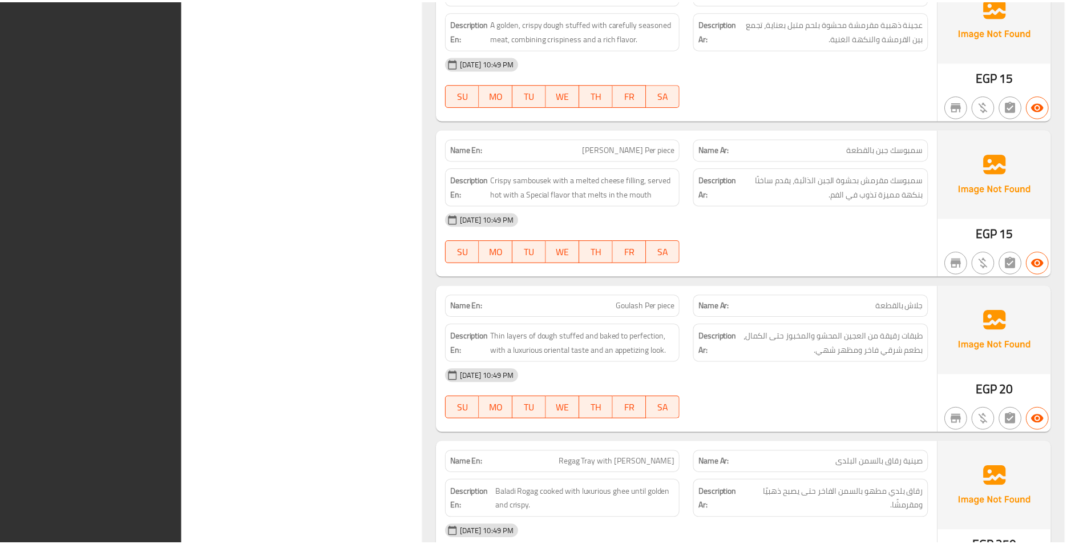
scroll to position [1633, 0]
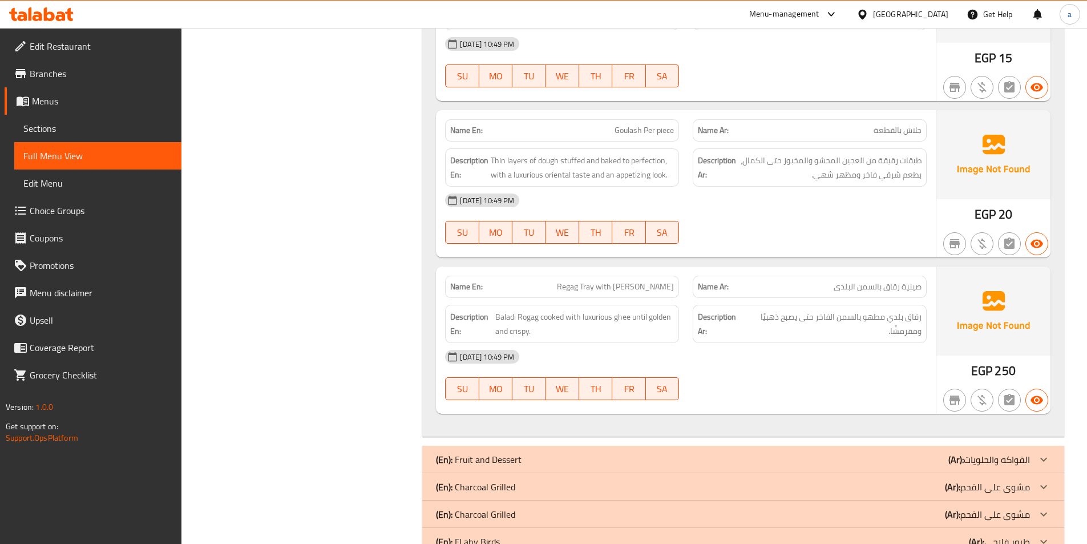
click at [92, 128] on span "Sections" at bounding box center [97, 129] width 149 height 14
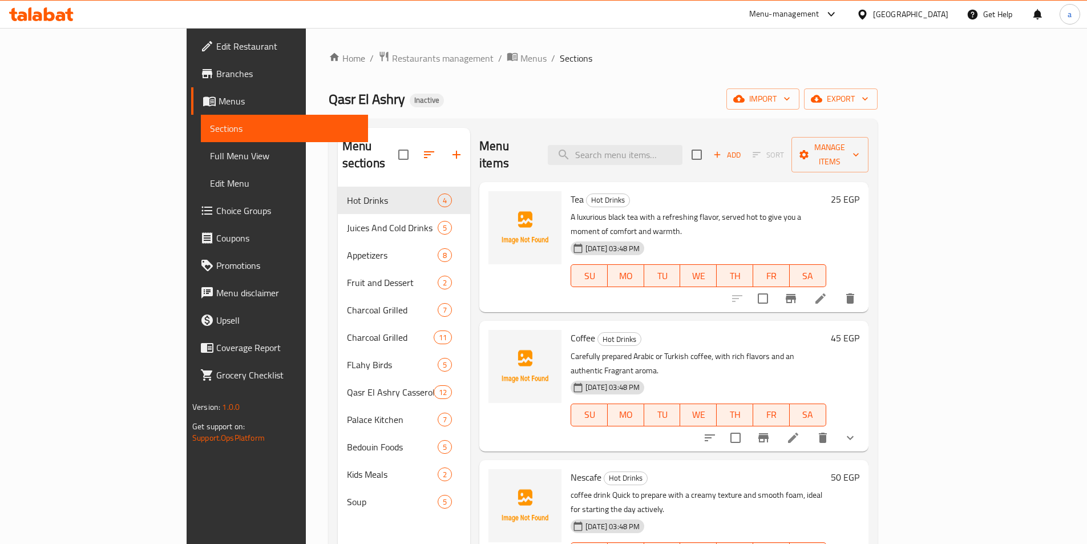
click at [877, 87] on div "Home / Restaurants management / Menus / Sections Qasr El Ashry Inactive import …" at bounding box center [603, 366] width 549 height 630
click at [868, 95] on span "export" at bounding box center [840, 99] width 55 height 14
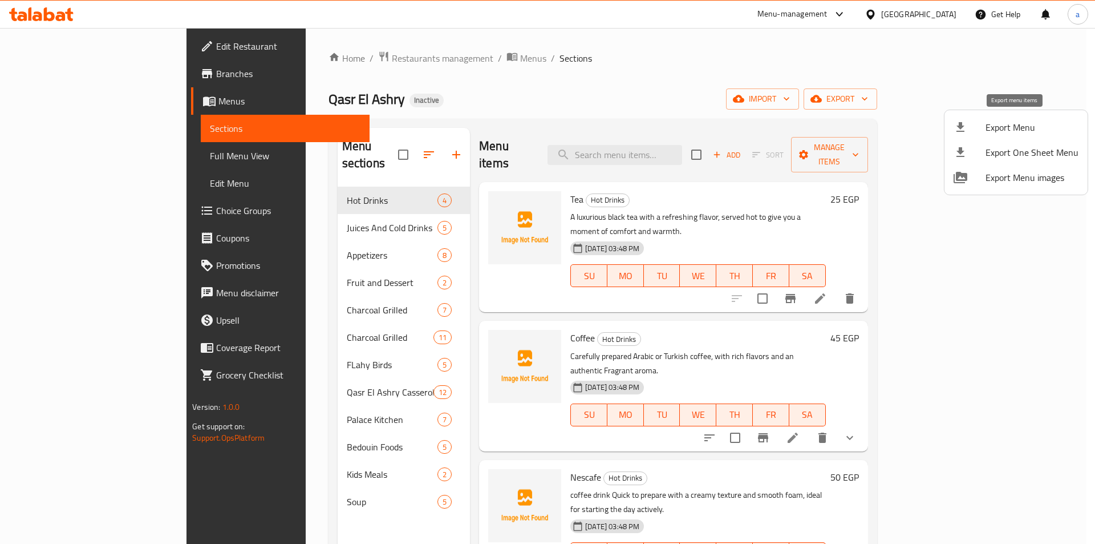
click at [998, 127] on span "Export Menu" at bounding box center [1032, 127] width 93 height 14
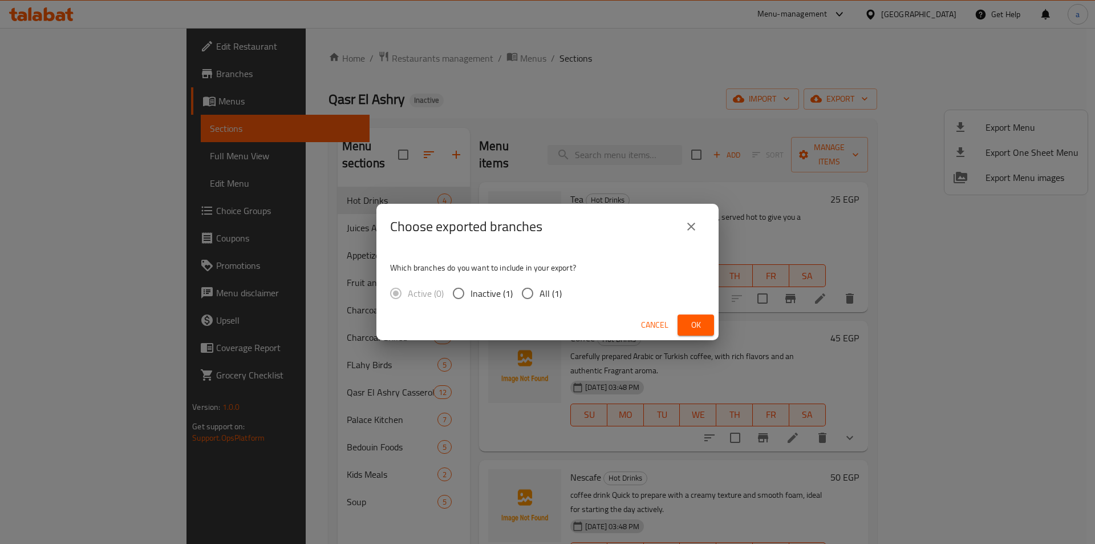
click at [549, 286] on span "All (1)" at bounding box center [551, 293] width 22 height 14
click at [540, 285] on input "All (1)" at bounding box center [528, 293] width 24 height 24
radio input "true"
click at [685, 321] on button "Ok" at bounding box center [696, 324] width 37 height 21
